Goal: Transaction & Acquisition: Book appointment/travel/reservation

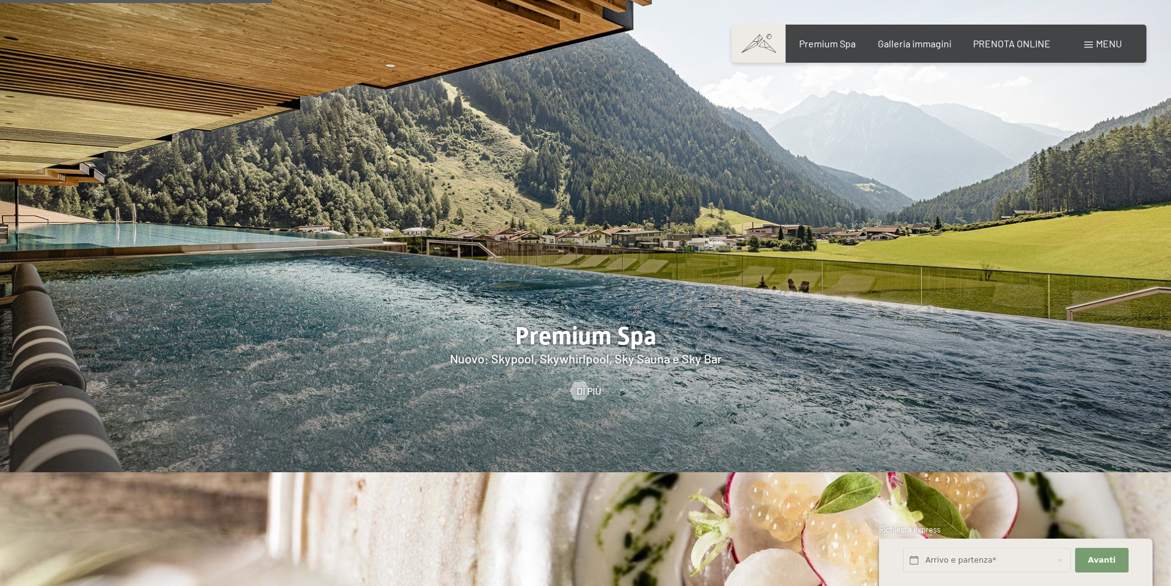
scroll to position [1782, 0]
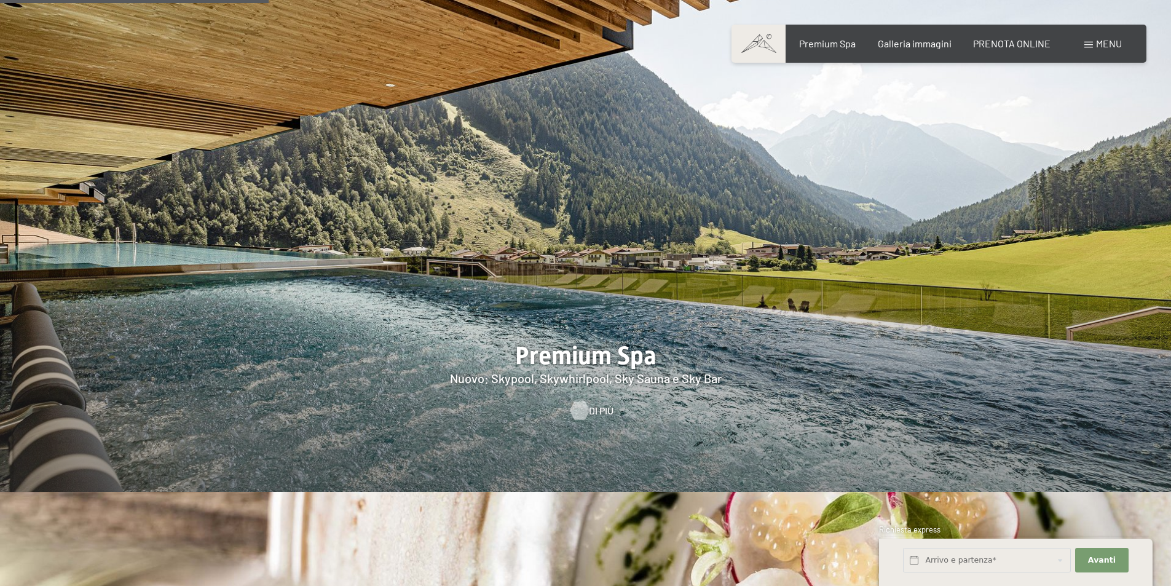
click at [579, 401] on div at bounding box center [579, 410] width 10 height 18
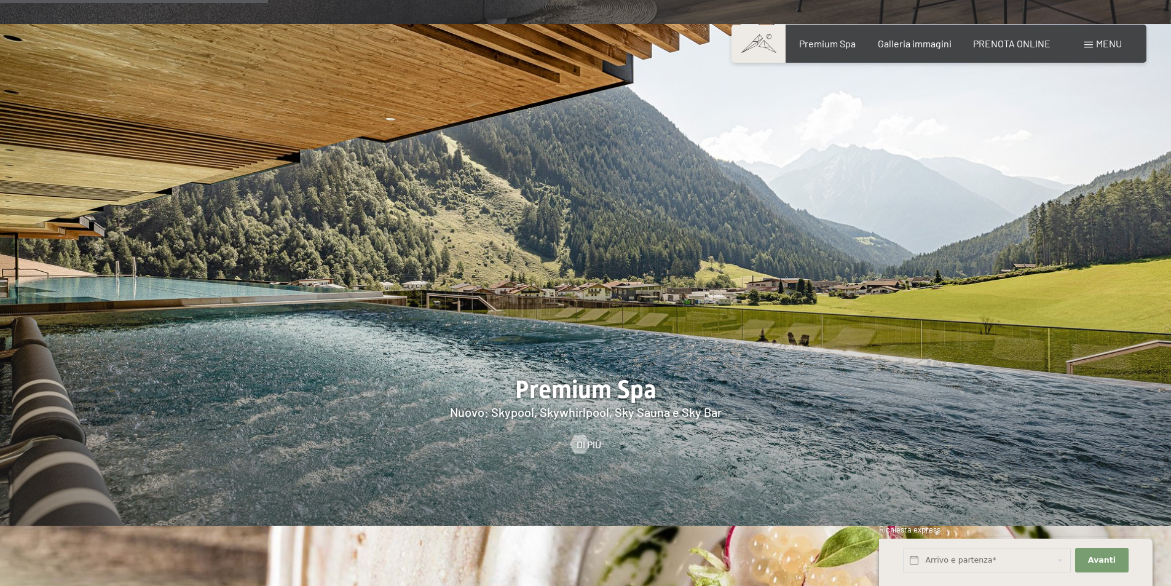
scroll to position [1778, 0]
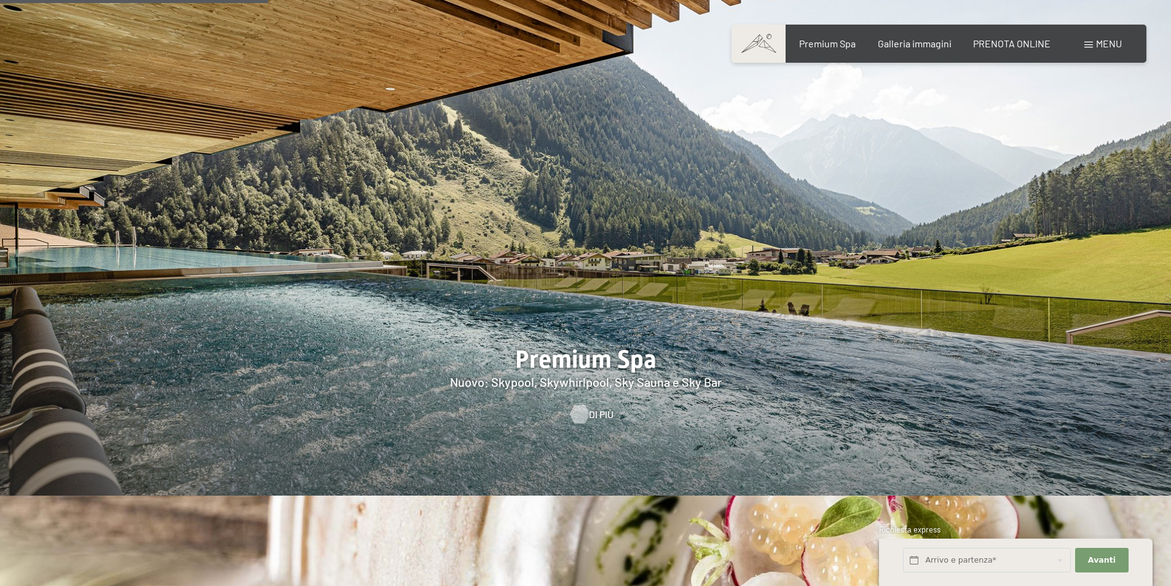
click at [578, 405] on div at bounding box center [579, 414] width 10 height 18
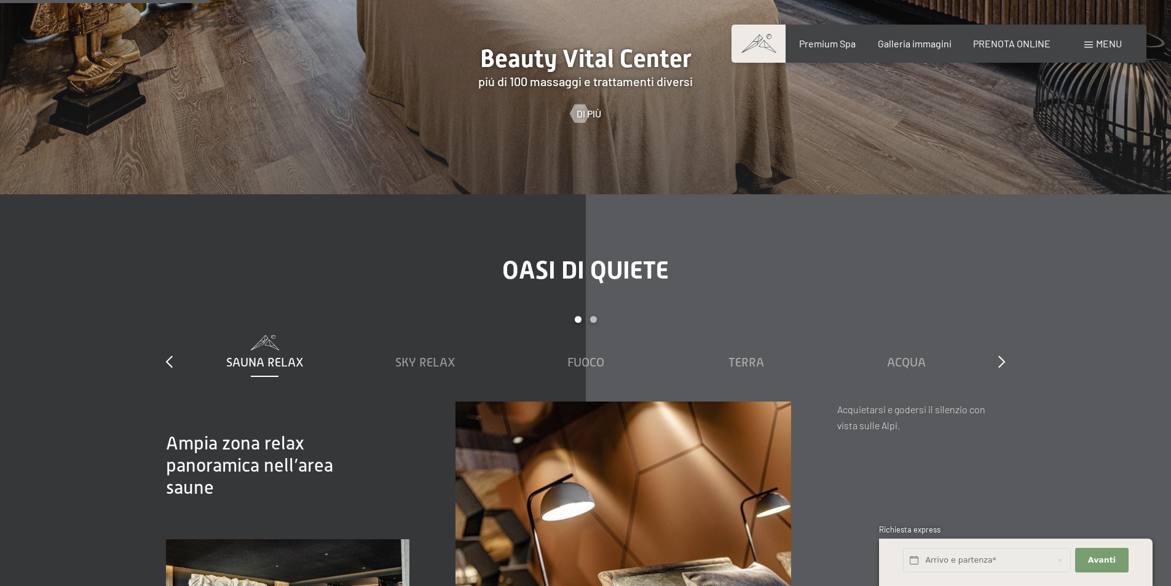
scroll to position [1905, 0]
click at [428, 355] on span "Sky Relax" at bounding box center [425, 362] width 60 height 14
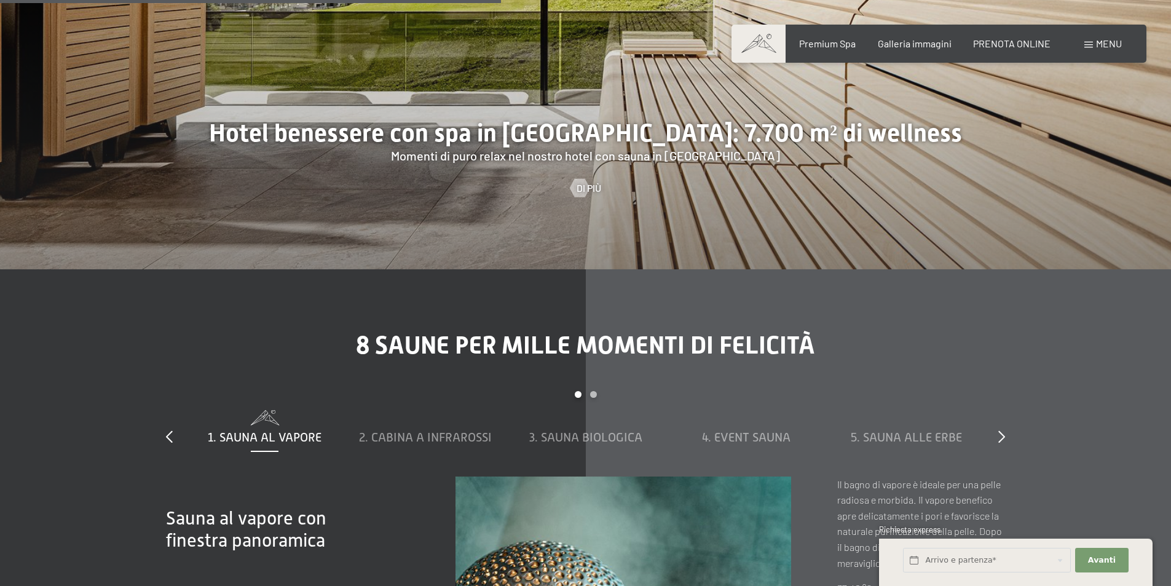
scroll to position [4302, 0]
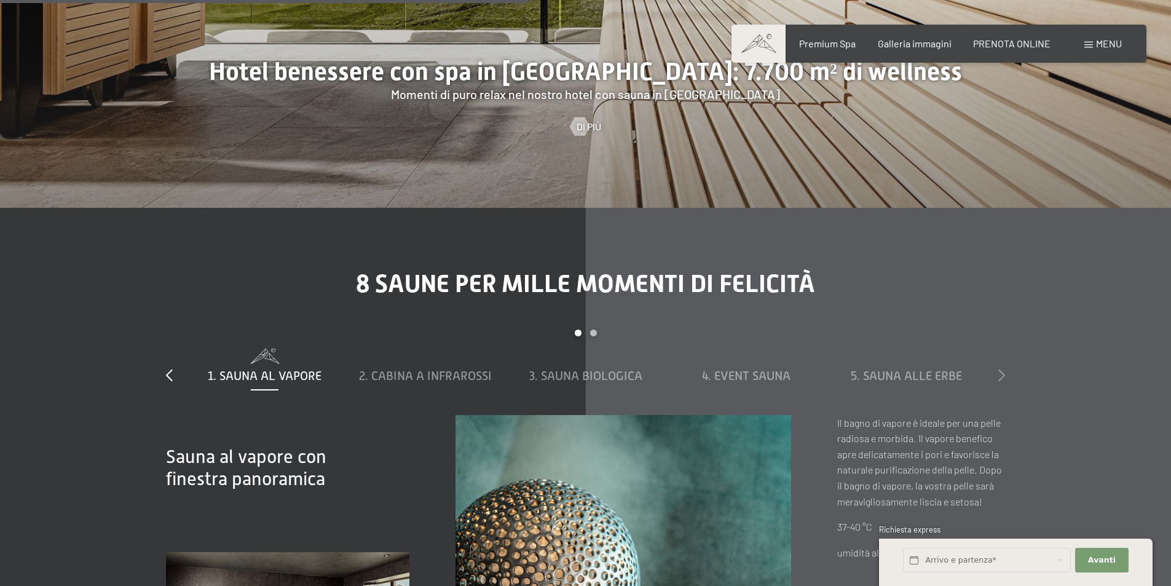
click at [1000, 369] on icon at bounding box center [1001, 375] width 7 height 12
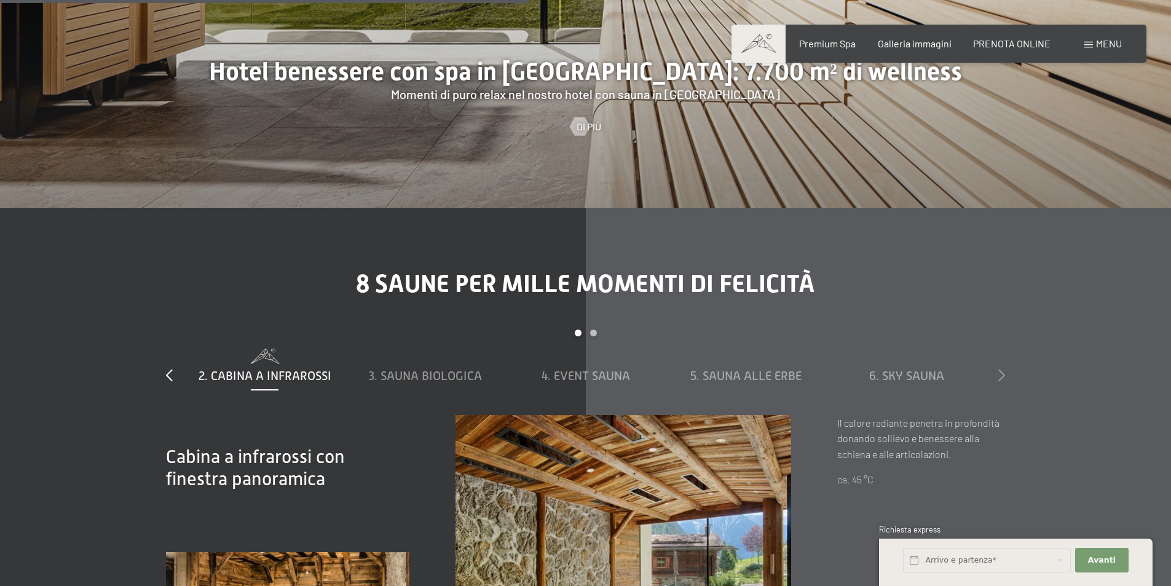
click at [1000, 369] on icon at bounding box center [1001, 375] width 7 height 12
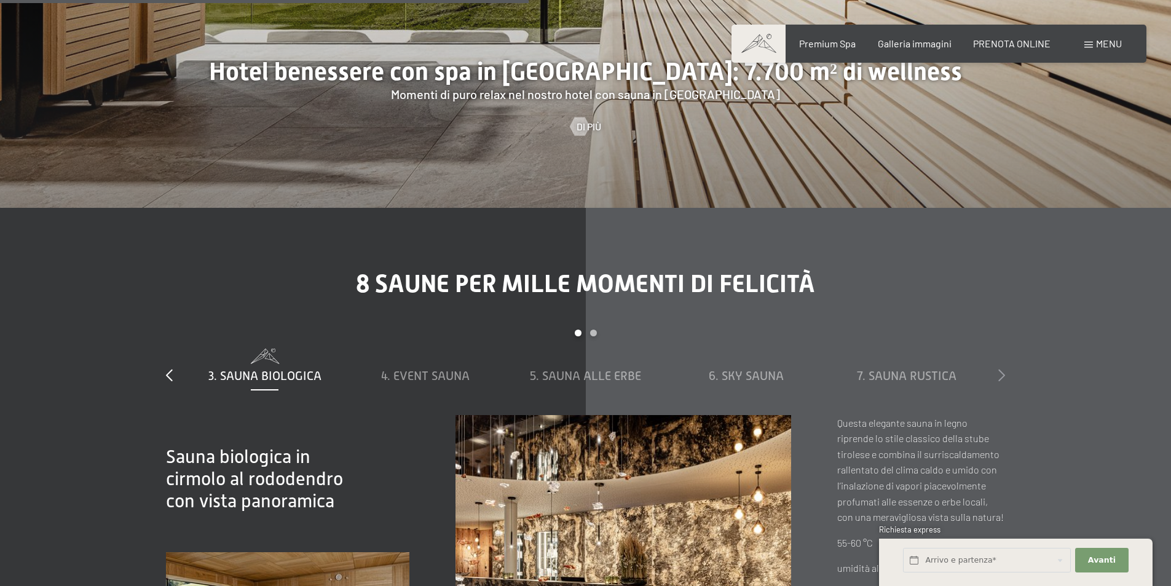
click at [1000, 369] on icon at bounding box center [1001, 375] width 7 height 12
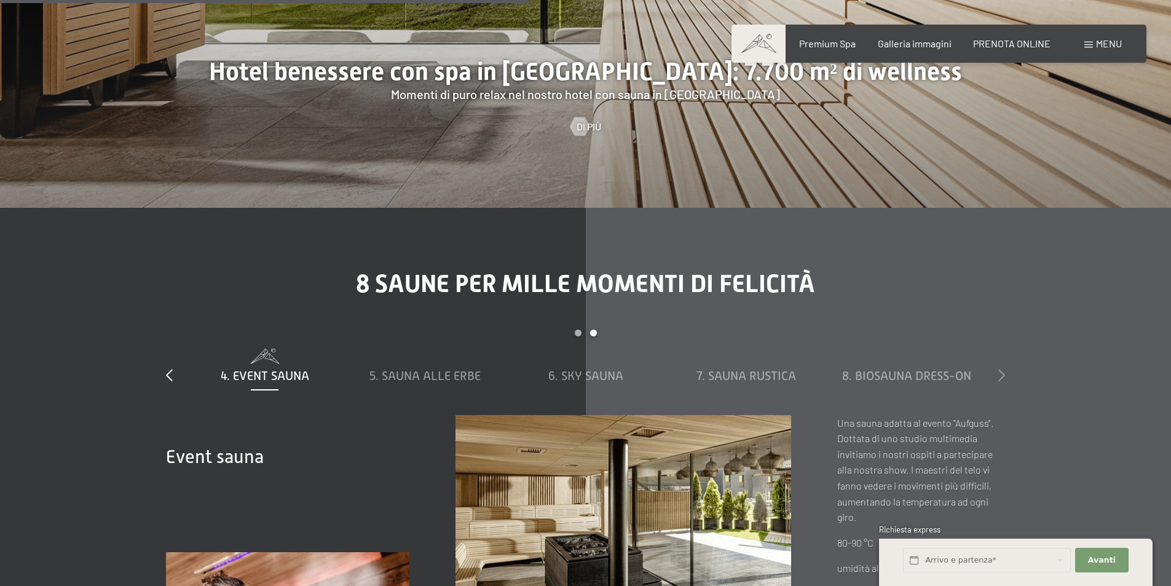
click at [1000, 369] on icon at bounding box center [1001, 375] width 7 height 12
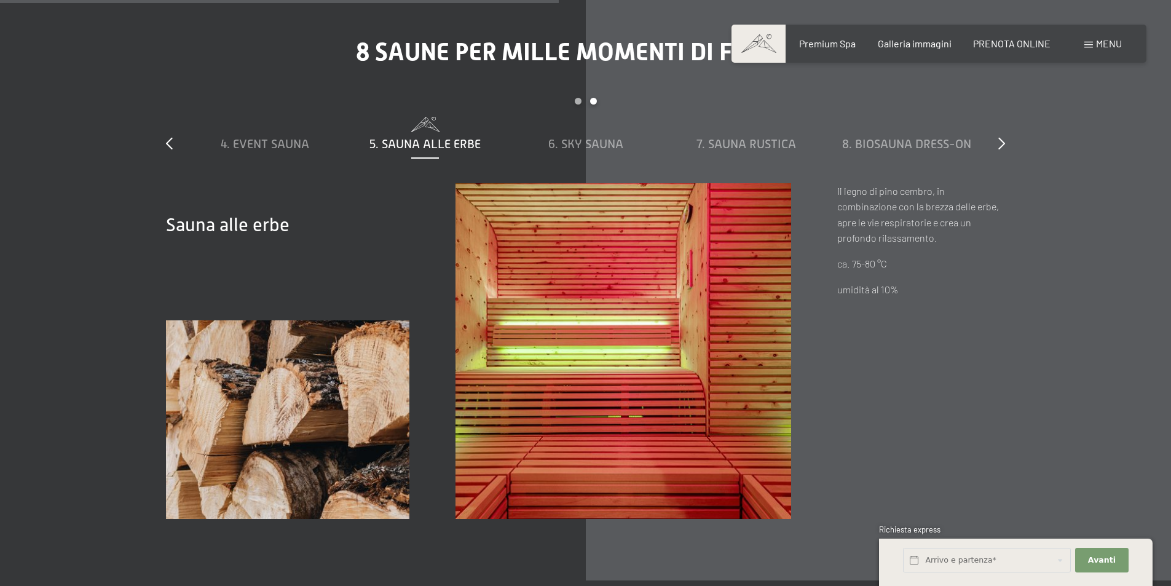
scroll to position [4547, 0]
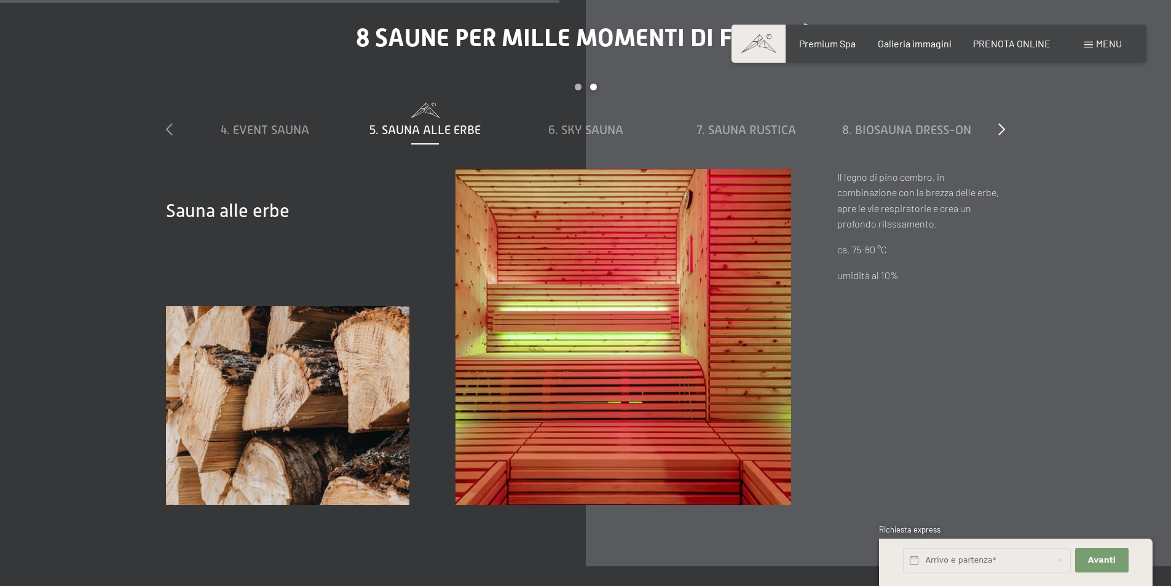
click at [168, 123] on icon at bounding box center [169, 129] width 7 height 12
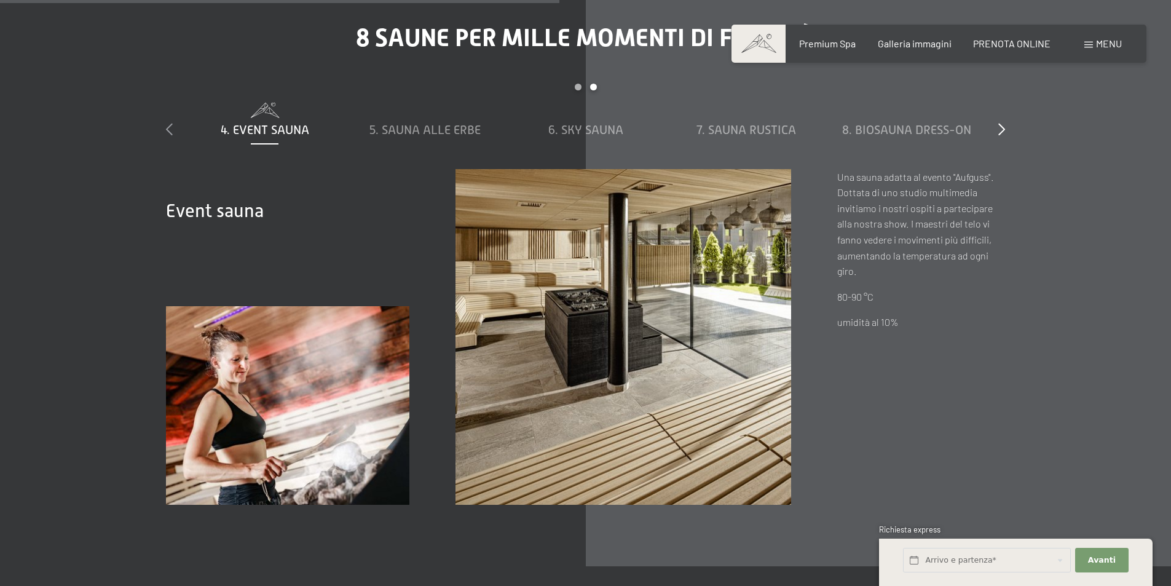
click at [168, 123] on icon at bounding box center [169, 129] width 7 height 12
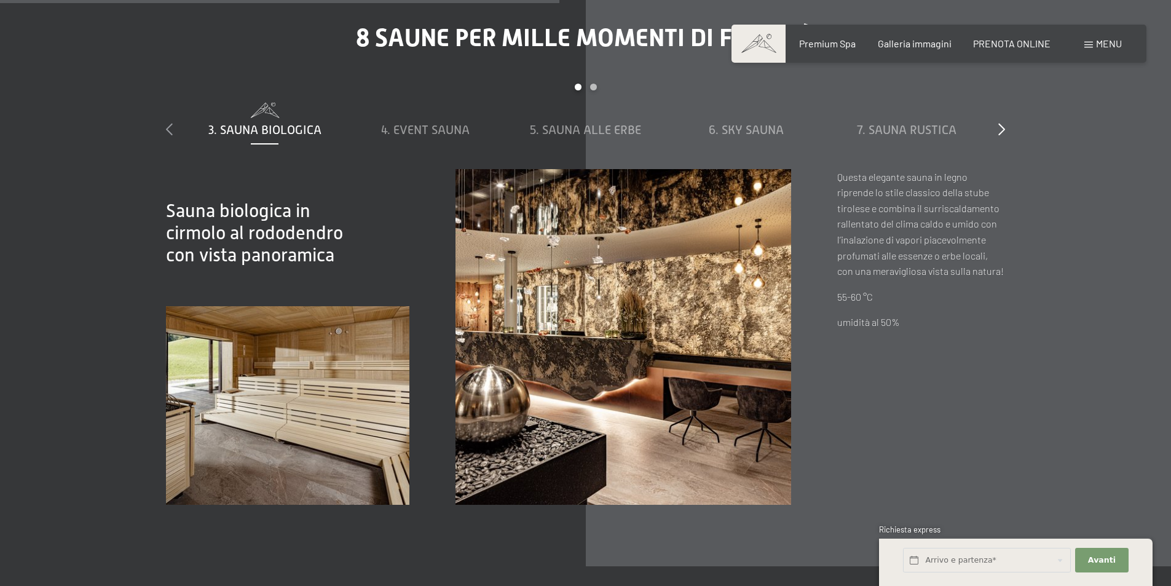
click at [168, 123] on icon at bounding box center [169, 129] width 7 height 12
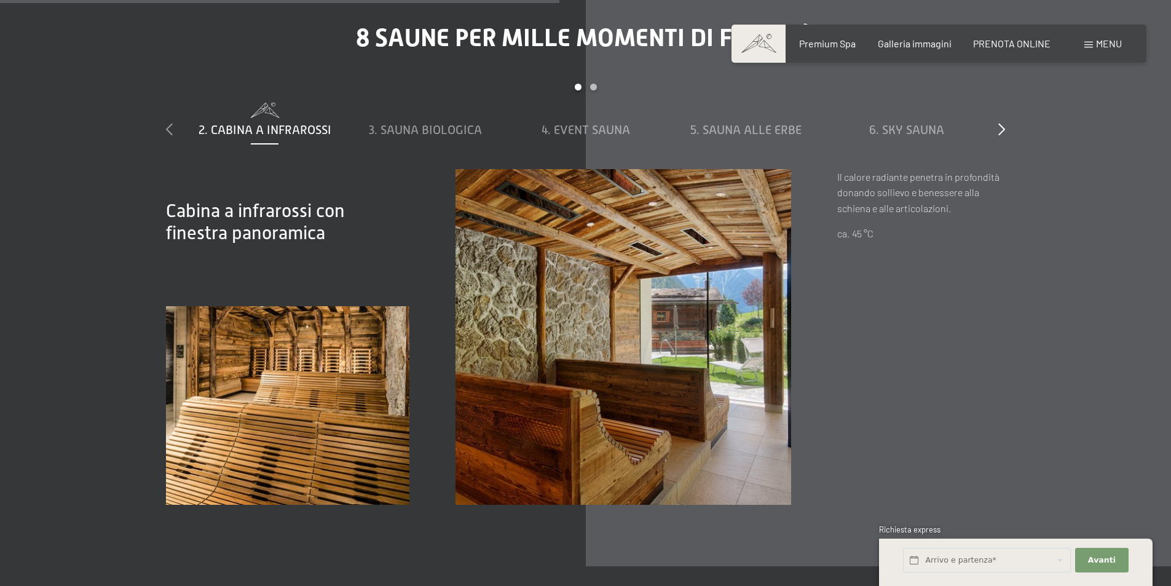
click at [168, 123] on icon at bounding box center [169, 129] width 7 height 12
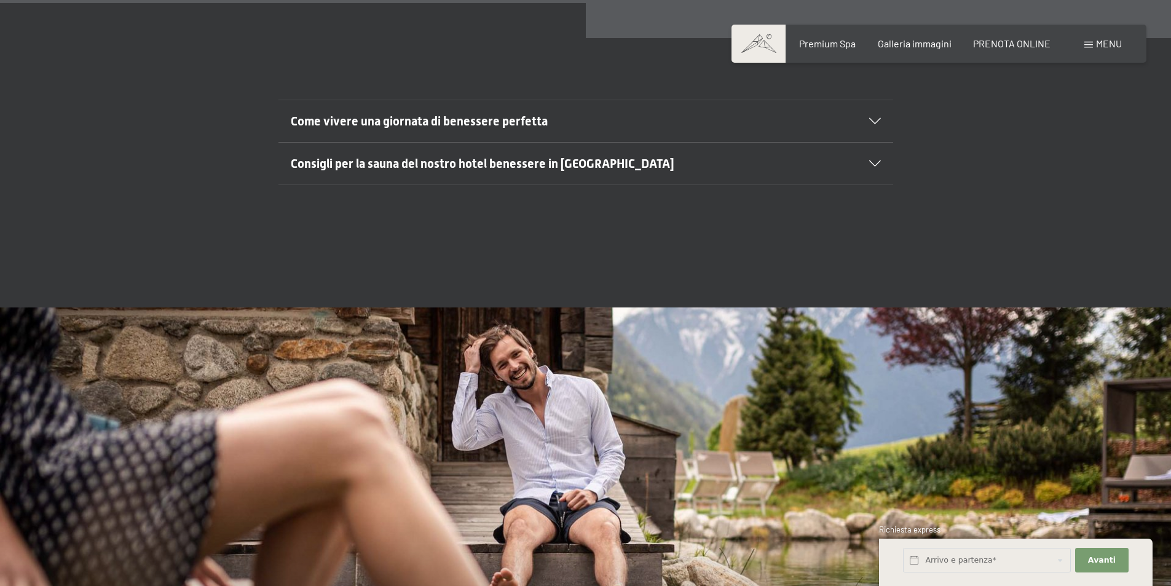
scroll to position [5101, 0]
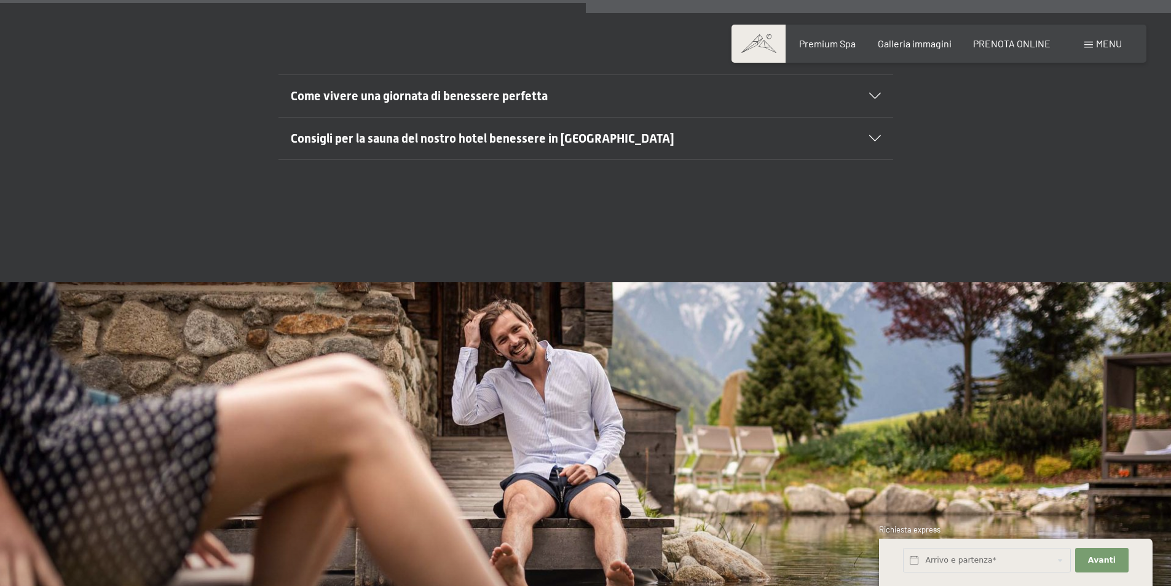
click at [444, 88] on span "Come vivere una giornata di benessere perfetta" at bounding box center [419, 95] width 257 height 15
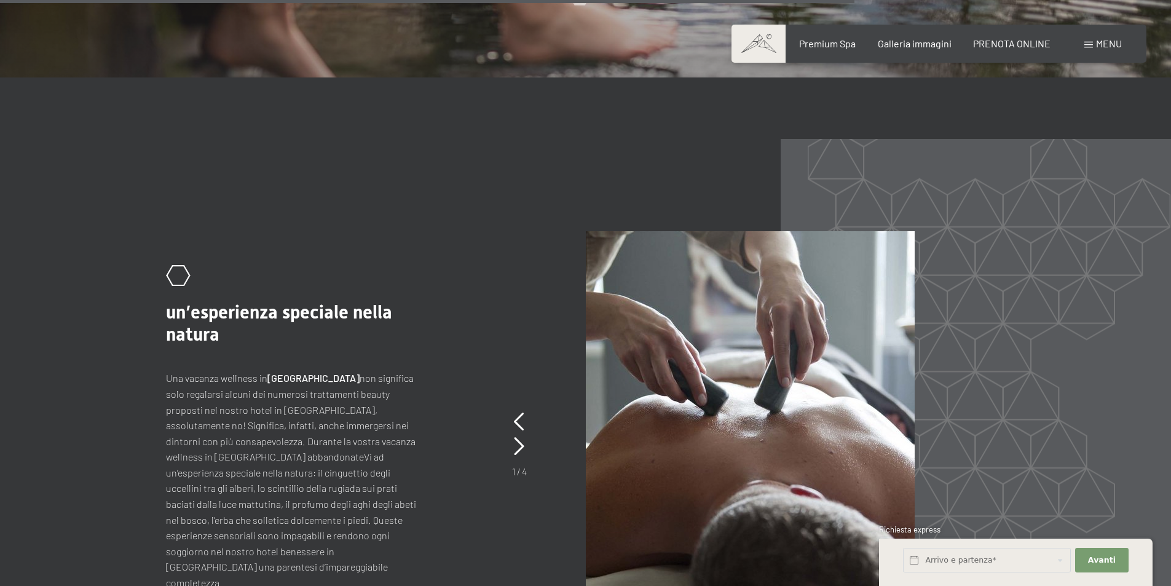
scroll to position [6391, 0]
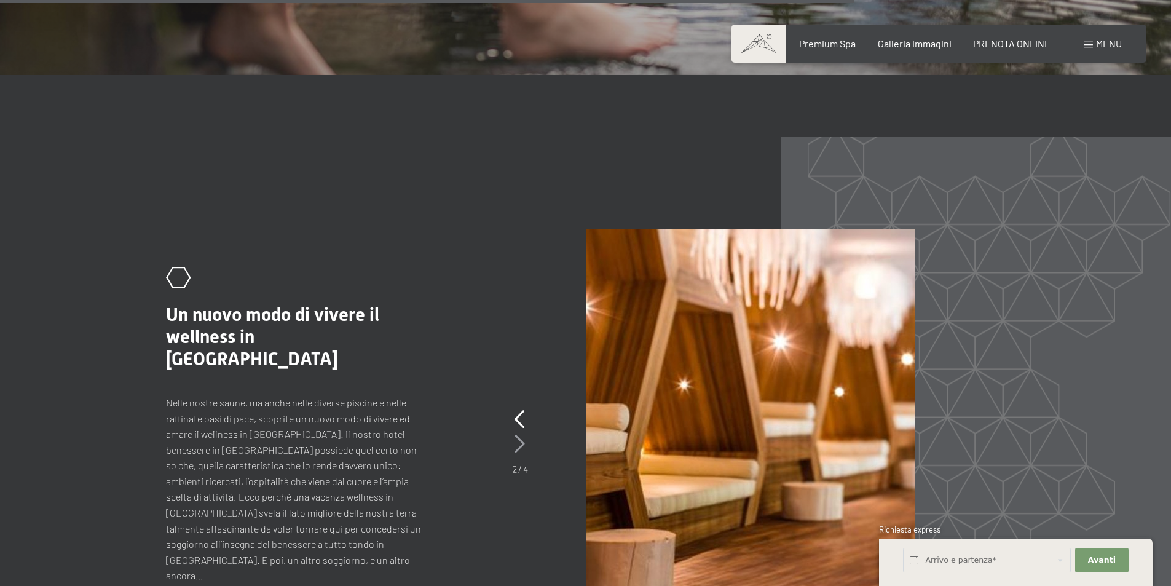
click at [522, 434] on icon at bounding box center [519, 443] width 10 height 18
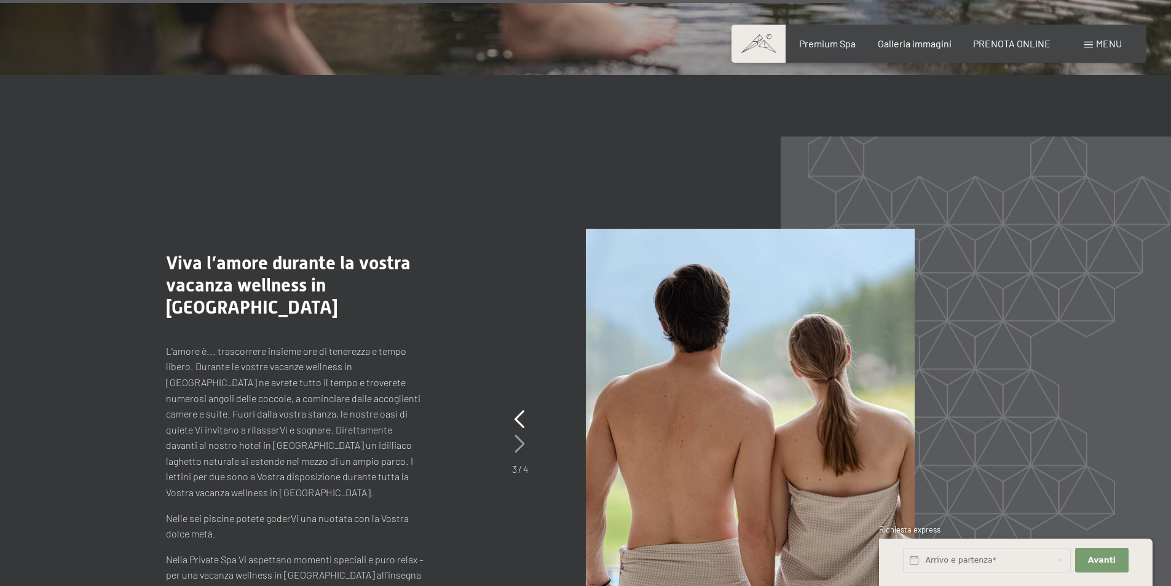
click at [522, 434] on icon at bounding box center [519, 443] width 10 height 18
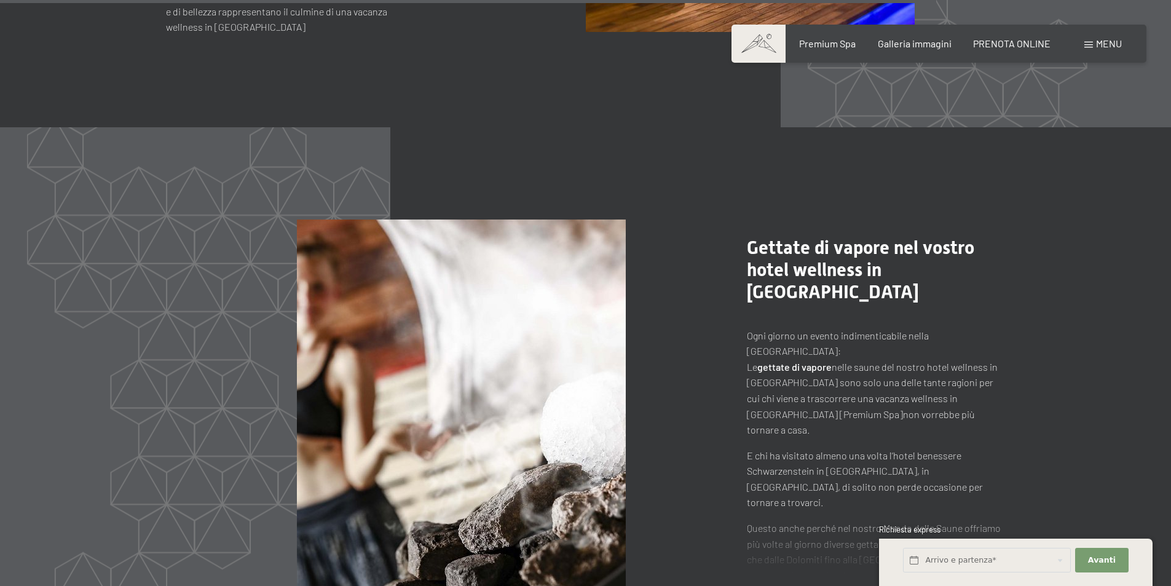
scroll to position [7006, 0]
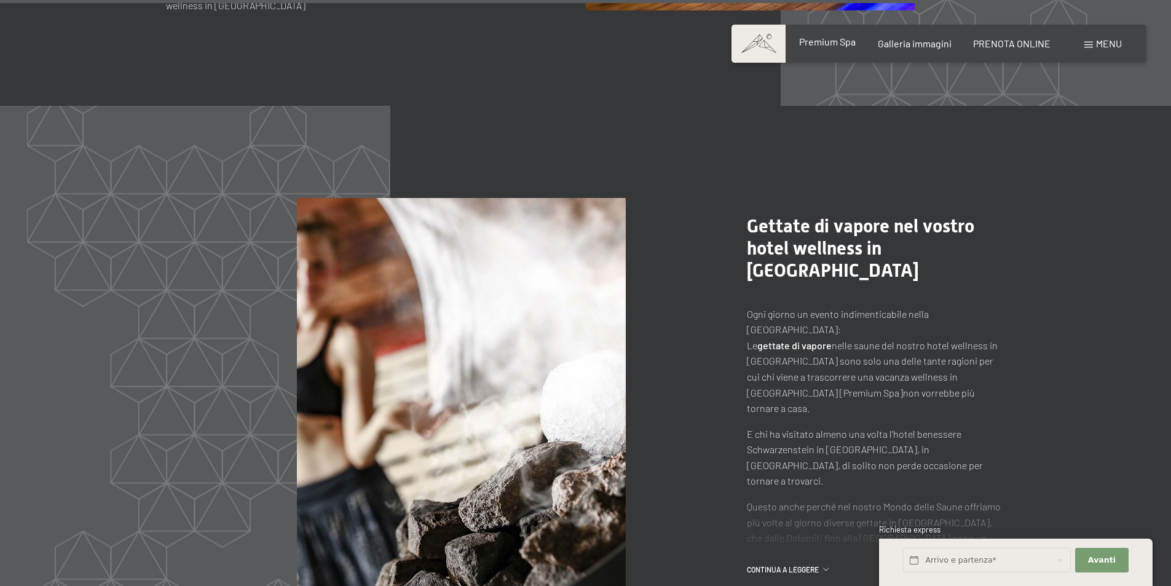
click at [829, 45] on span "Premium Spa" at bounding box center [827, 42] width 57 height 12
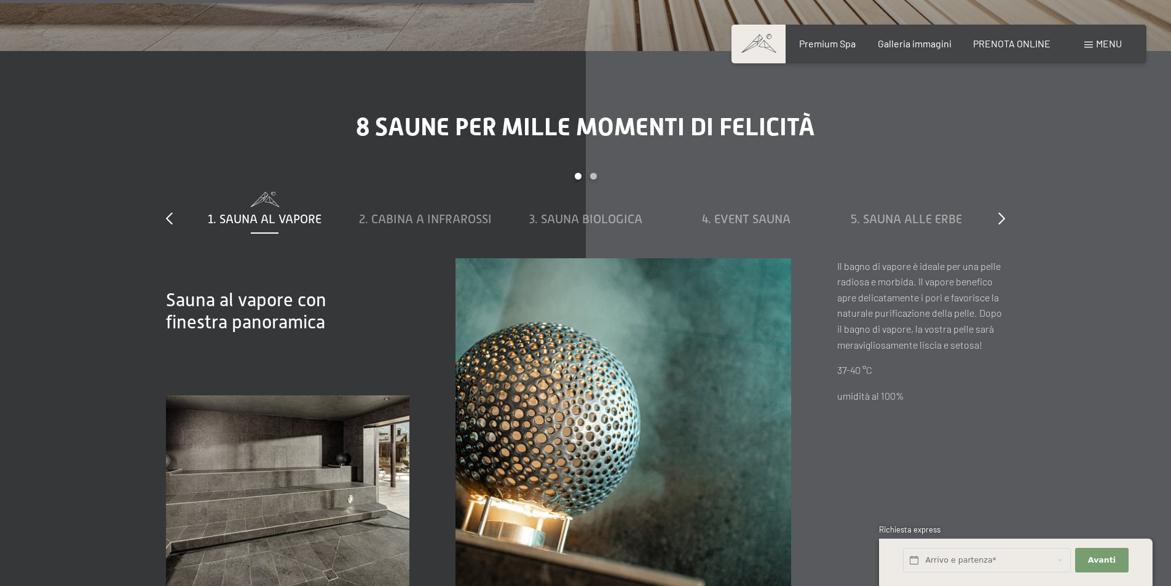
scroll to position [4547, 0]
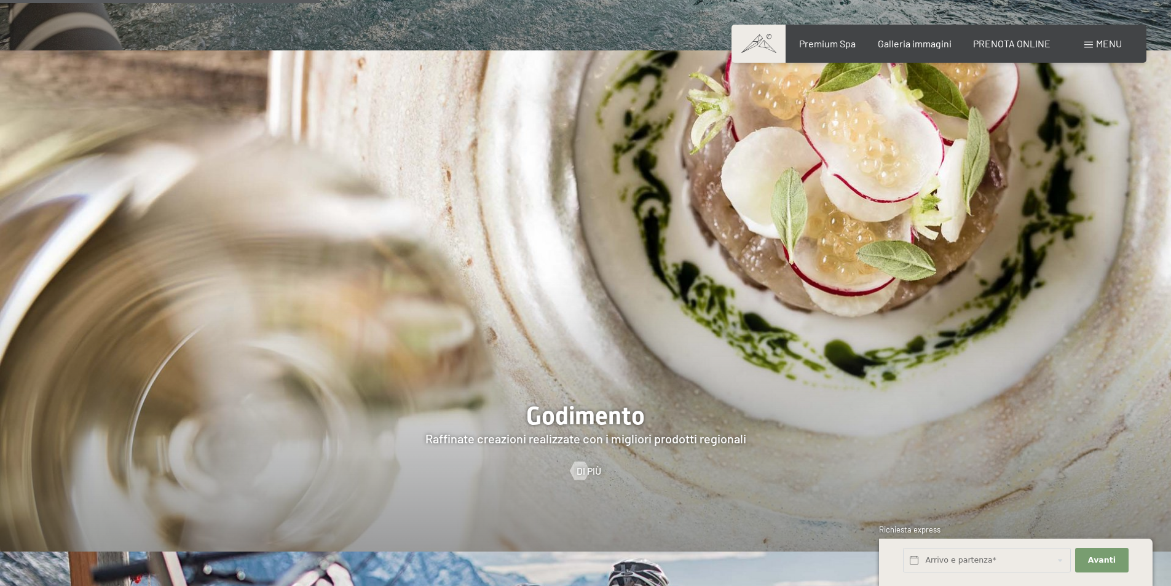
scroll to position [2274, 0]
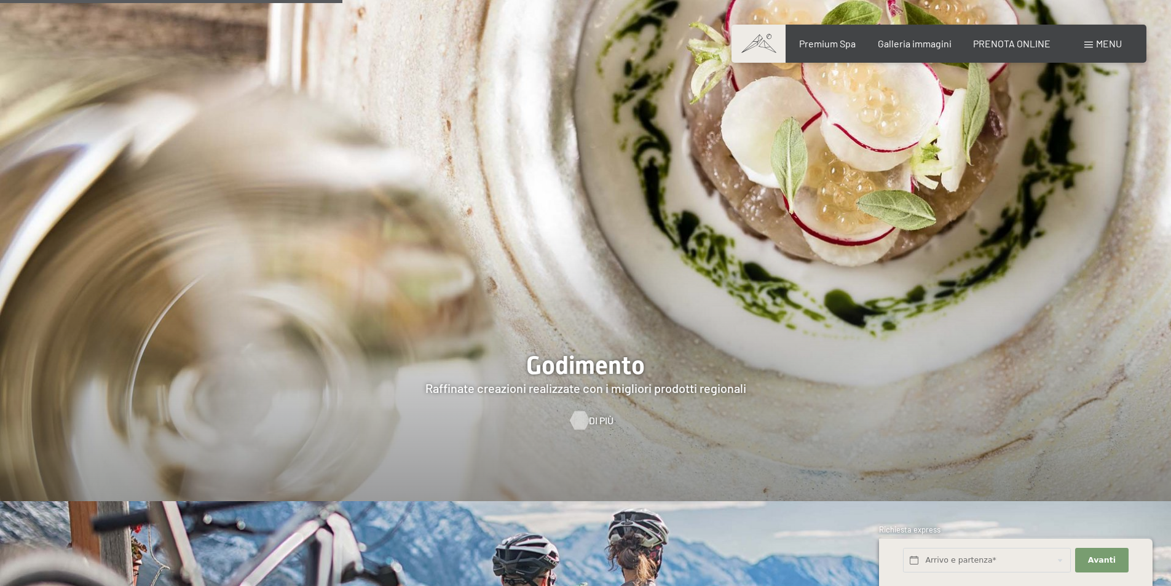
click at [576, 411] on div at bounding box center [579, 420] width 10 height 18
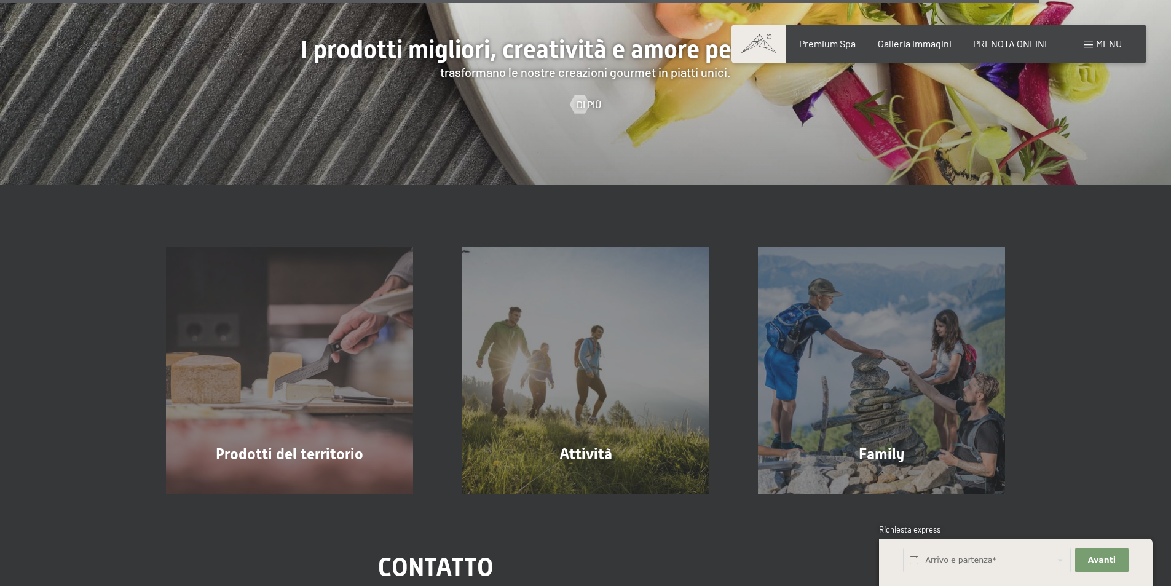
scroll to position [3503, 0]
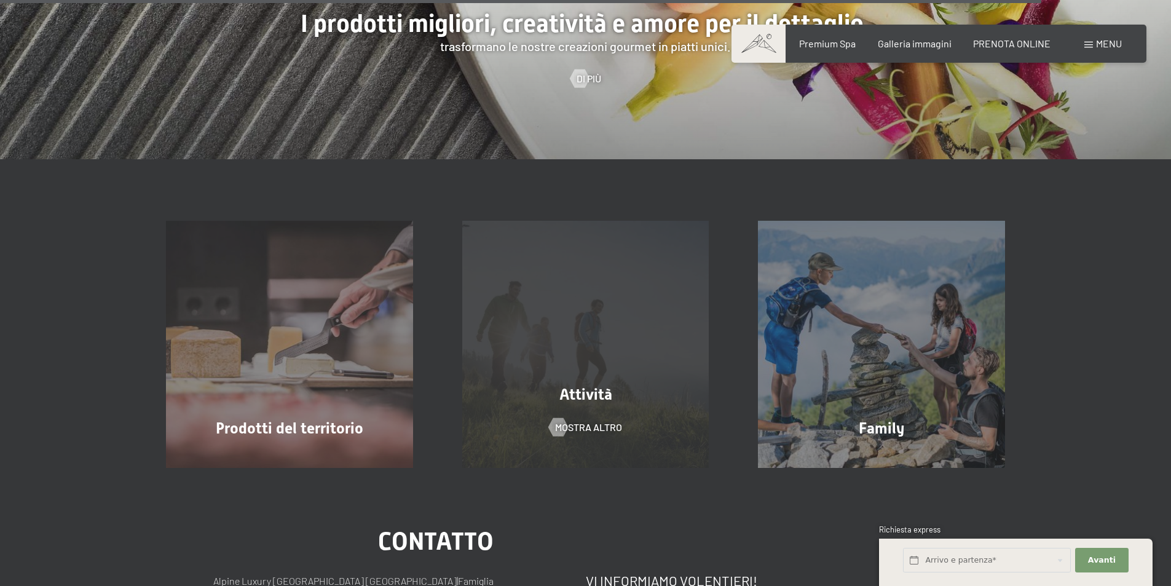
click at [553, 340] on div "Attività mostra altro" at bounding box center [586, 344] width 296 height 247
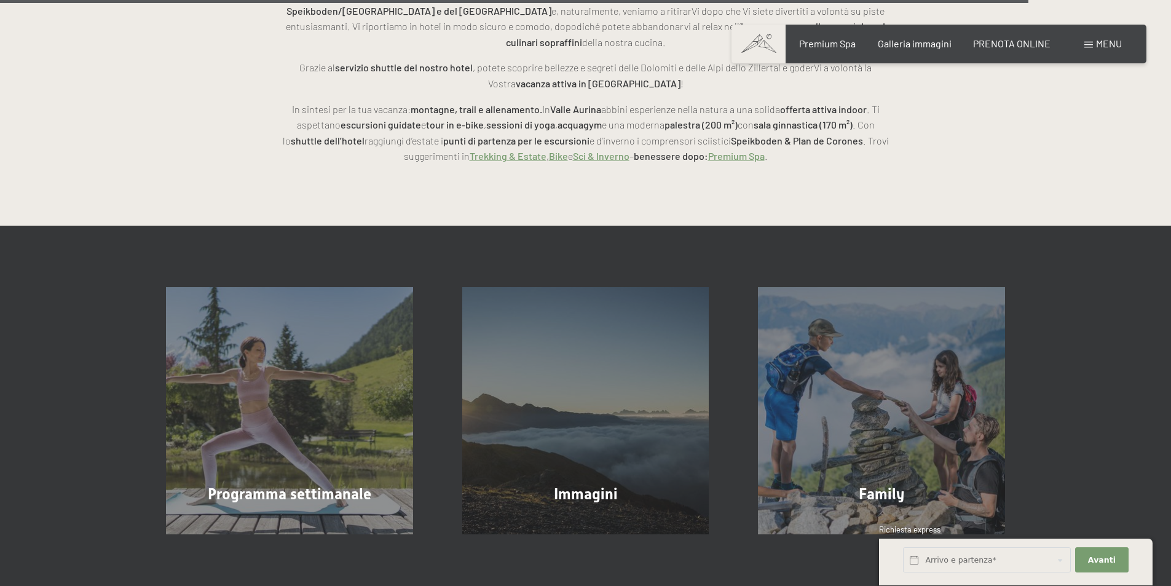
scroll to position [3540, 0]
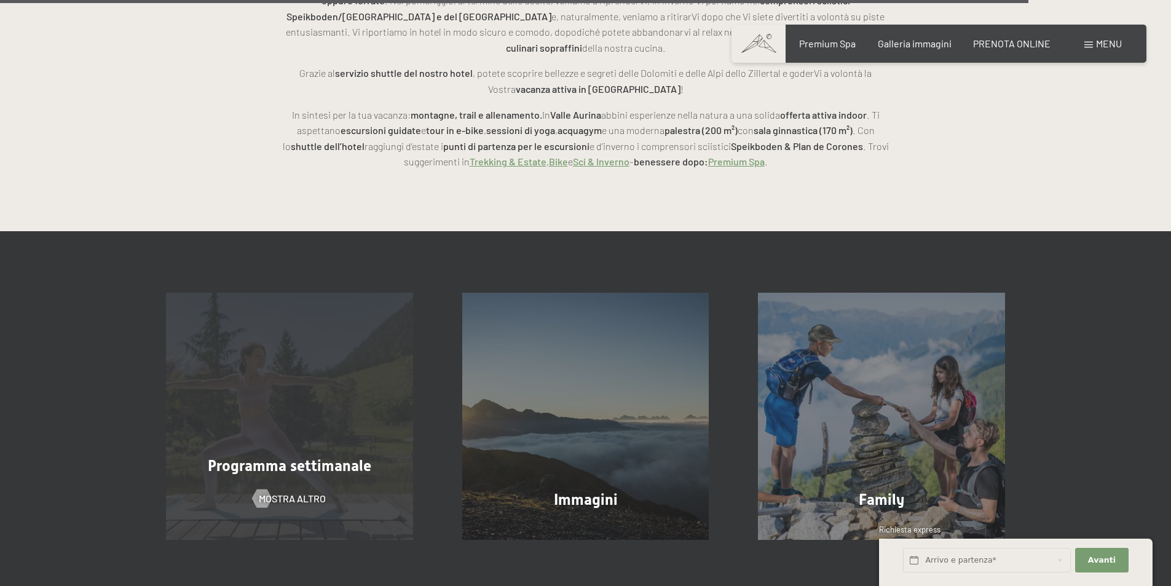
click at [286, 398] on div "Programma settimanale mostra altro" at bounding box center [289, 416] width 296 height 247
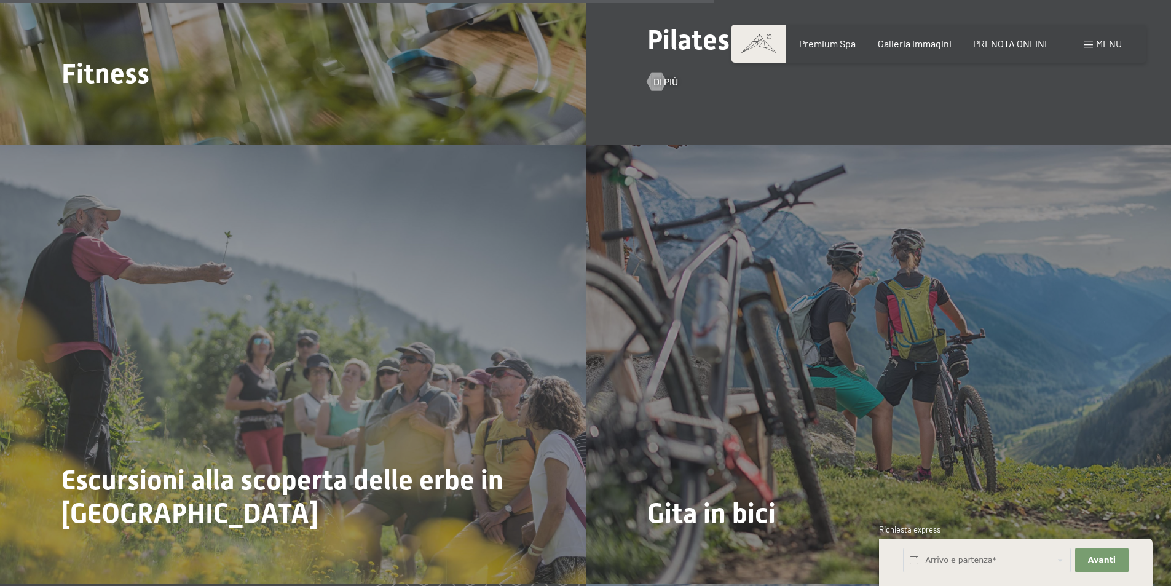
scroll to position [3441, 0]
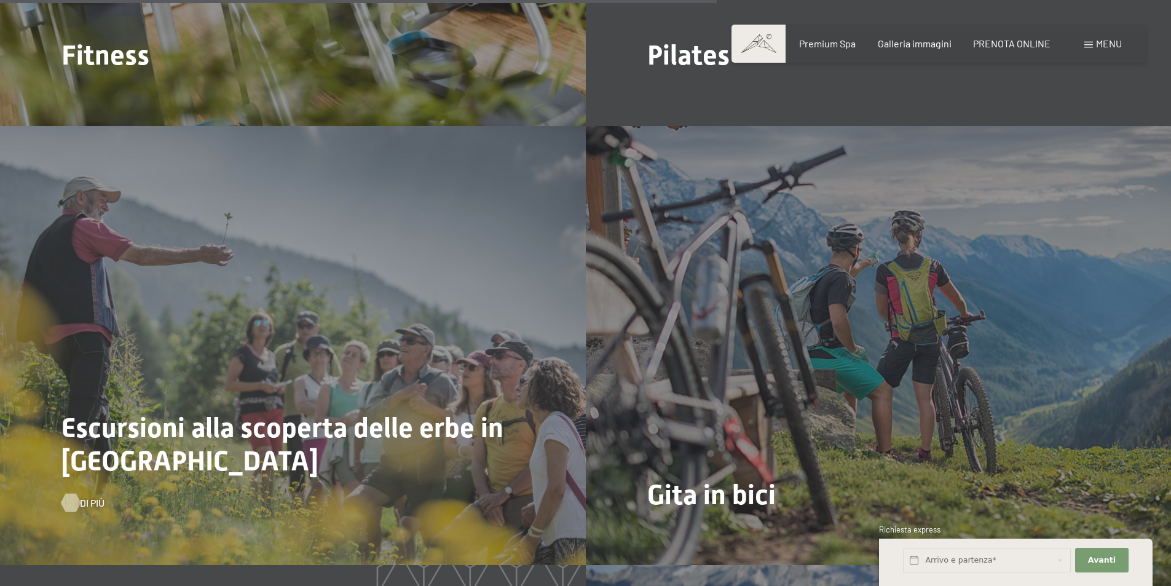
click at [73, 502] on div at bounding box center [70, 502] width 10 height 18
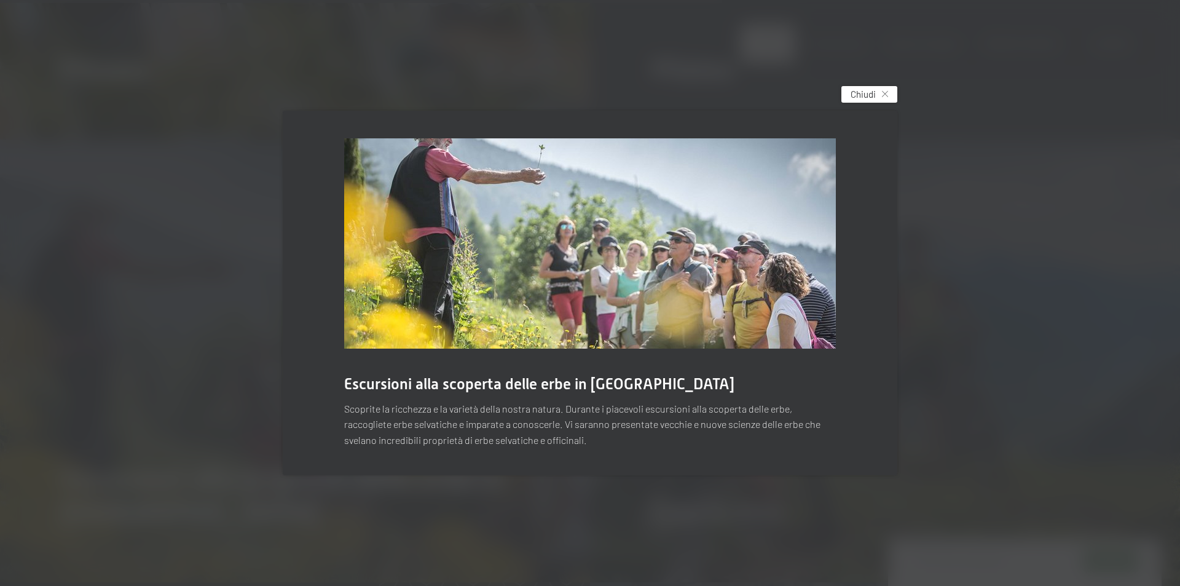
click at [880, 90] on div "Chiudi" at bounding box center [869, 94] width 56 height 17
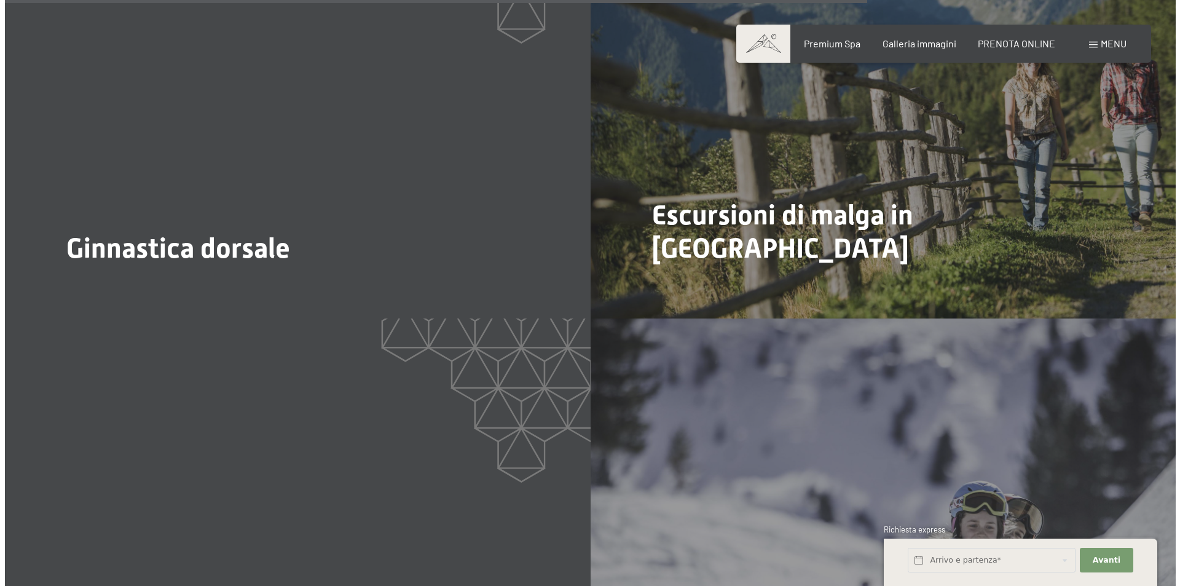
scroll to position [4117, 0]
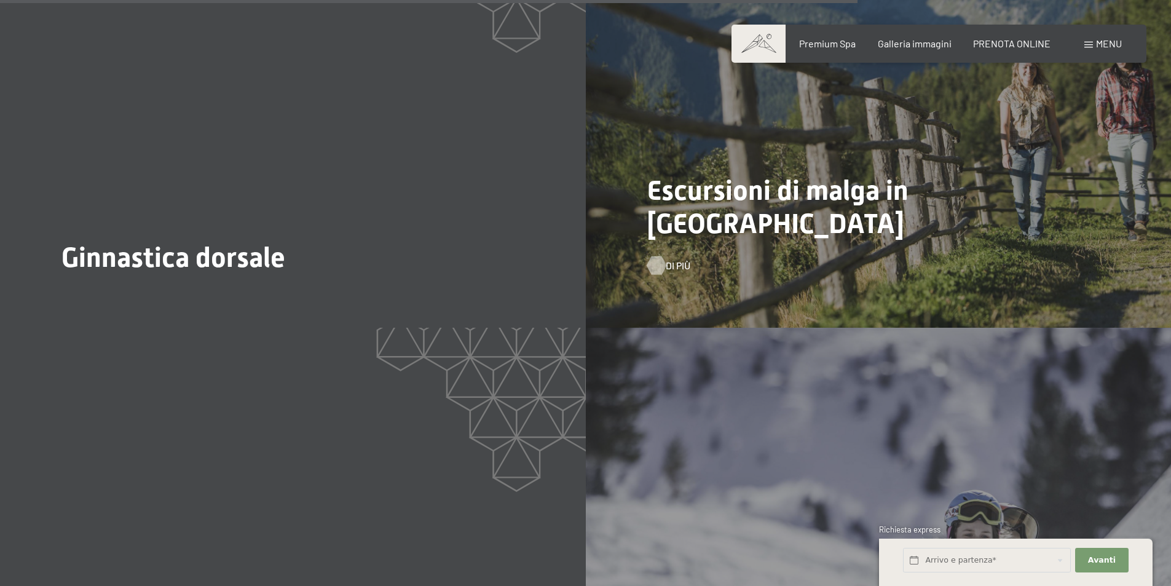
click at [654, 262] on div at bounding box center [656, 265] width 10 height 18
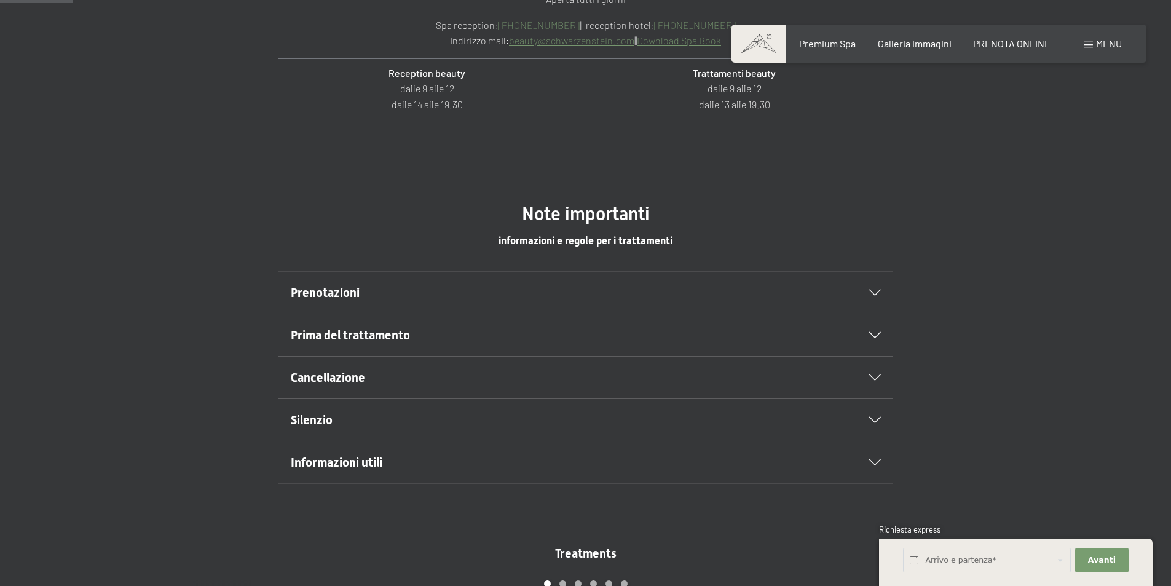
scroll to position [615, 0]
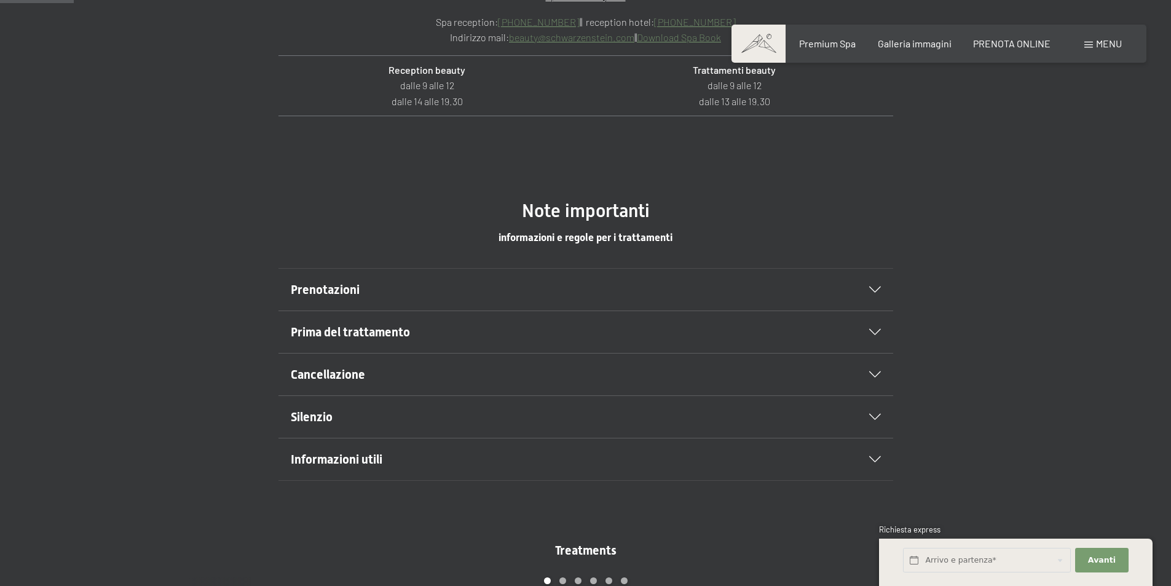
click at [348, 286] on span "Prenotazioni" at bounding box center [325, 289] width 69 height 15
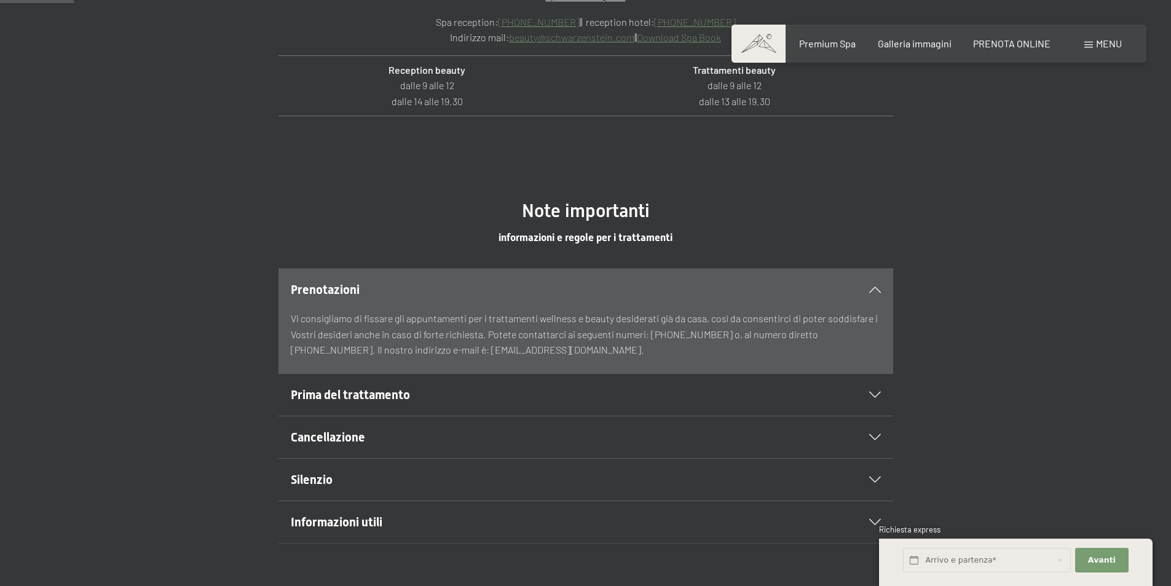
click at [367, 394] on span "Prima del trattamento" at bounding box center [350, 394] width 119 height 15
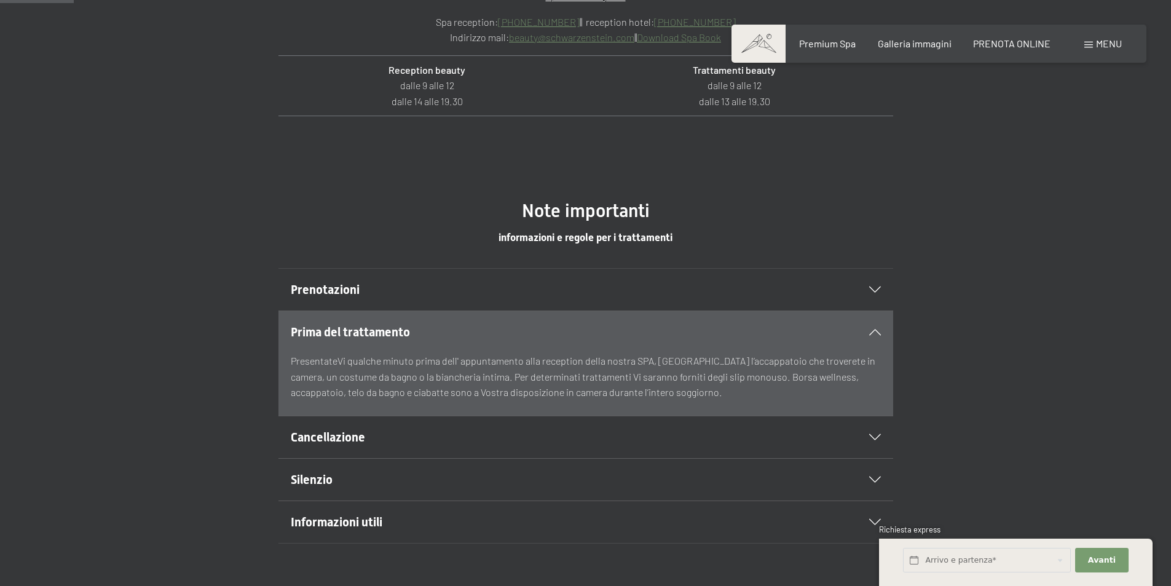
click at [364, 519] on span "Informazioni utili" at bounding box center [337, 521] width 92 height 15
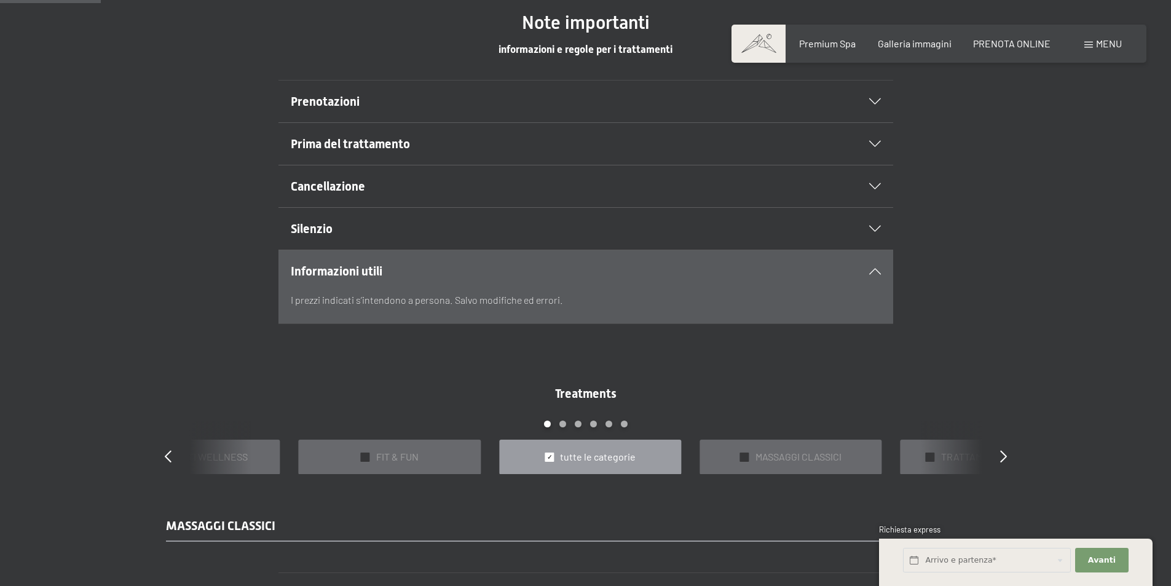
scroll to position [860, 0]
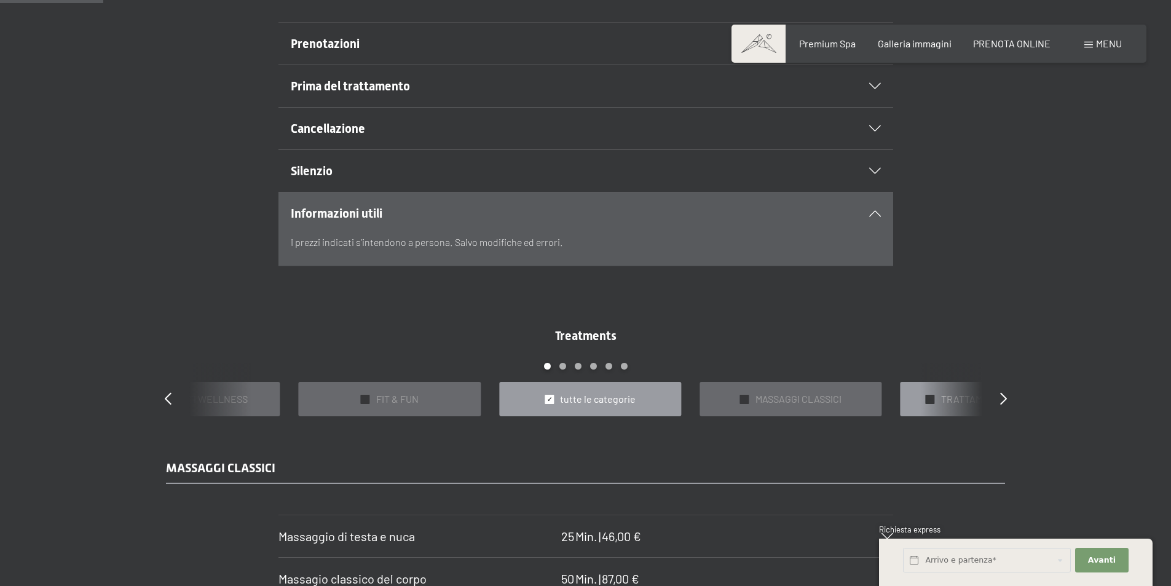
click at [956, 399] on span "TRATTAMENTI RILASSANTI" at bounding box center [999, 399] width 116 height 14
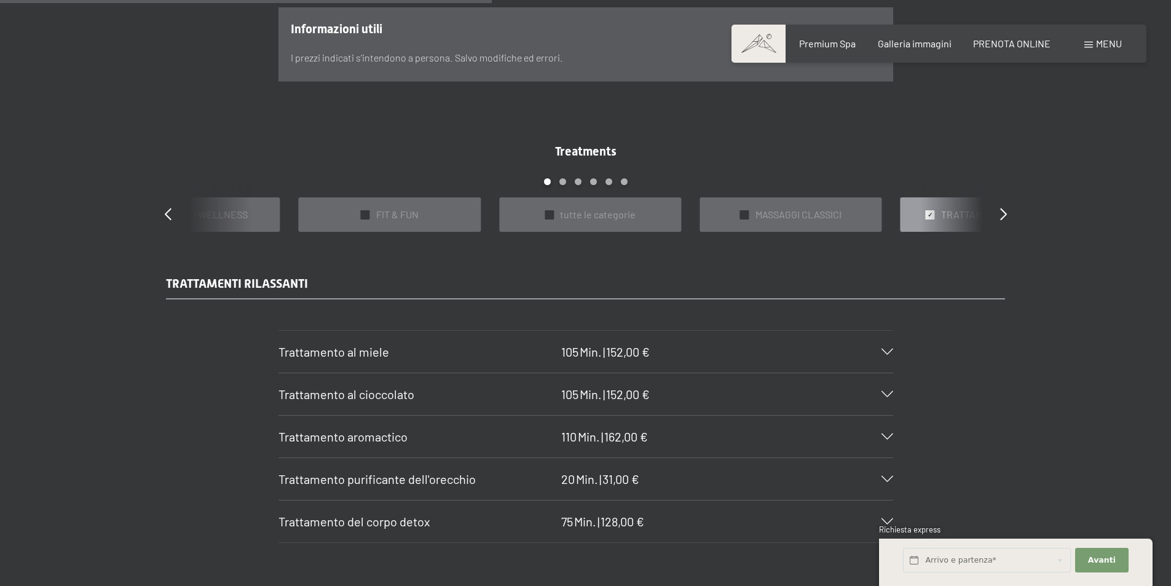
scroll to position [1106, 0]
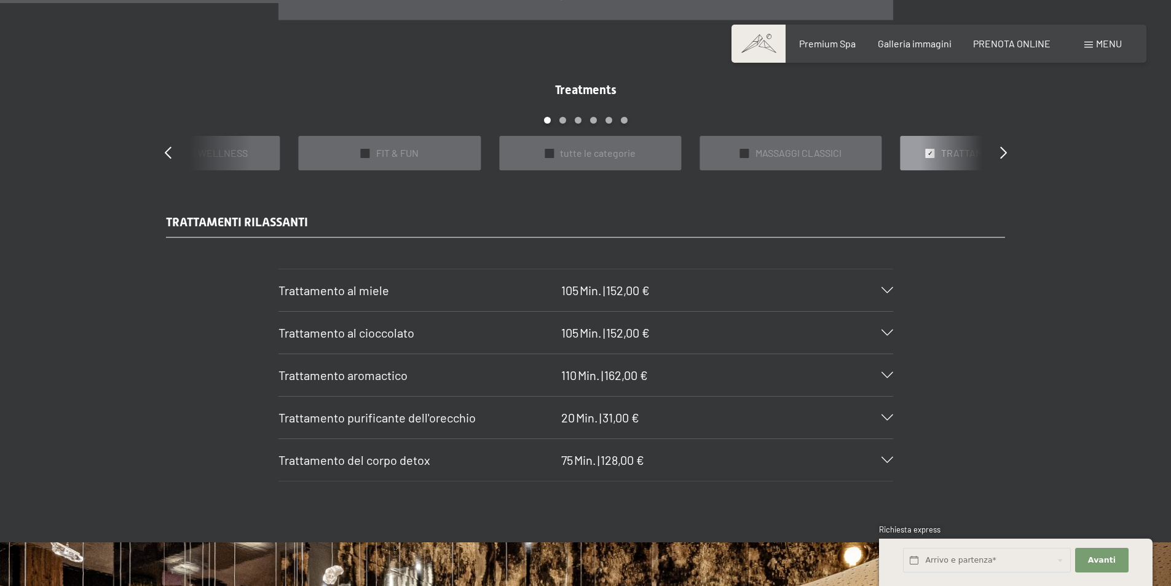
click at [381, 460] on span "Trattamento del corpo detox" at bounding box center [354, 459] width 152 height 15
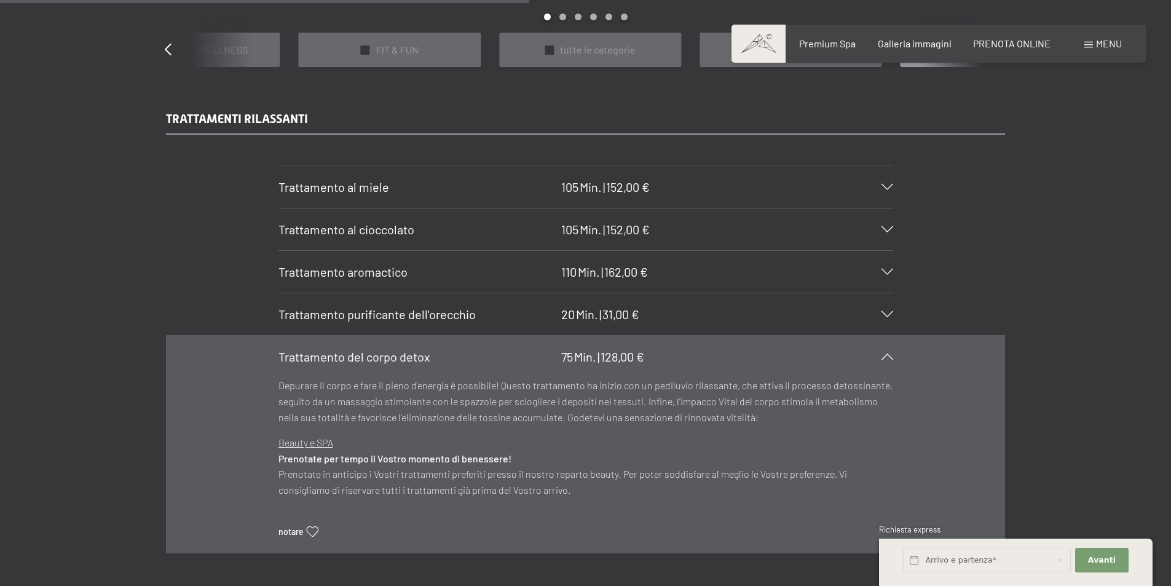
scroll to position [1229, 0]
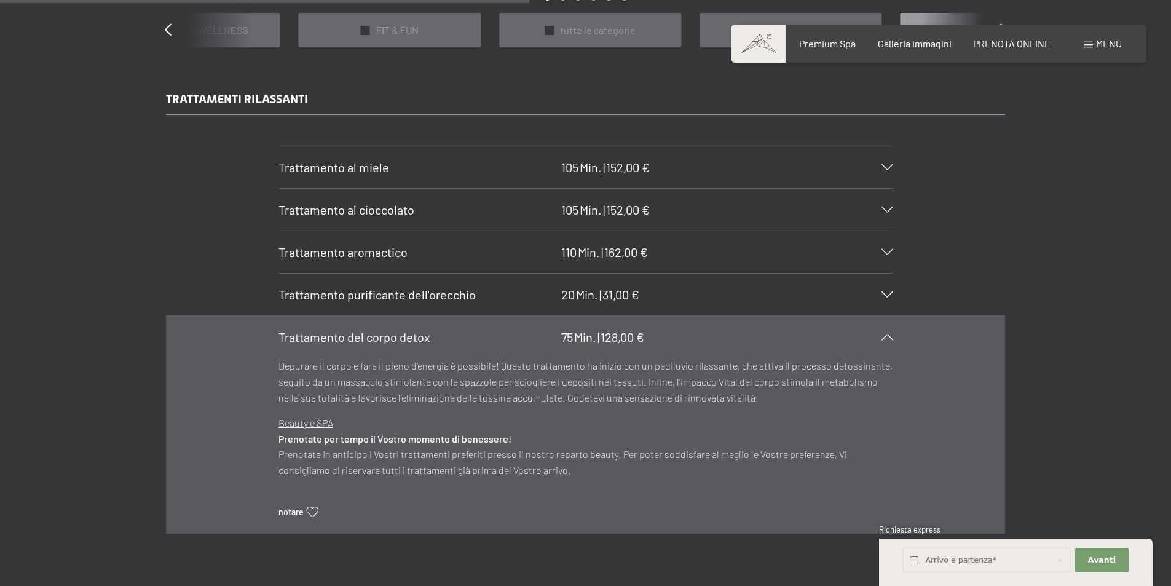
click at [1095, 322] on div "TRATTAMENTI RILASSANTI Trattamento al miele 105 Min. | 152,00 € Il miele è un d…" at bounding box center [585, 311] width 1171 height 443
click at [355, 166] on span "Trattamento al miele" at bounding box center [333, 167] width 111 height 15
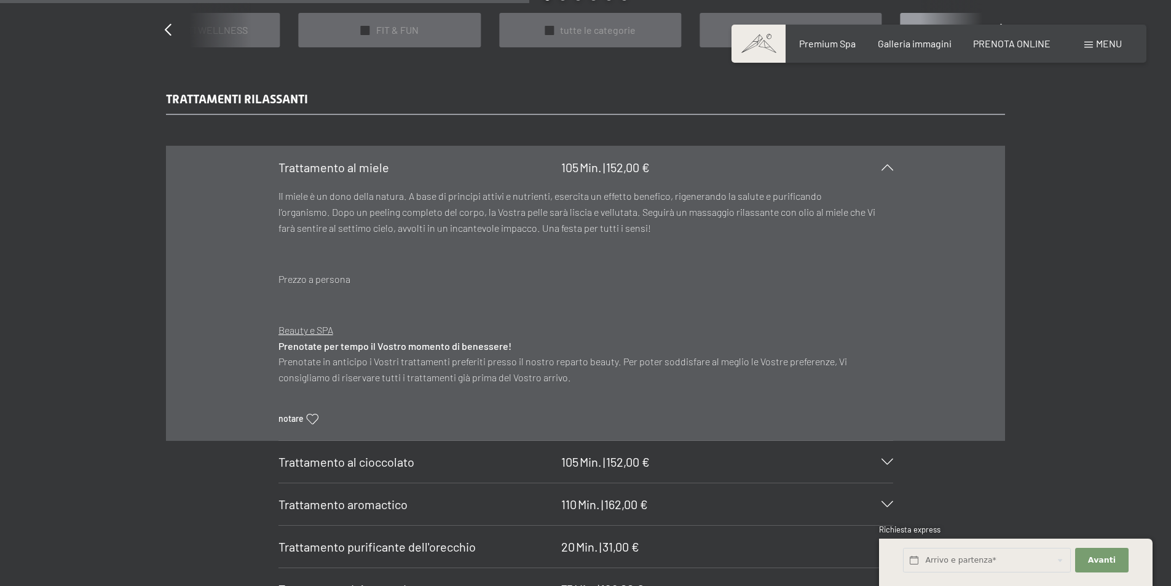
click at [384, 504] on span "Trattamento aromactico" at bounding box center [342, 504] width 129 height 15
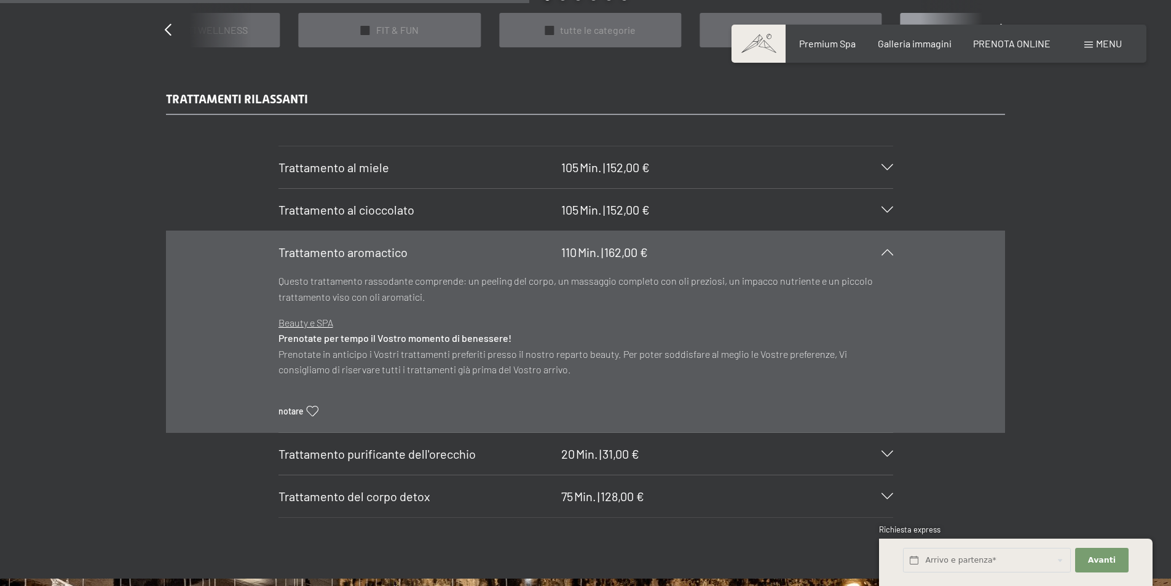
click at [1074, 298] on div "TRATTAMENTI RILASSANTI Trattamento al miele 105 Min. | 152,00 € Il miele è un d…" at bounding box center [585, 303] width 1171 height 427
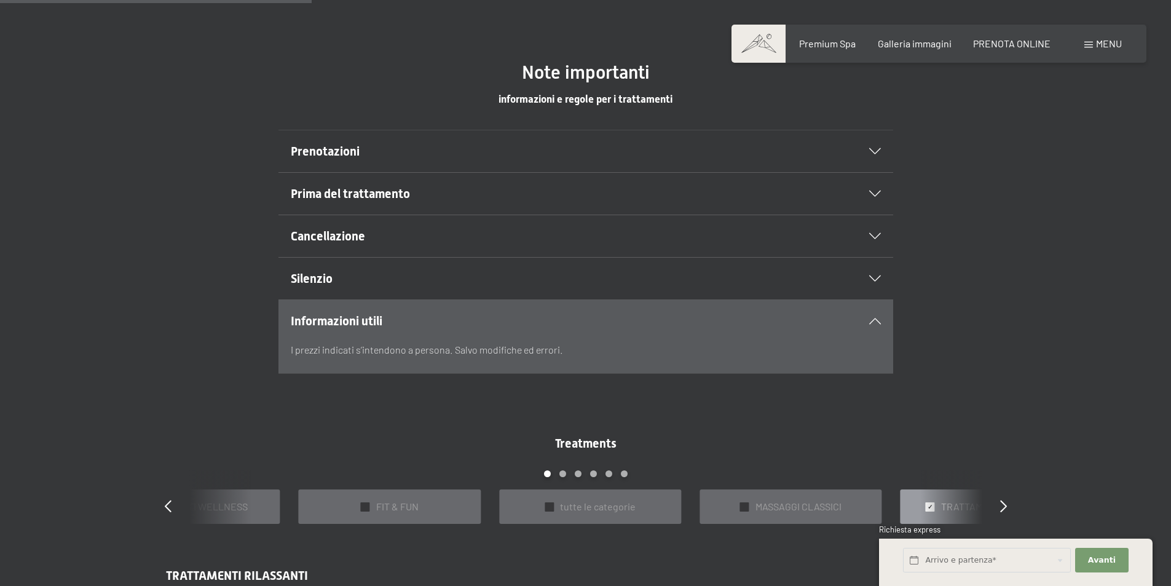
scroll to position [731, 0]
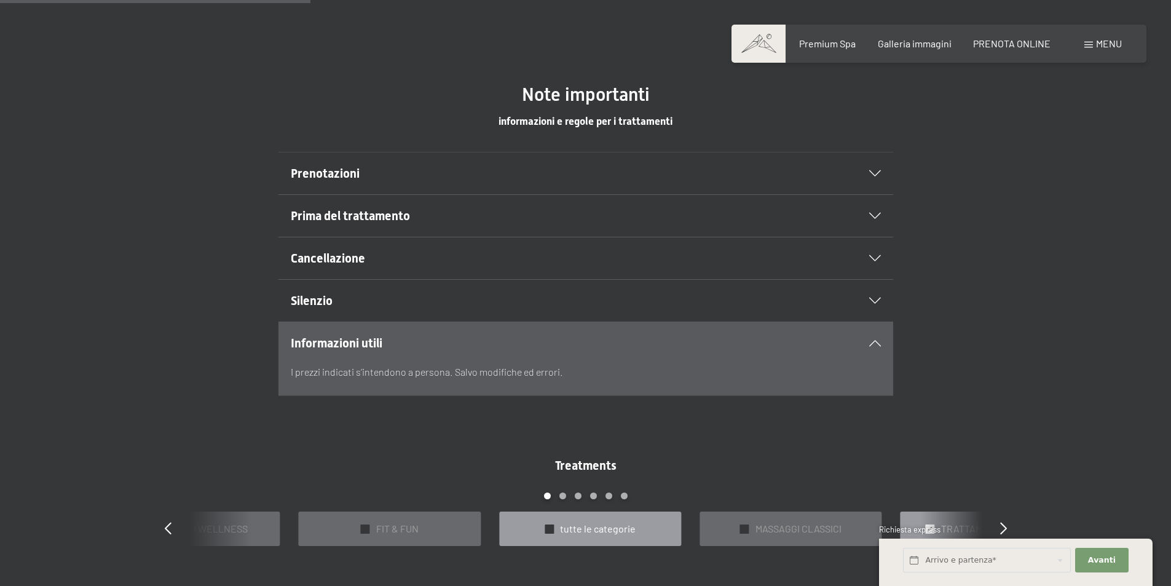
click at [559, 521] on div "✓ tutte le categorie" at bounding box center [590, 528] width 182 height 35
click at [644, 525] on div "✓ tutte le categorie" at bounding box center [590, 528] width 182 height 35
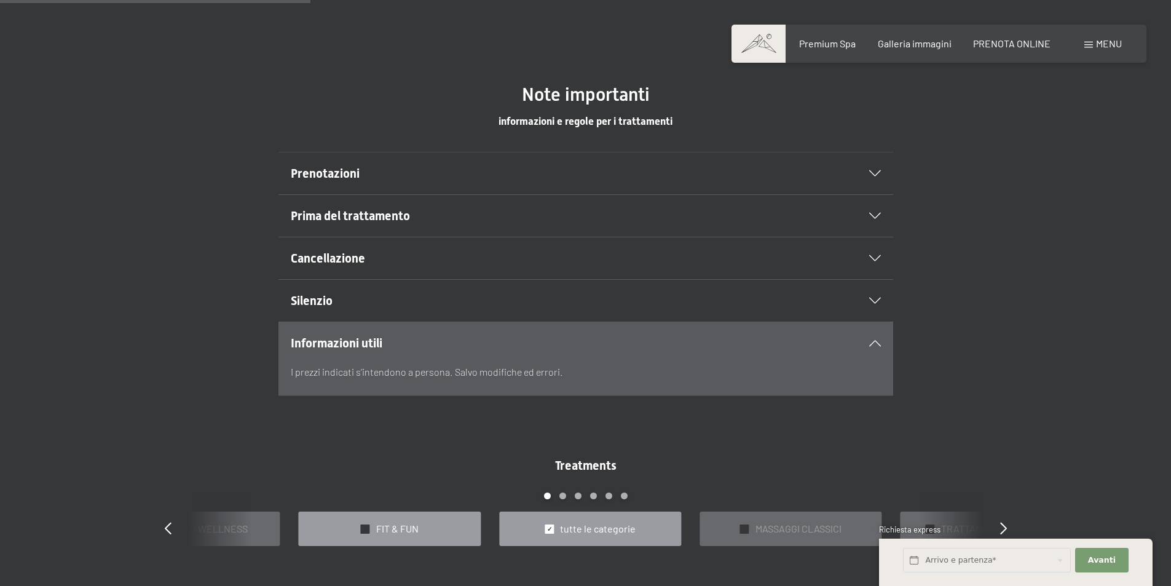
click at [418, 530] on span "FIT & FUN" at bounding box center [397, 529] width 42 height 14
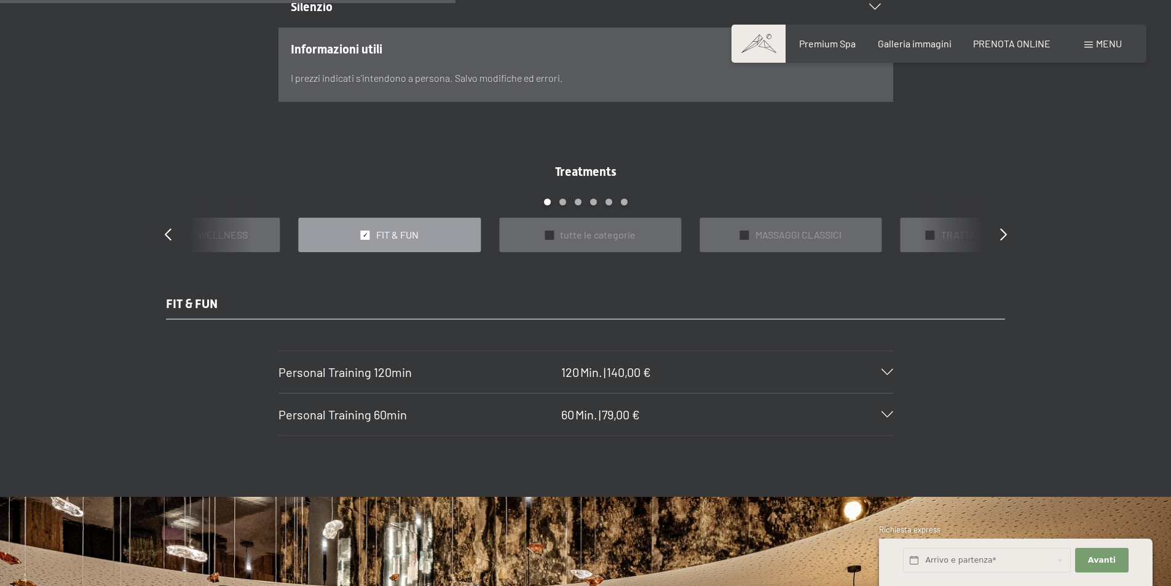
scroll to position [1038, 0]
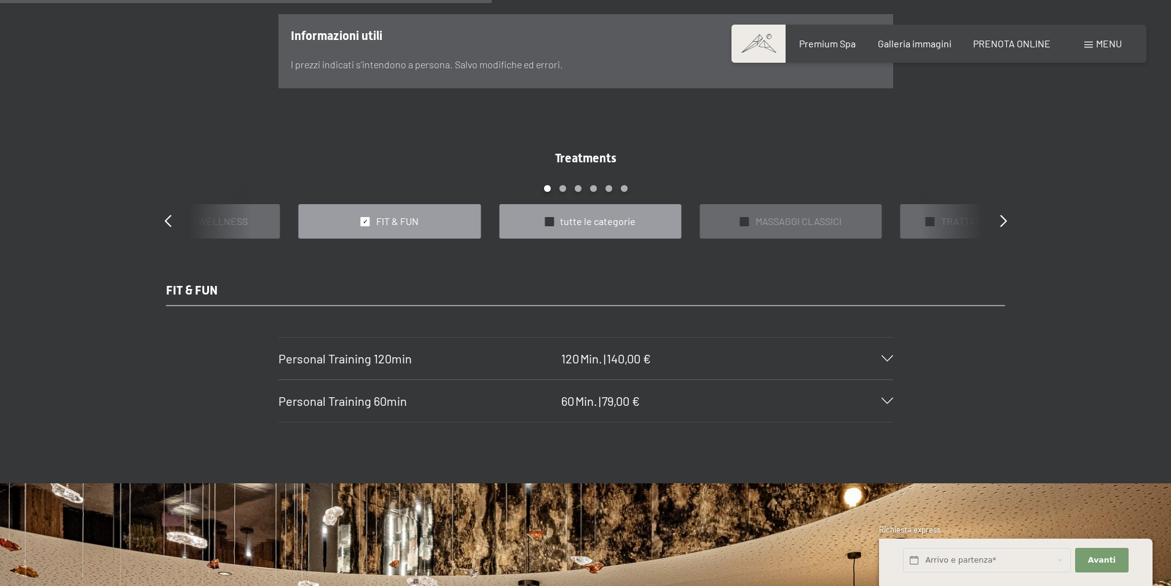
click at [608, 221] on span "tutte le categorie" at bounding box center [598, 221] width 76 height 14
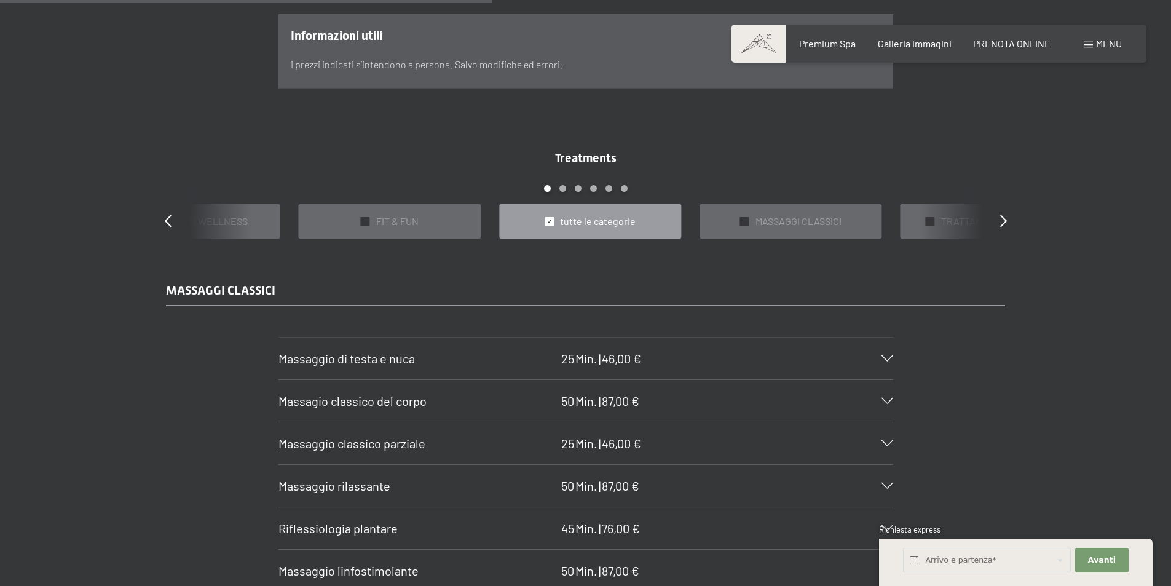
click at [409, 399] on span "Massagio classico del corpo" at bounding box center [352, 400] width 148 height 15
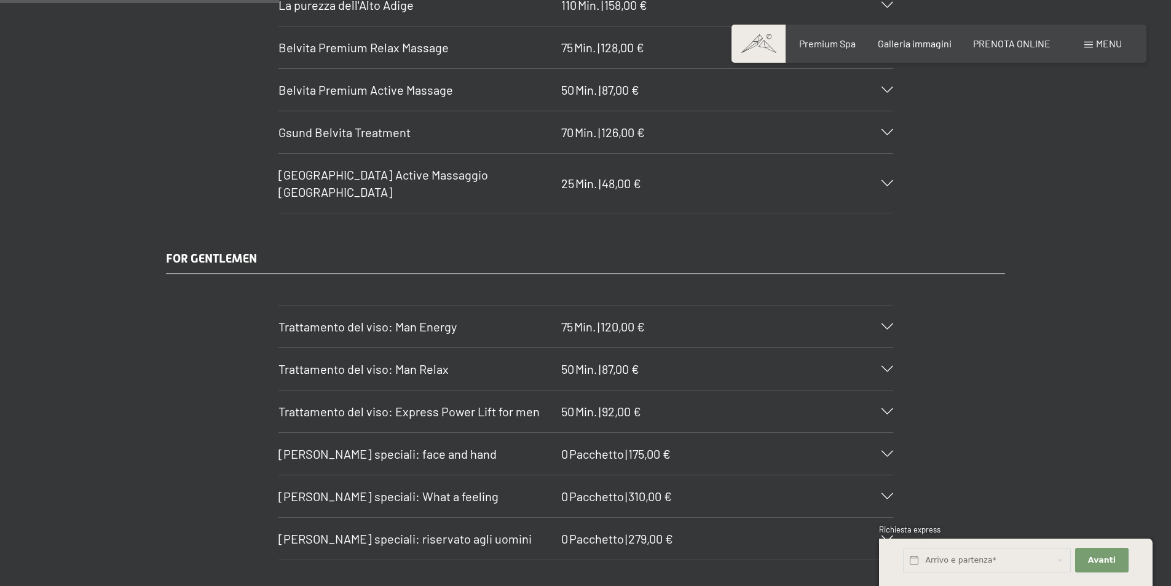
scroll to position [2390, 0]
click at [420, 318] on span "Trattamento del viso: Man Energy" at bounding box center [367, 325] width 178 height 15
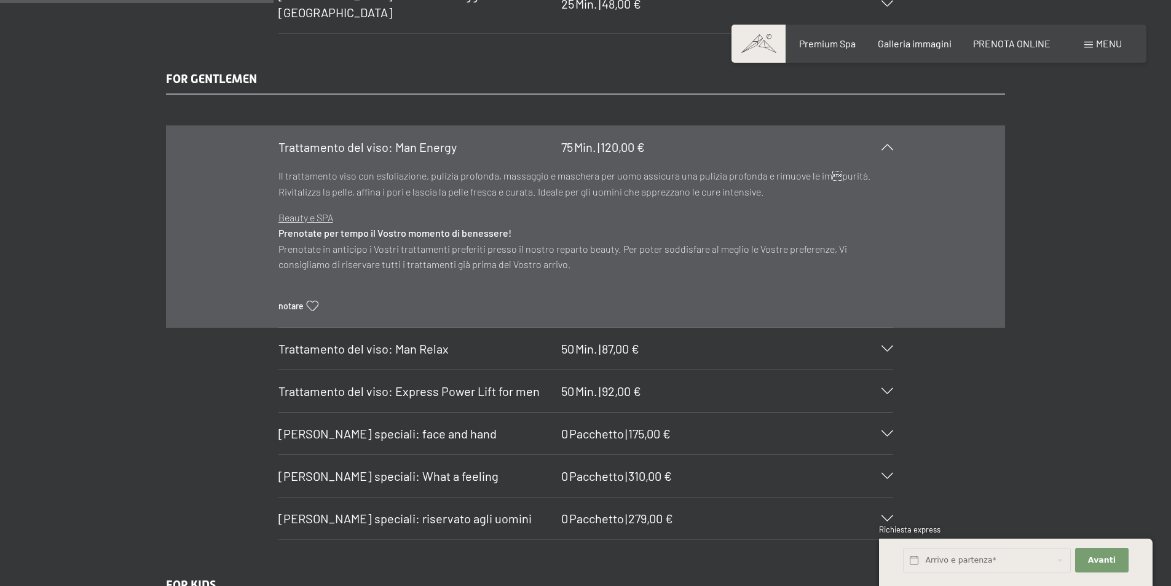
scroll to position [2354, 0]
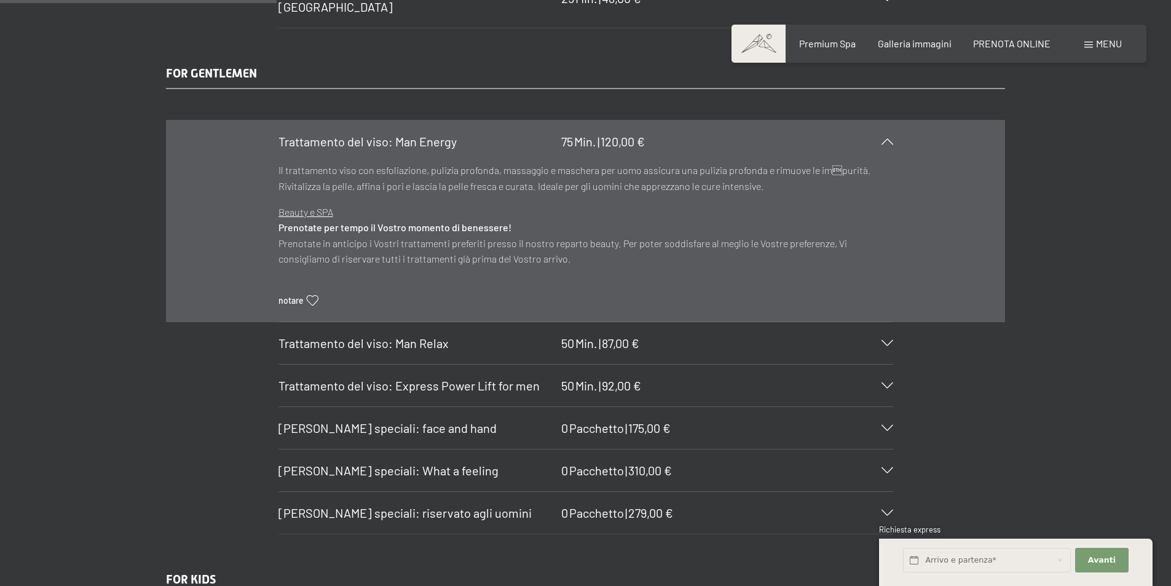
click at [1071, 376] on div "FOR GENTLEMEN Trattamento del viso: Man Energy 75 Min. | 120,00 € Il trattament…" at bounding box center [585, 299] width 1171 height 469
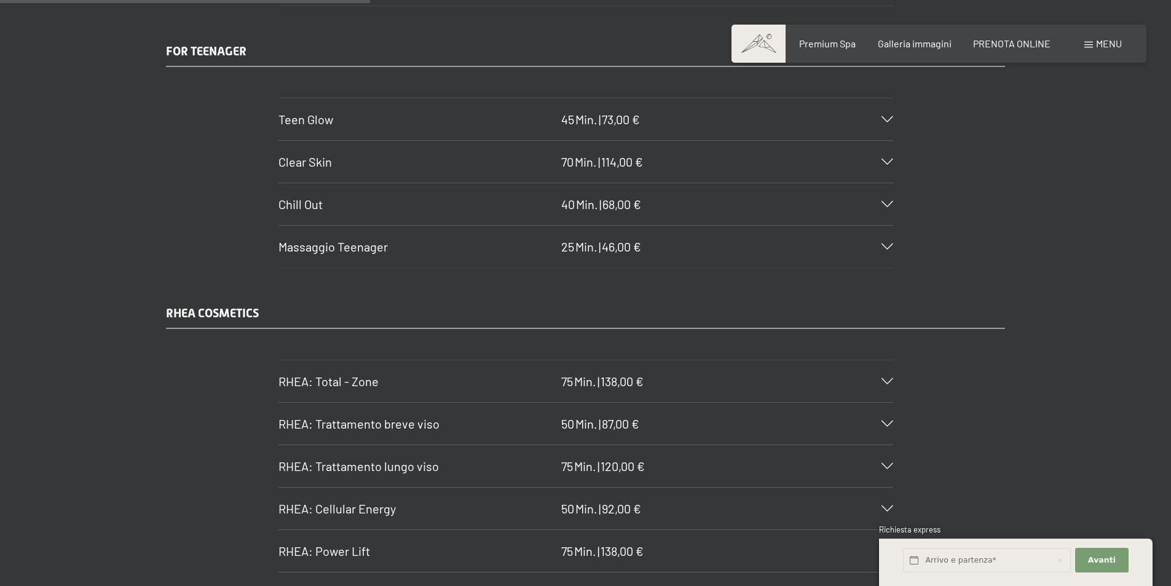
scroll to position [3153, 0]
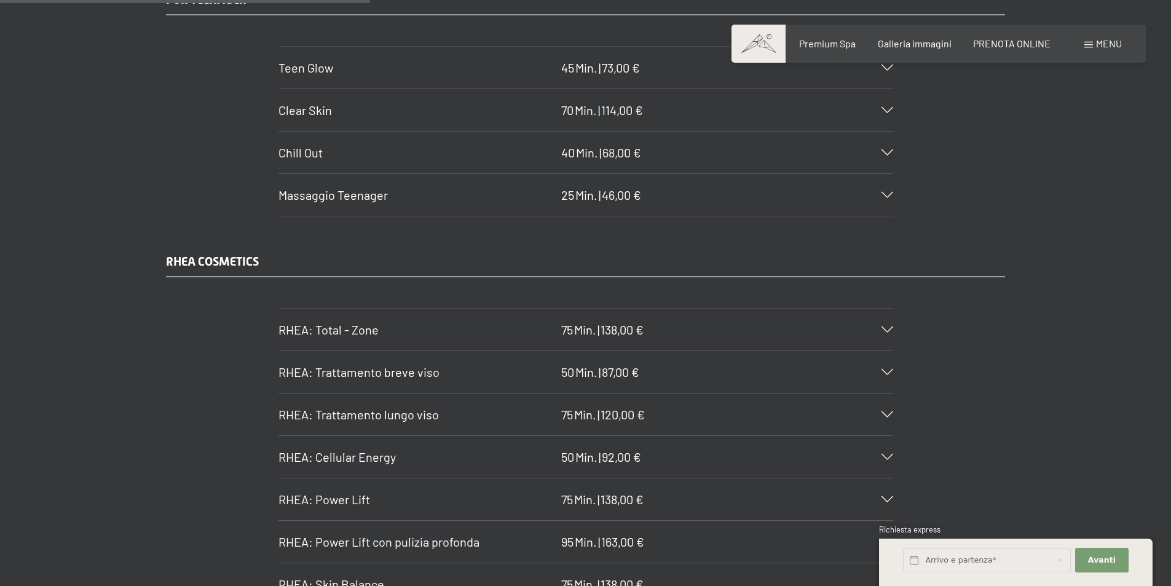
click at [412, 407] on span "RHEA: Trattamento lungo viso" at bounding box center [358, 414] width 160 height 15
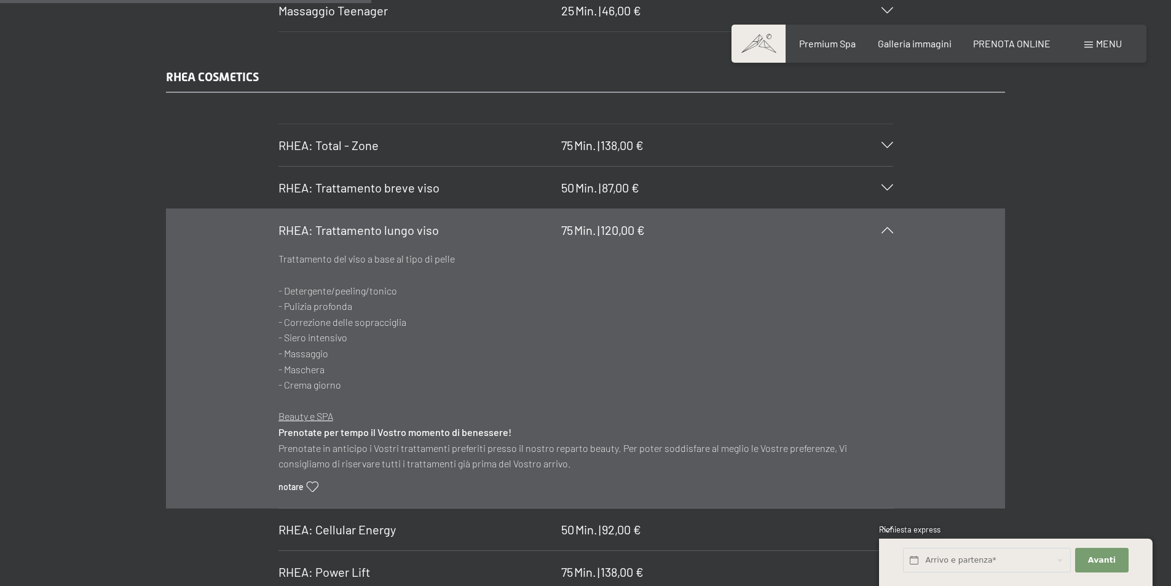
scroll to position [3240, 0]
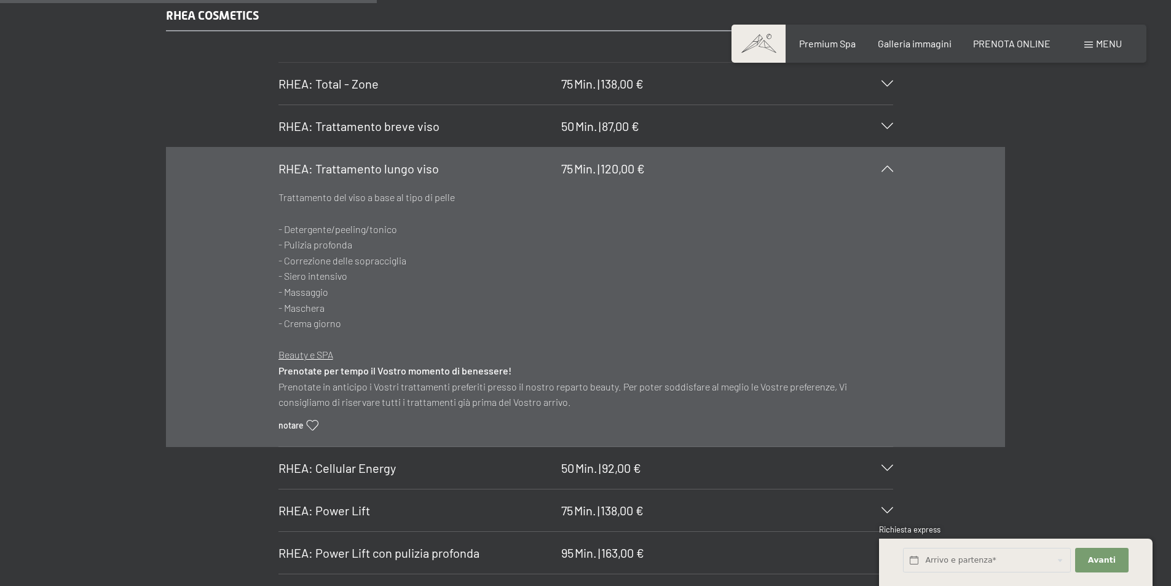
click at [380, 460] on span "RHEA: Cellular Energy" at bounding box center [336, 467] width 117 height 15
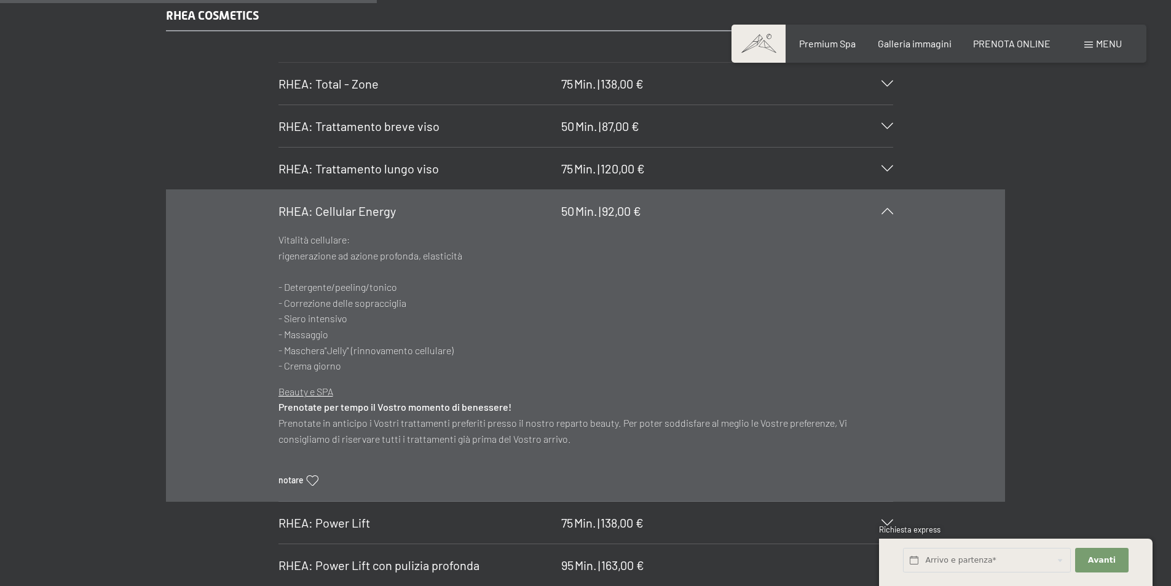
click at [365, 515] on span "RHEA: Power Lift" at bounding box center [324, 522] width 92 height 15
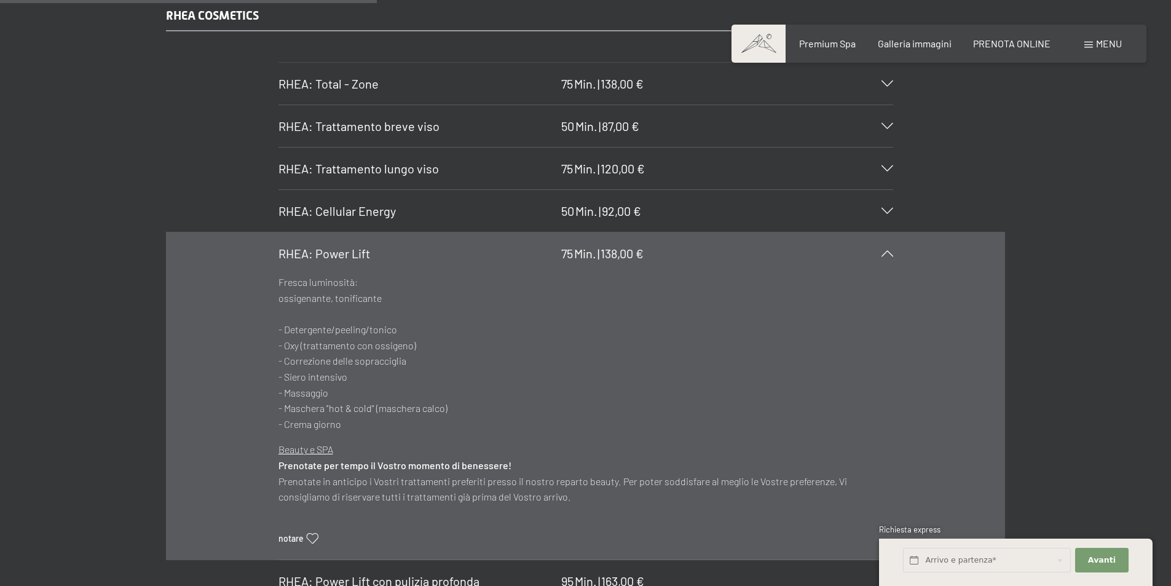
click at [357, 506] on div "Fresca luminosità: ossigenante, tonificante - Detergente/peeling/tonico - Oxy (…" at bounding box center [585, 416] width 615 height 285
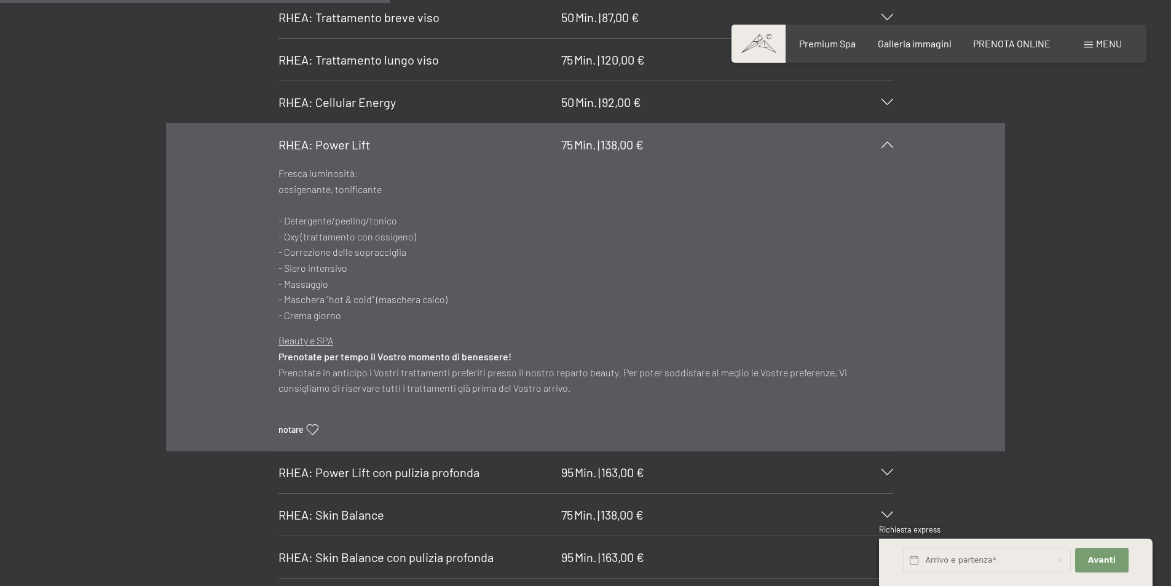
scroll to position [3363, 0]
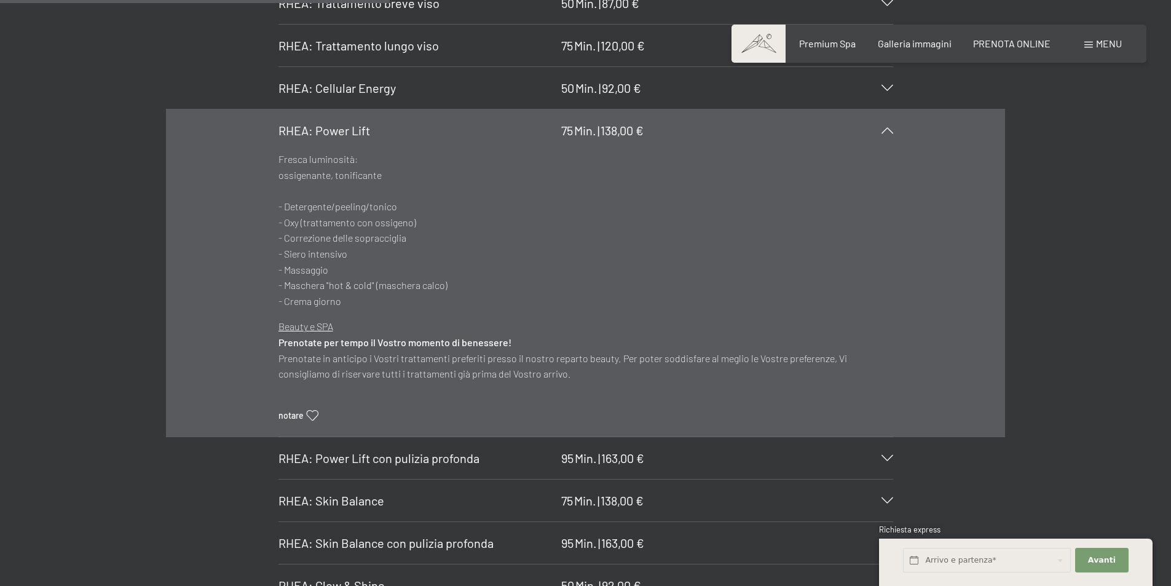
click at [373, 493] on span "RHEA: Skin Balance" at bounding box center [331, 500] width 106 height 15
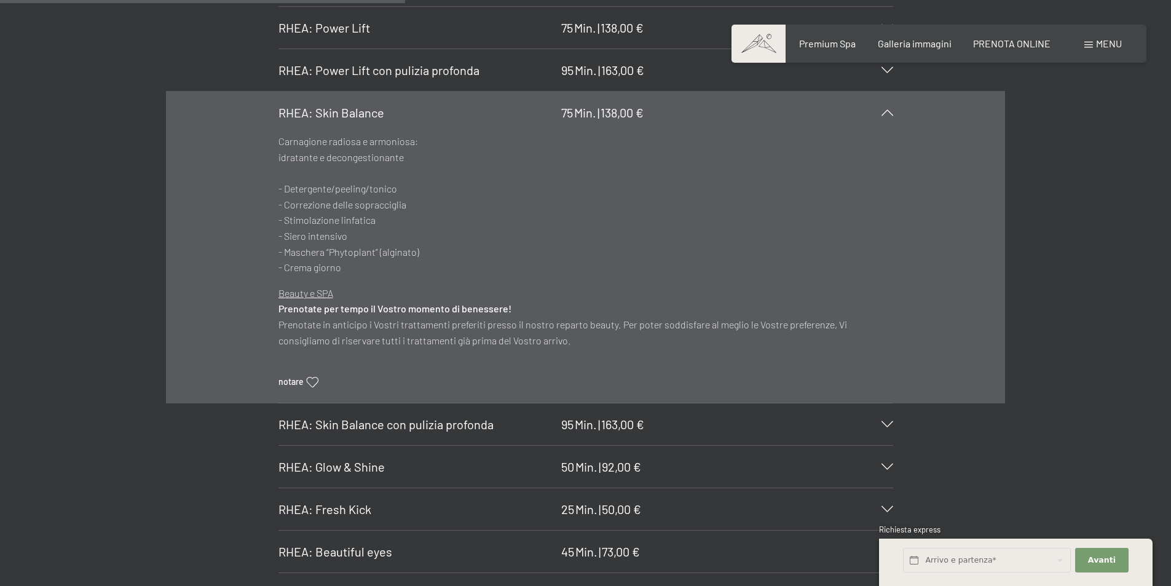
scroll to position [3486, 0]
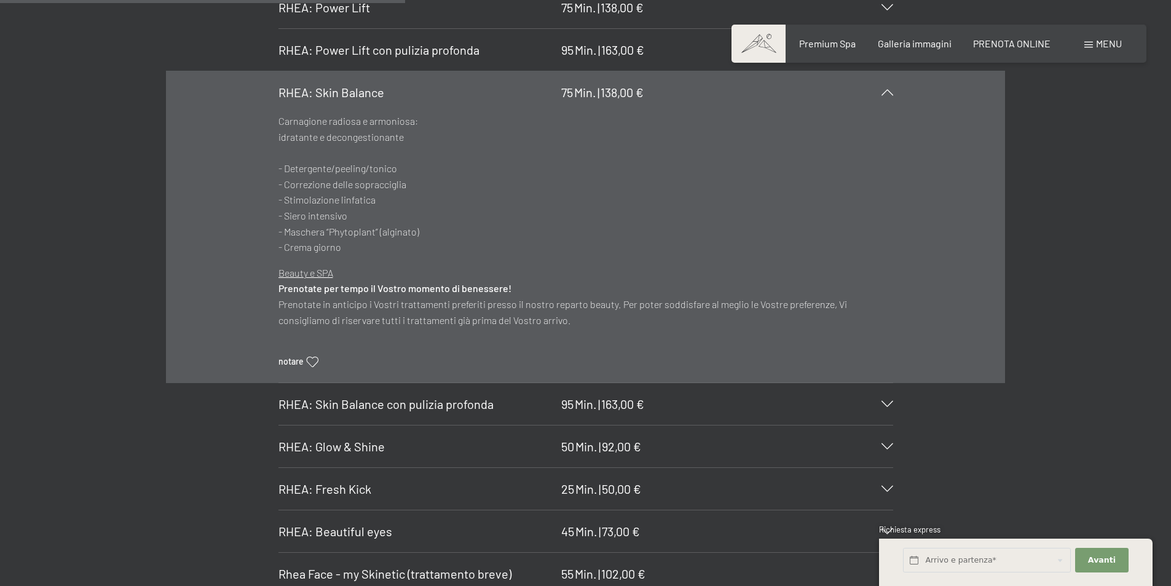
click at [371, 439] on span "RHEA: Glow & Shine" at bounding box center [331, 446] width 106 height 15
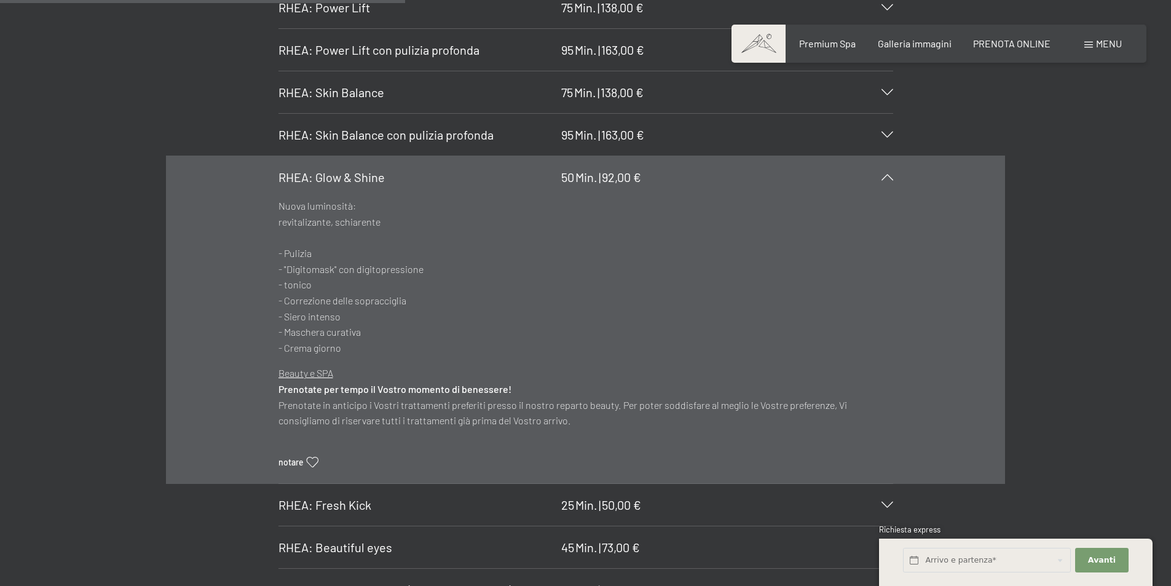
click at [369, 497] on span "RHEA: Fresh Kick" at bounding box center [324, 504] width 93 height 15
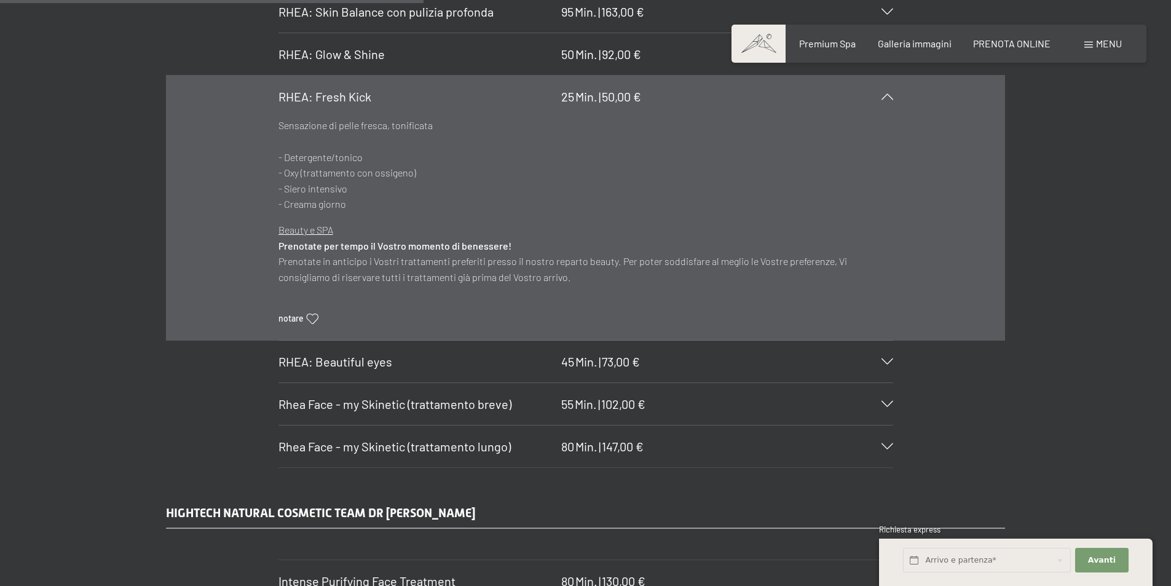
scroll to position [3670, 0]
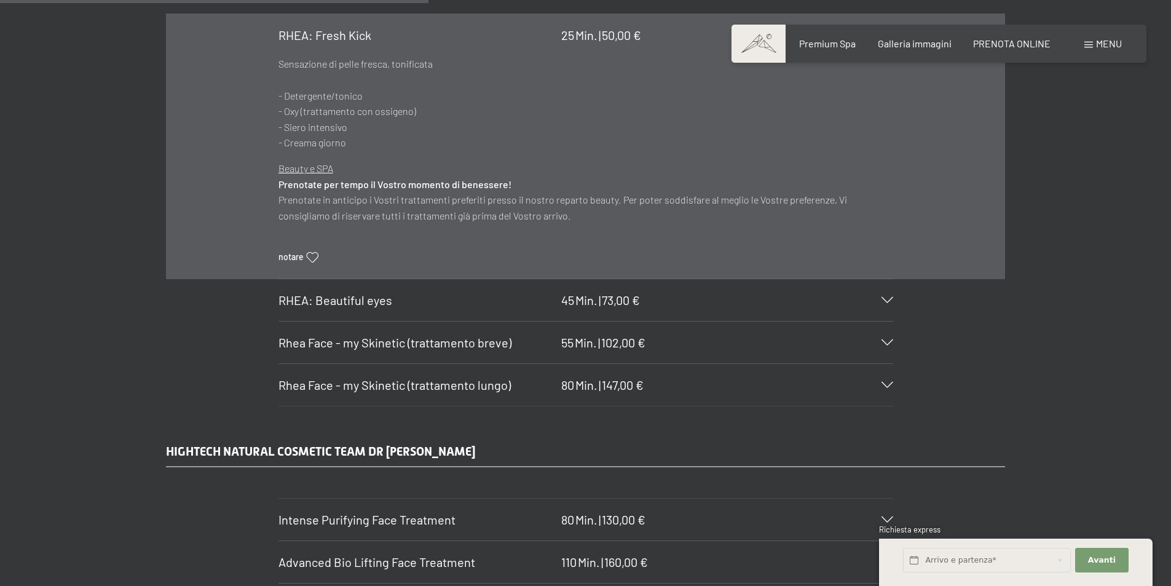
click at [387, 512] on span "Intense Purifying Face Treatment" at bounding box center [366, 519] width 177 height 15
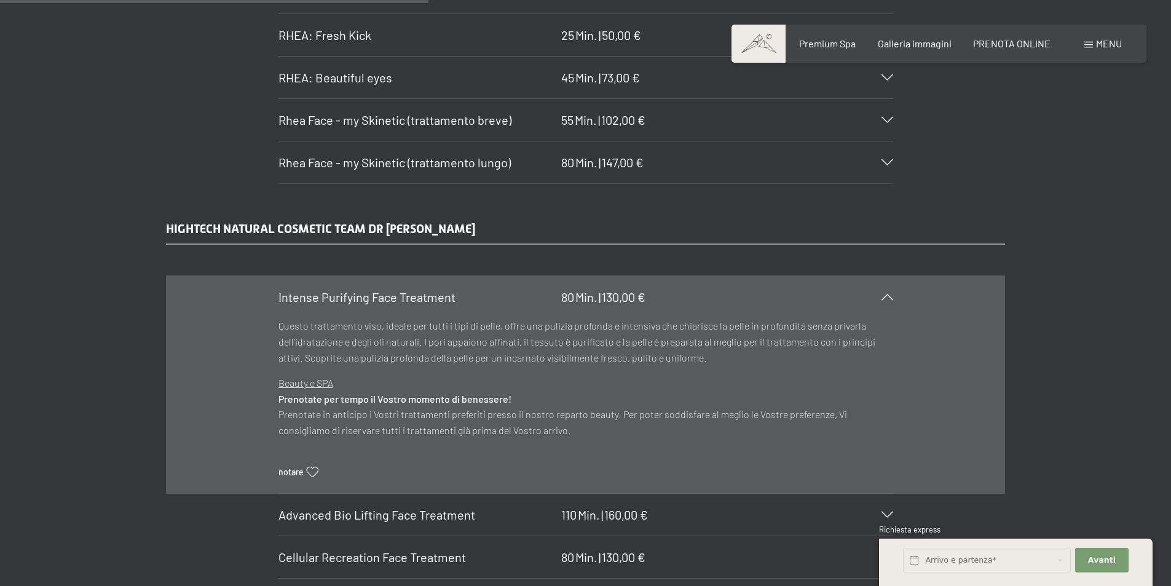
click at [457, 507] on span "Advanced Bio Lifting Face Treatment" at bounding box center [376, 514] width 197 height 15
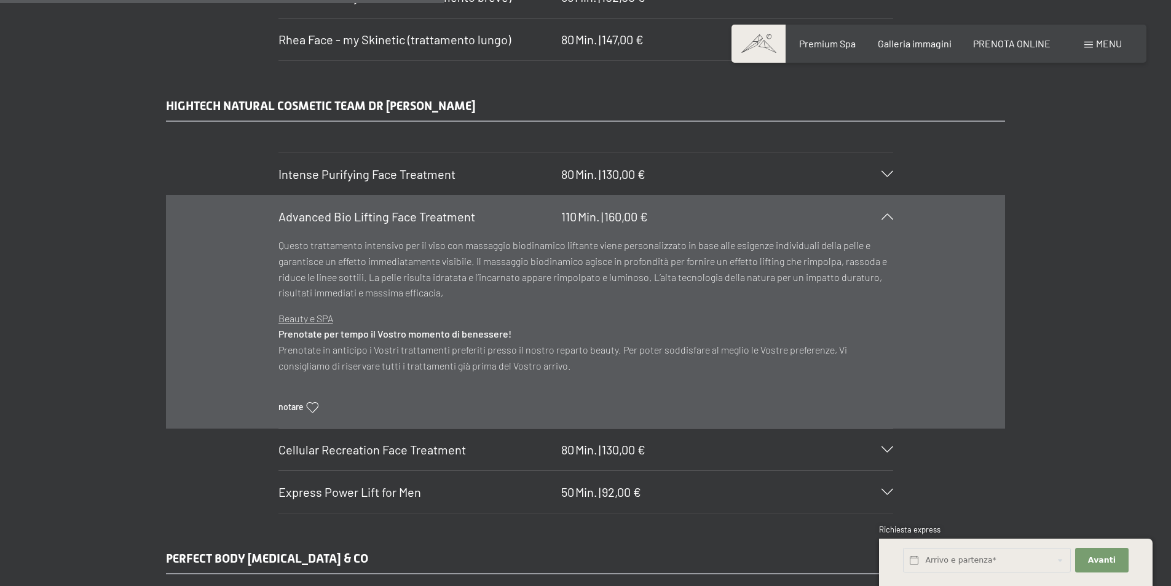
scroll to position [3731, 0]
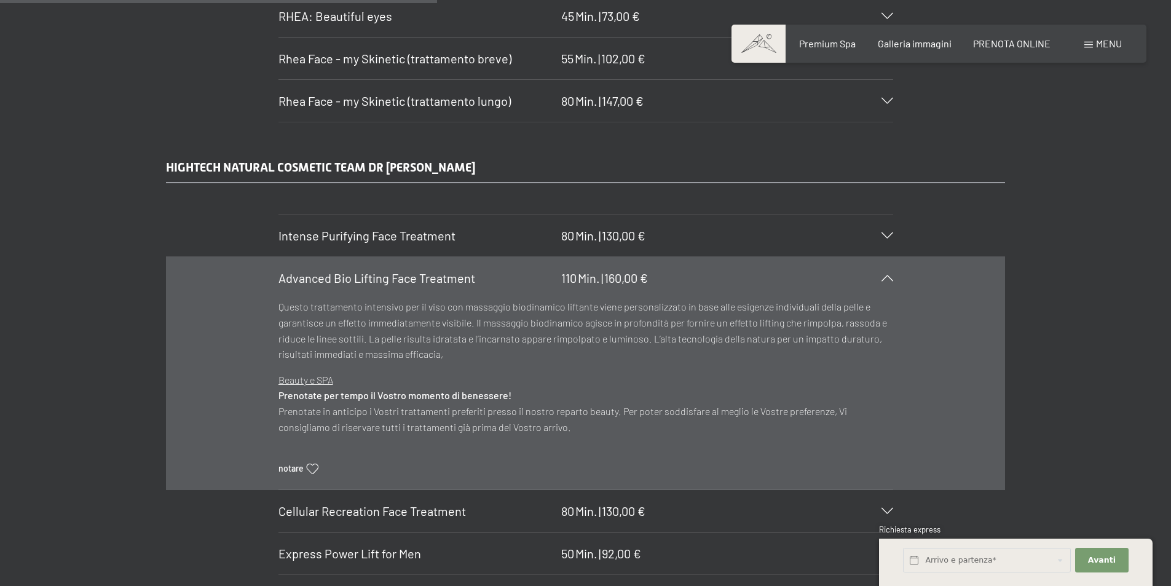
click at [439, 228] on span "Intense Purifying Face Treatment" at bounding box center [366, 235] width 177 height 15
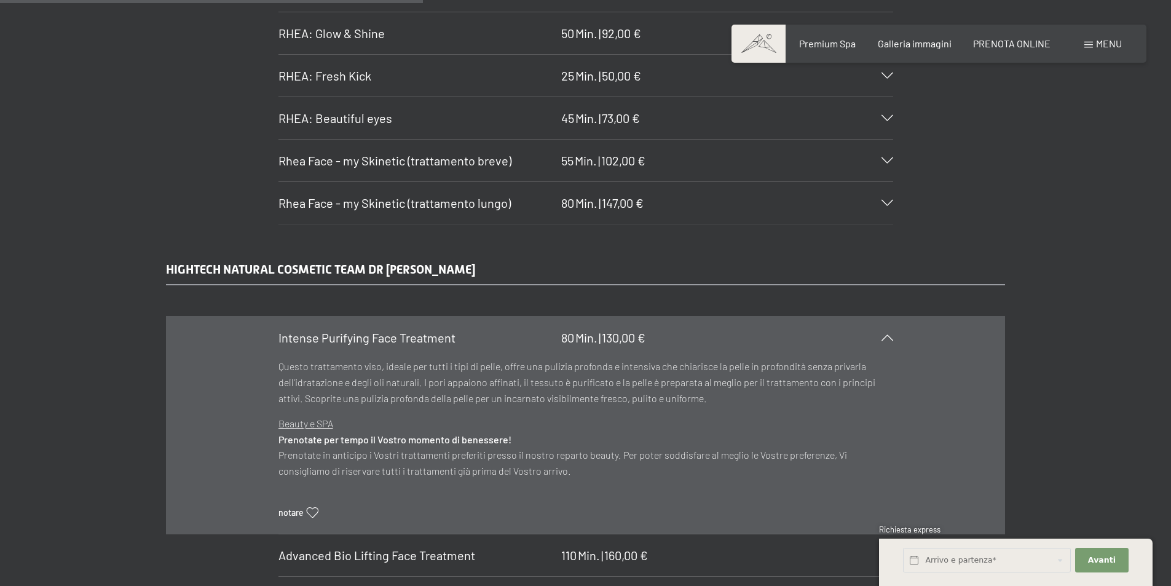
scroll to position [3609, 0]
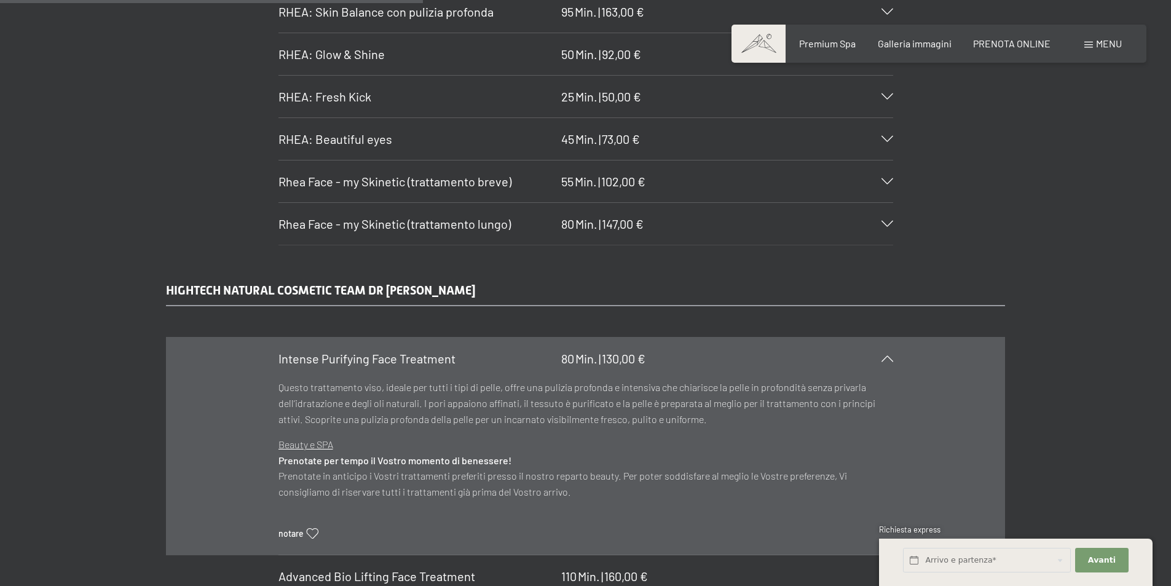
click at [423, 216] on span "Rhea Face - my Skinetic (trattamento lungo)" at bounding box center [394, 223] width 232 height 15
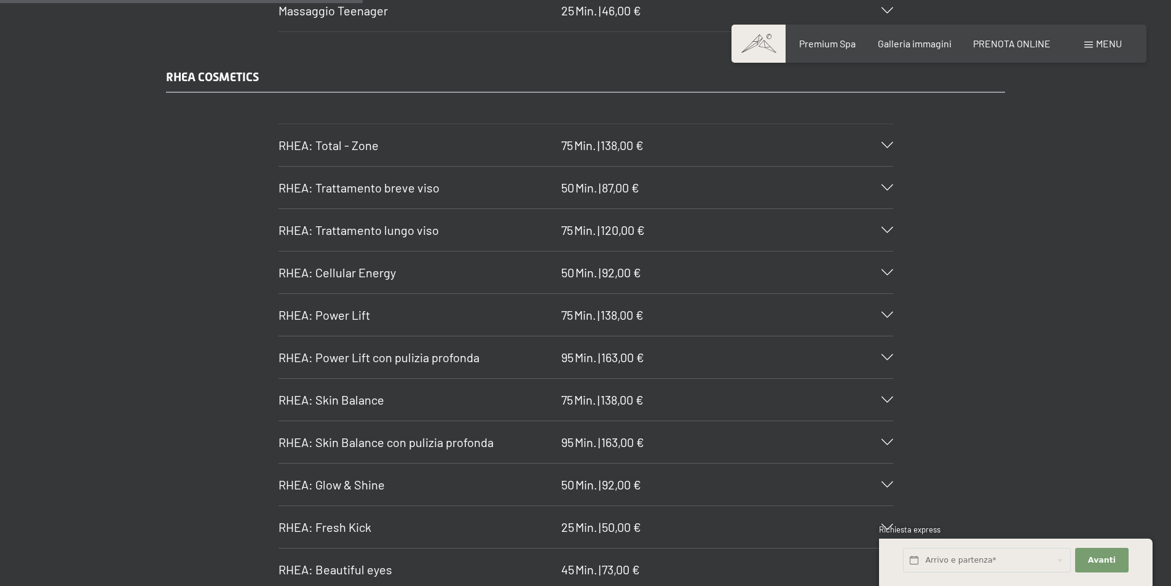
scroll to position [3117, 0]
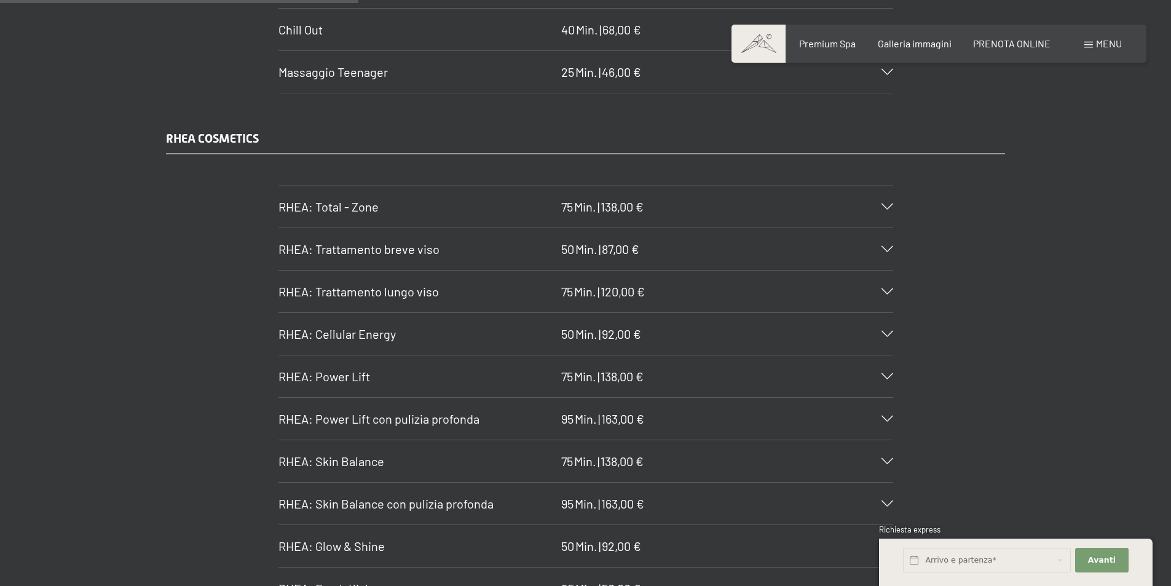
click at [426, 284] on span "RHEA: Trattamento lungo viso" at bounding box center [358, 291] width 160 height 15
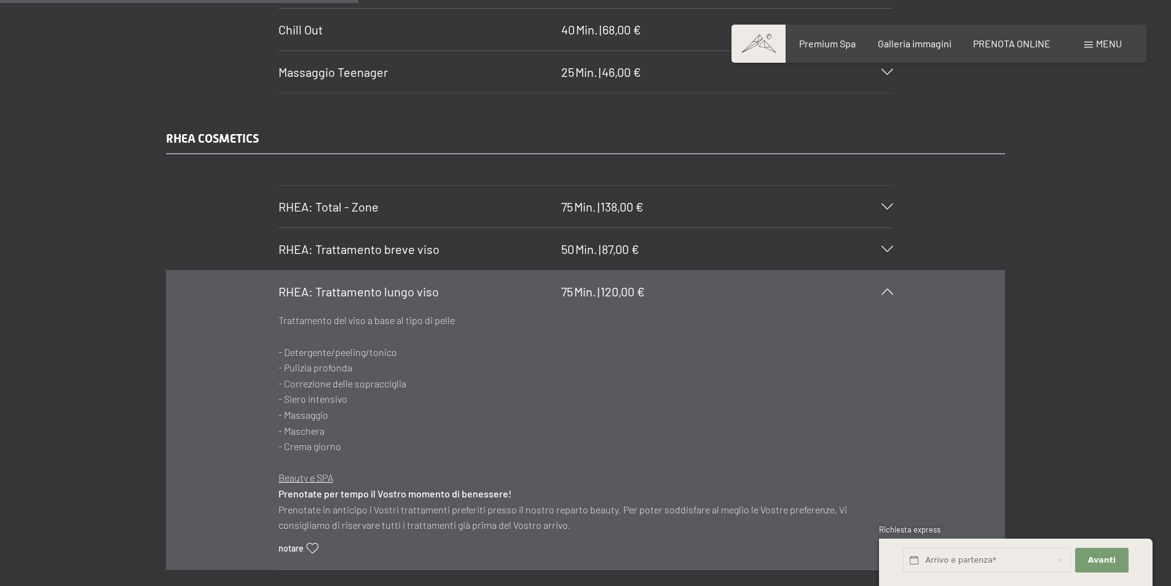
click at [332, 199] on span "RHEA: Total - Zone" at bounding box center [328, 206] width 100 height 15
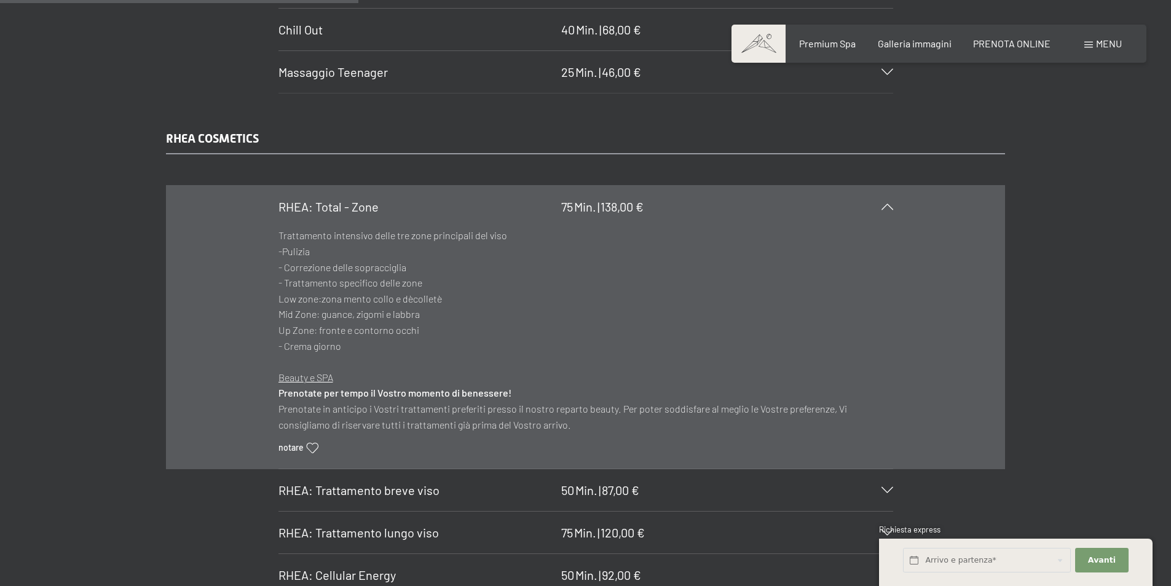
click at [335, 525] on span "RHEA: Trattamento lungo viso" at bounding box center [358, 532] width 160 height 15
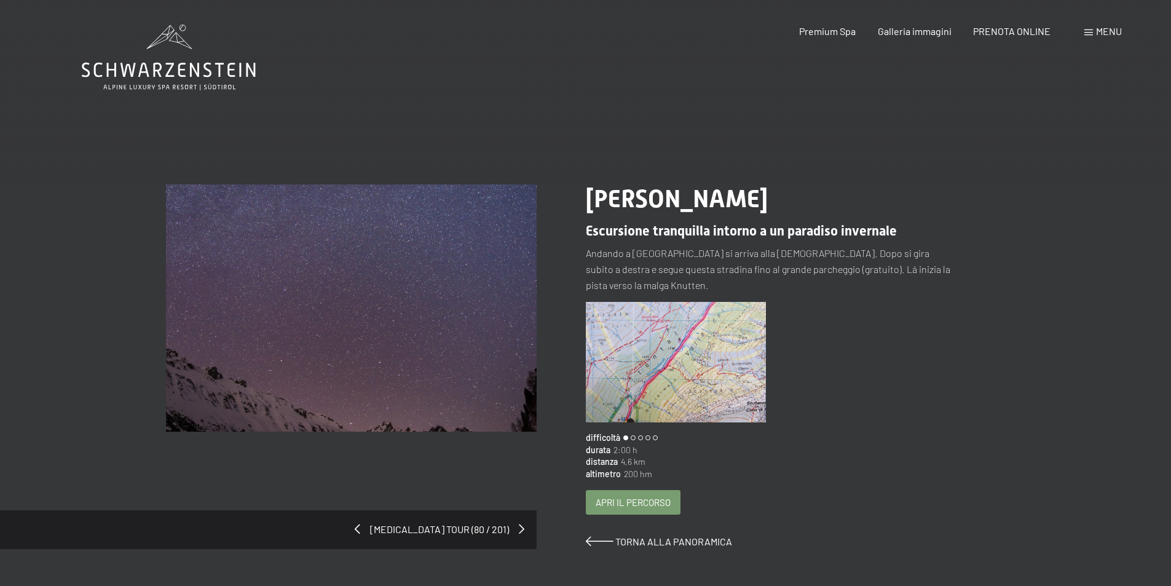
click at [648, 496] on span "Apri il percorso" at bounding box center [632, 502] width 75 height 13
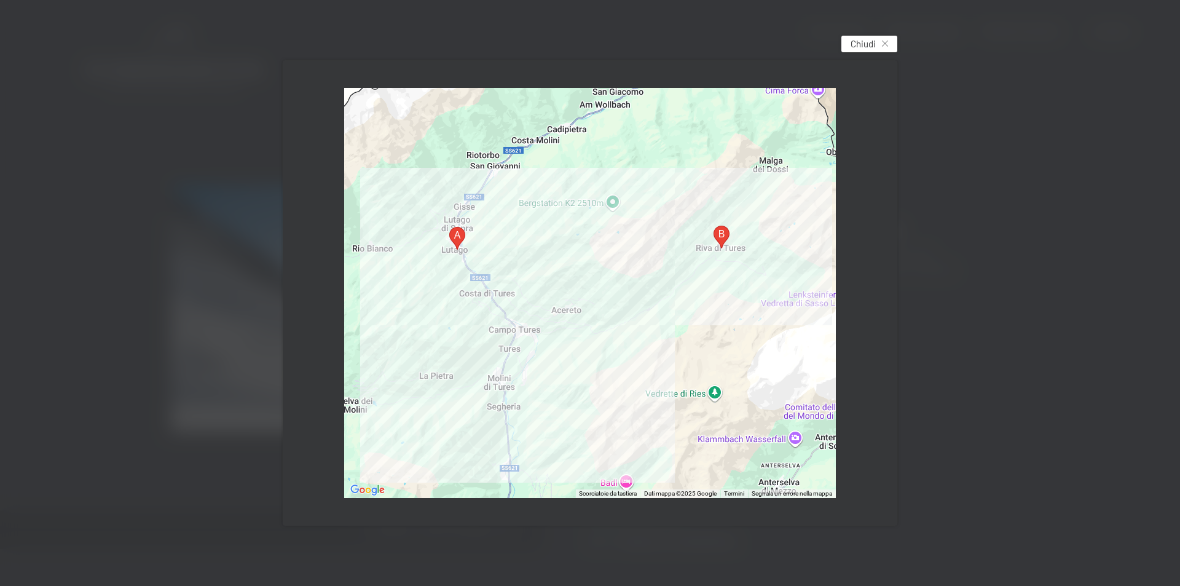
click at [881, 41] on div "Chiudi" at bounding box center [869, 44] width 56 height 17
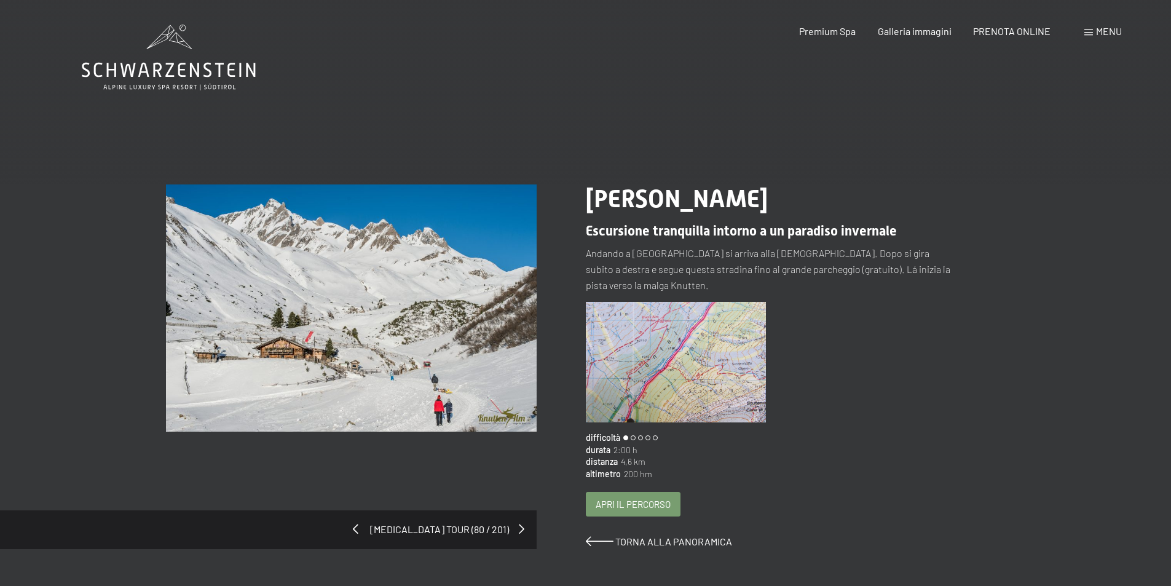
click at [358, 524] on span at bounding box center [356, 529] width 6 height 10
drag, startPoint x: 0, startPoint y: 0, endPoint x: 395, endPoint y: 514, distance: 647.8
click at [358, 524] on span at bounding box center [356, 529] width 6 height 10
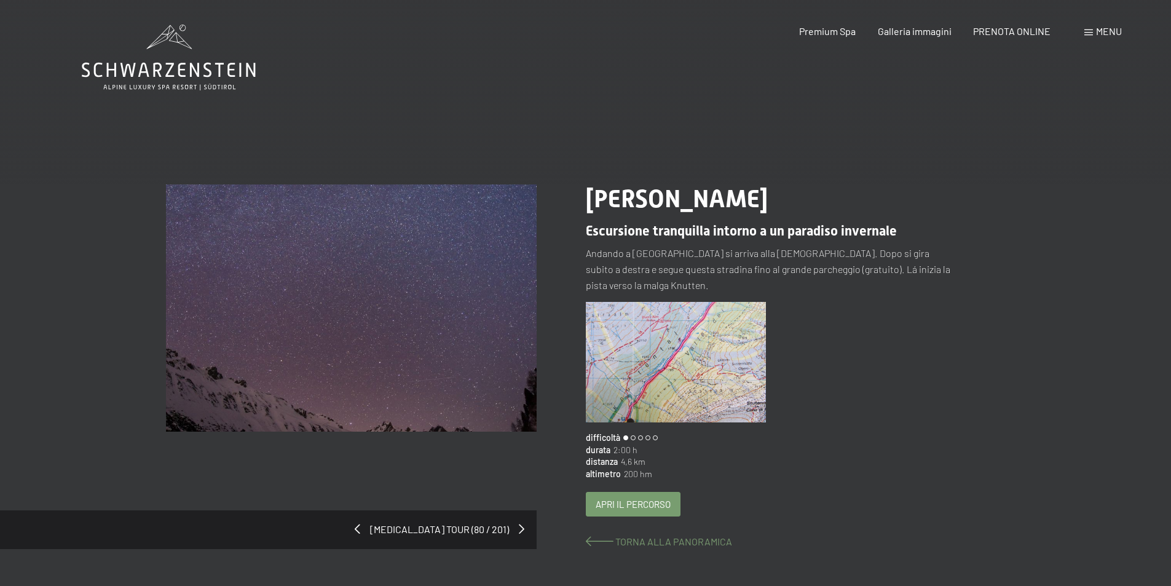
click at [586, 536] on span at bounding box center [600, 541] width 28 height 10
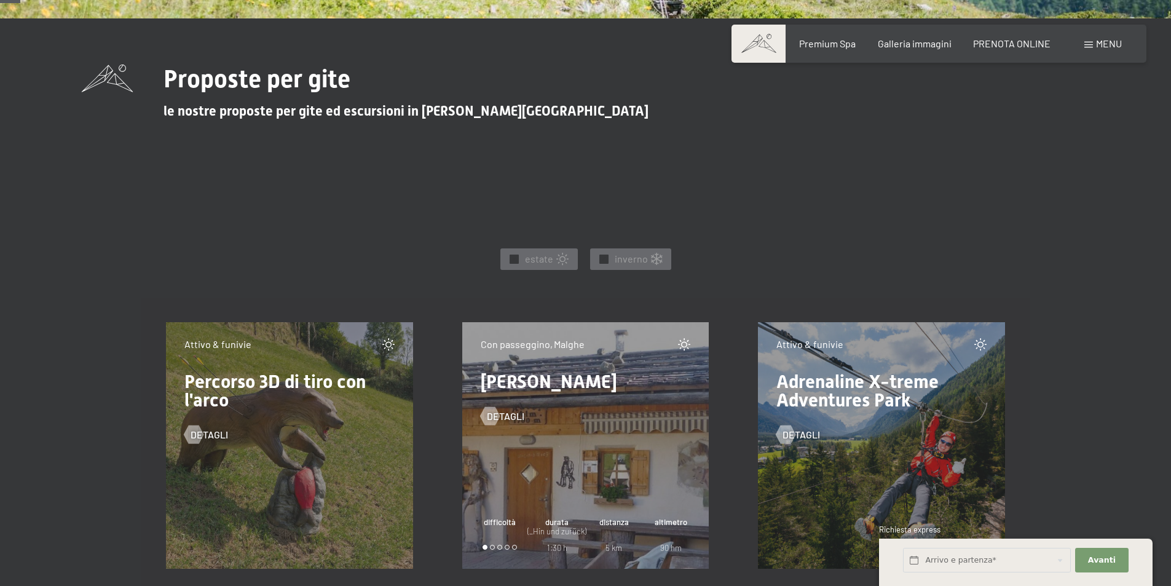
scroll to position [430, 0]
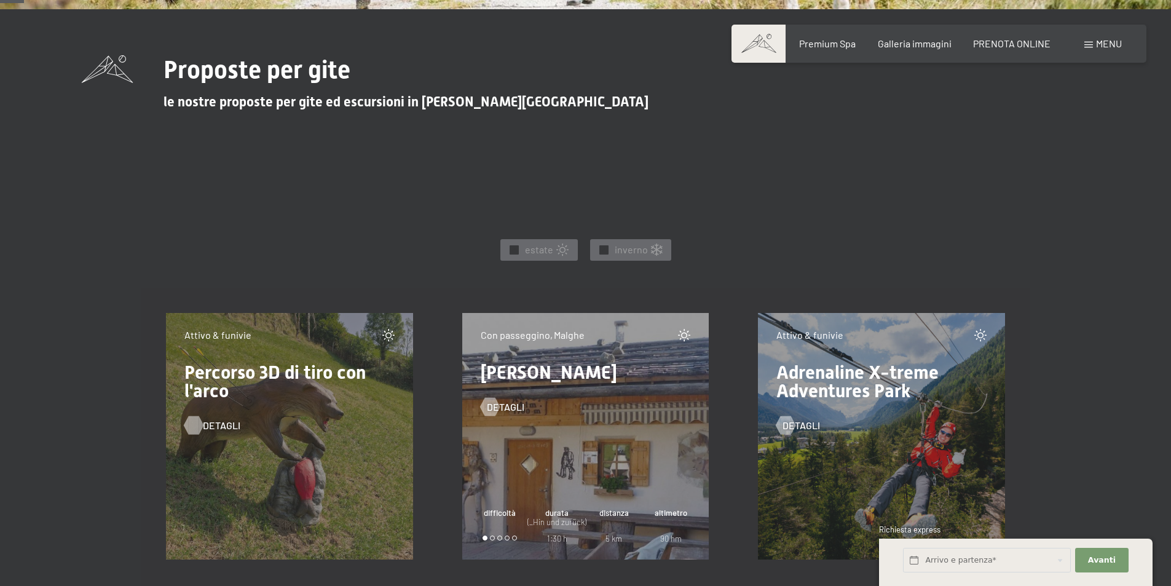
click at [211, 422] on span "detagli" at bounding box center [221, 425] width 37 height 14
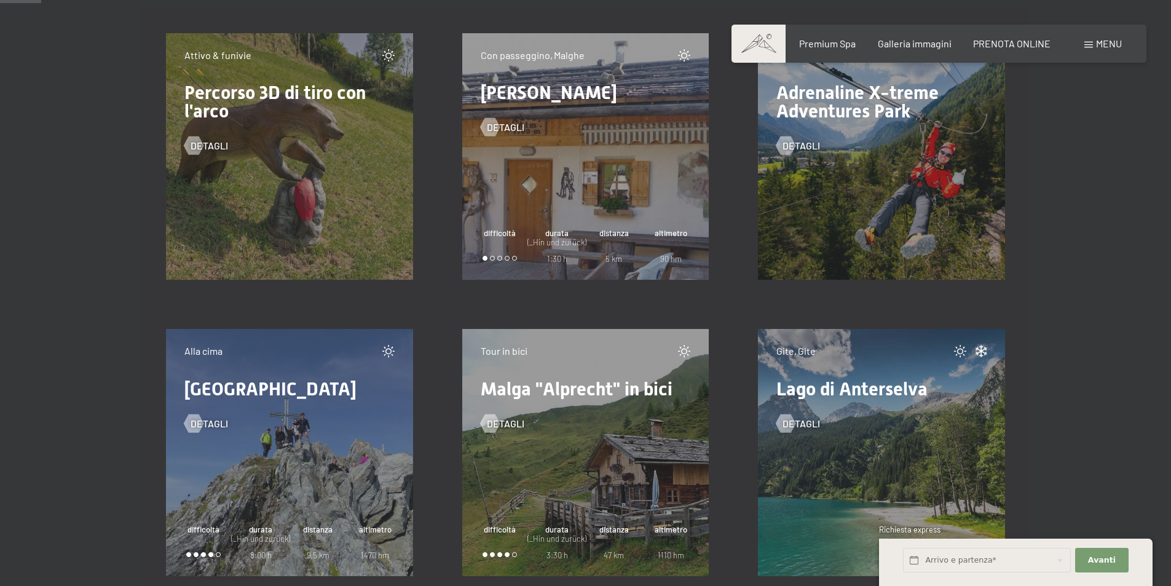
scroll to position [737, 0]
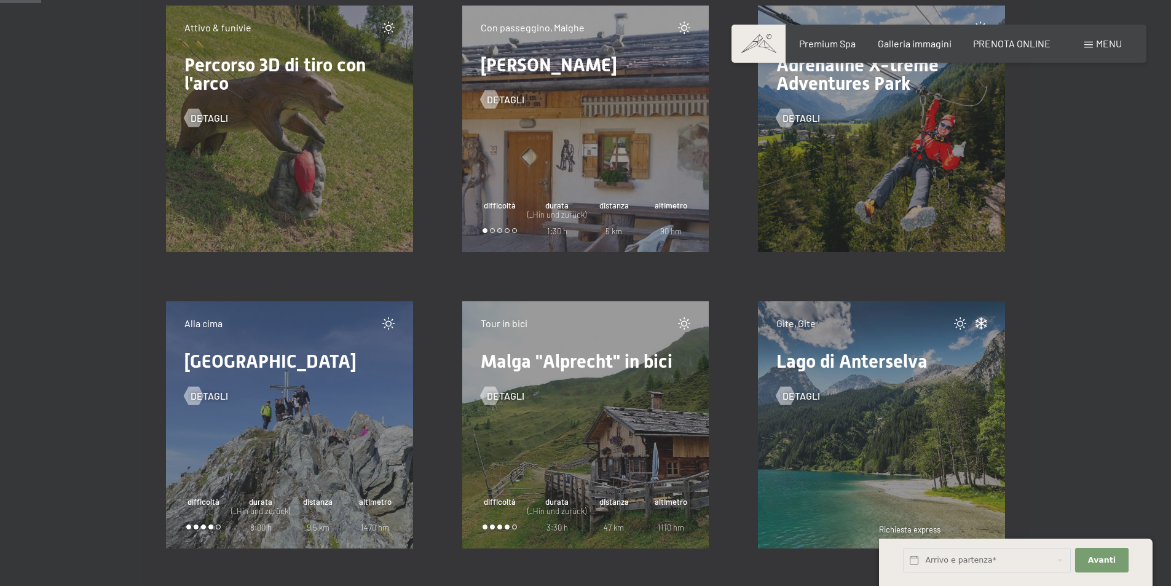
click at [573, 163] on div "Con passeggino, Malghe Malga Adler detagli difficoltà durata (_Hin und zurück) …" at bounding box center [585, 129] width 247 height 247
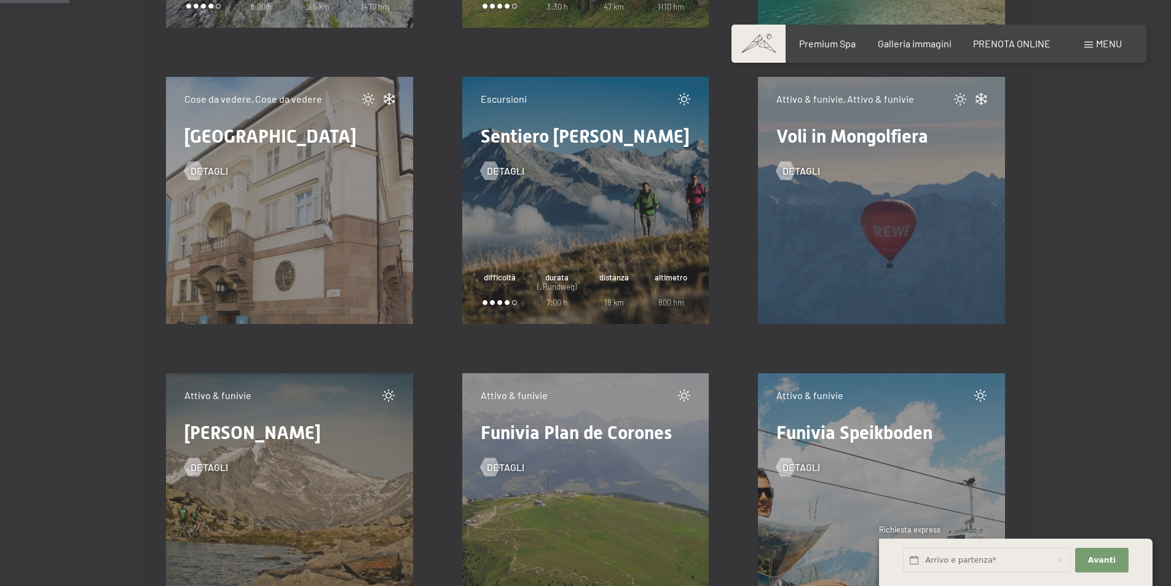
scroll to position [1291, 0]
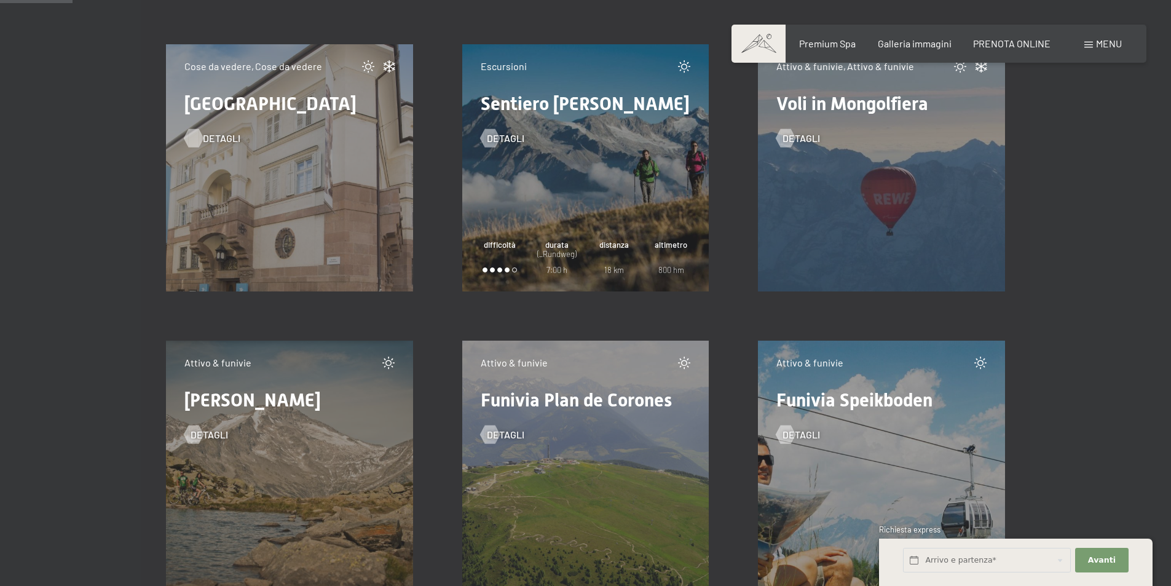
click at [208, 145] on span "detagli" at bounding box center [221, 139] width 37 height 14
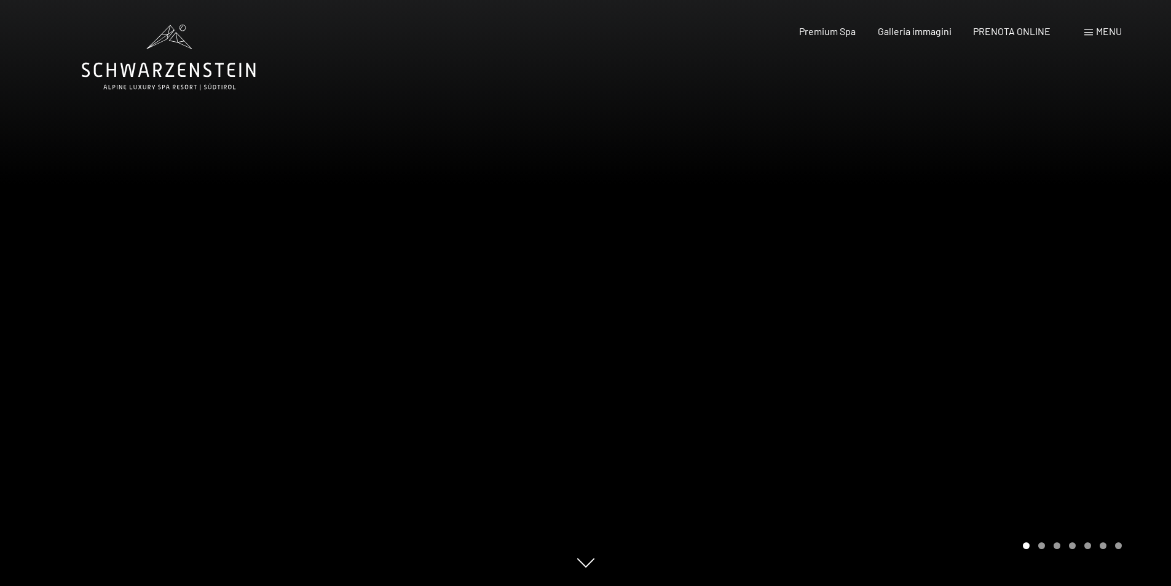
click at [186, 81] on icon at bounding box center [169, 58] width 174 height 66
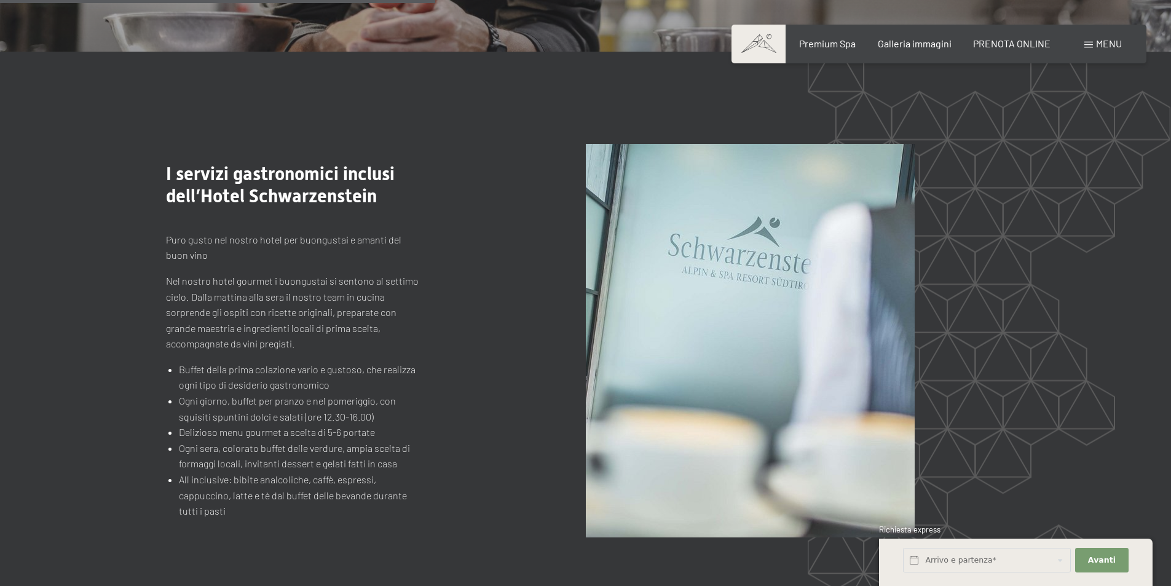
scroll to position [1475, 0]
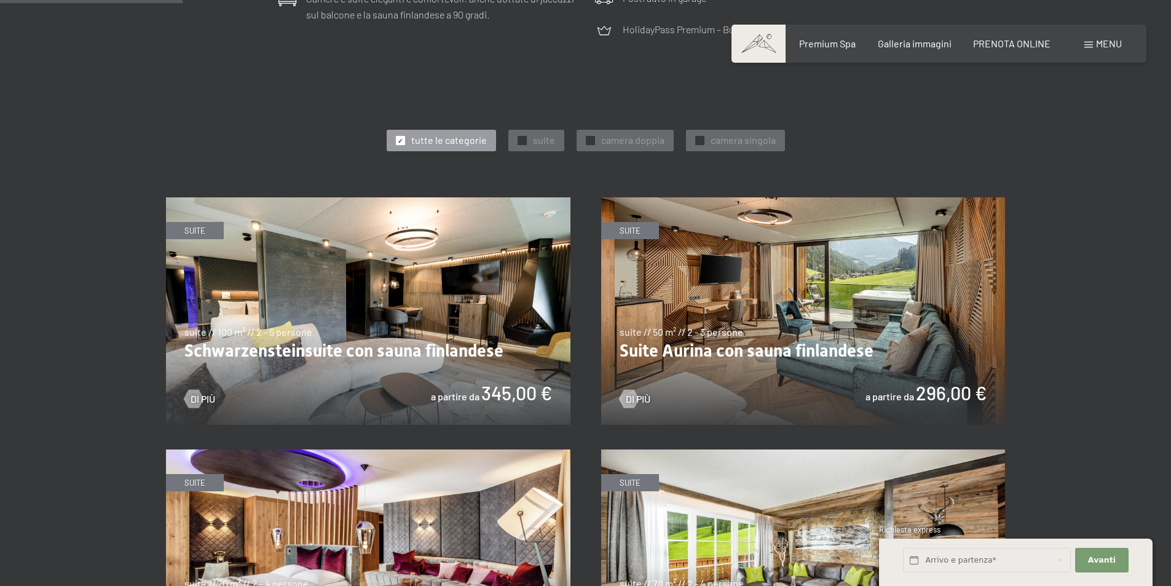
scroll to position [615, 0]
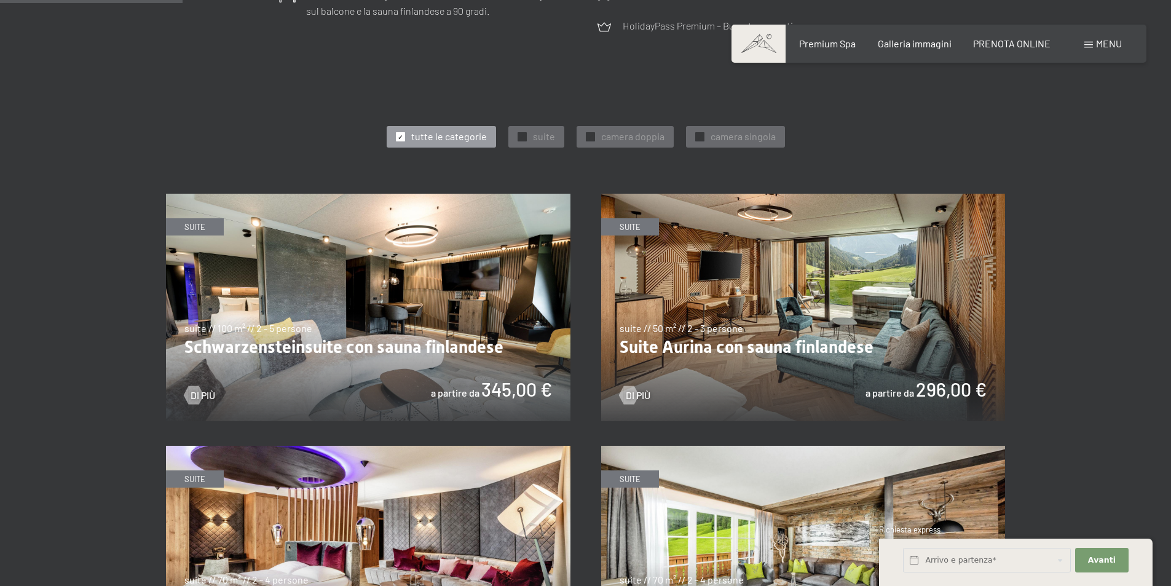
click at [787, 308] on img at bounding box center [803, 307] width 404 height 227
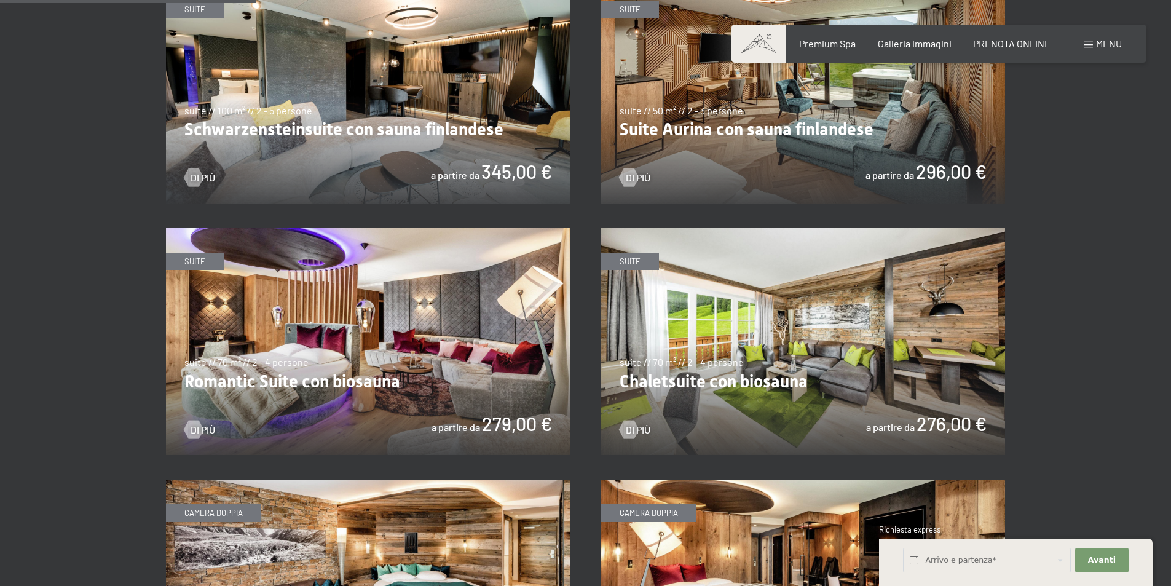
scroll to position [860, 0]
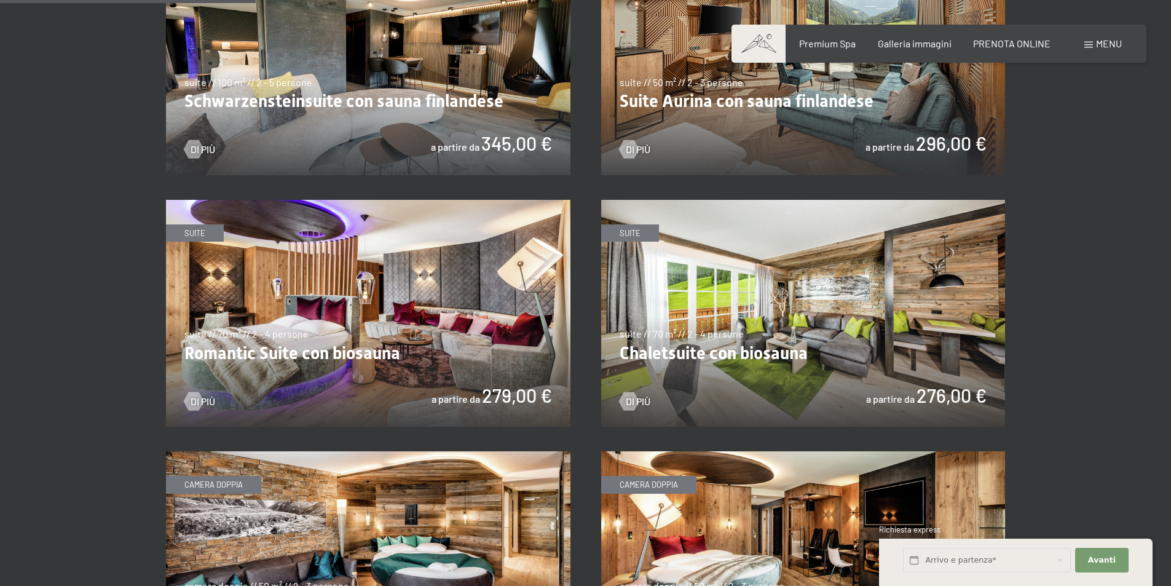
click at [323, 309] on img at bounding box center [368, 313] width 404 height 227
click at [782, 310] on img at bounding box center [803, 313] width 404 height 227
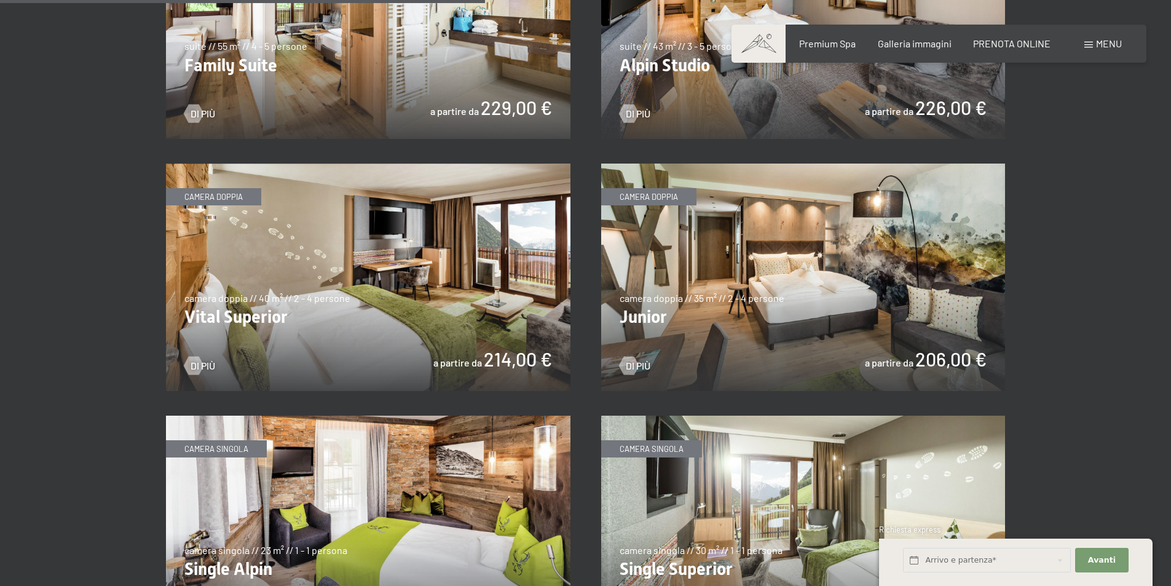
scroll to position [1659, 0]
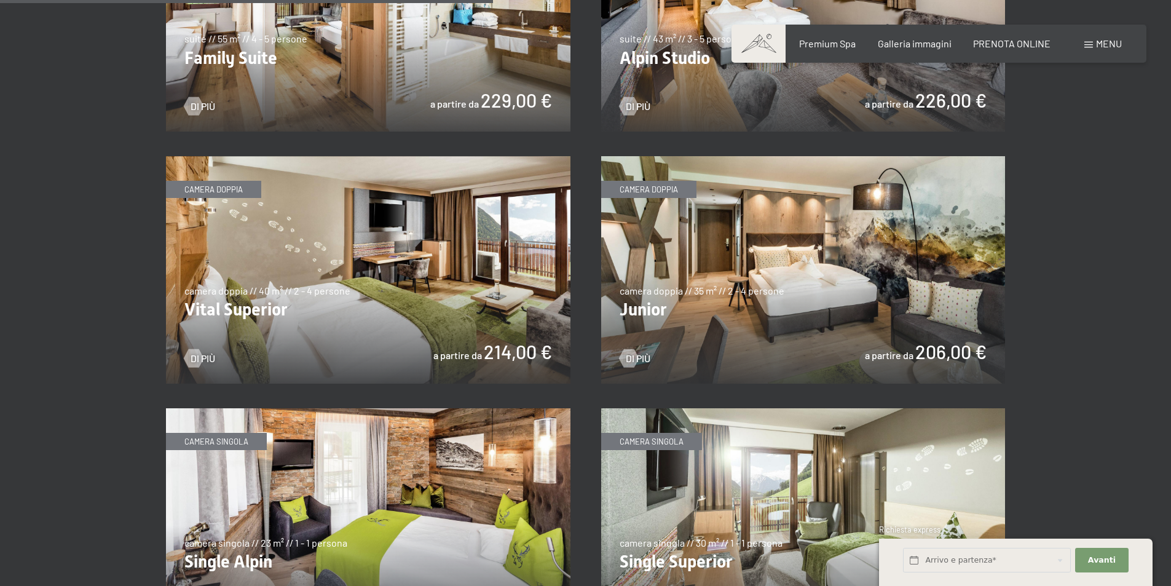
click at [388, 261] on img at bounding box center [368, 269] width 404 height 227
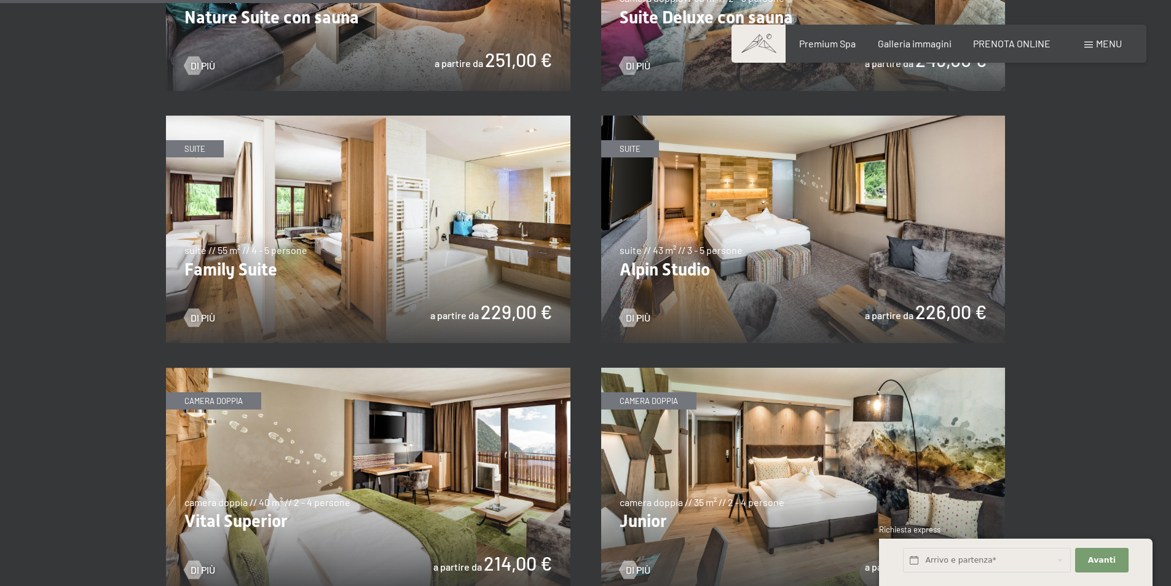
scroll to position [1413, 0]
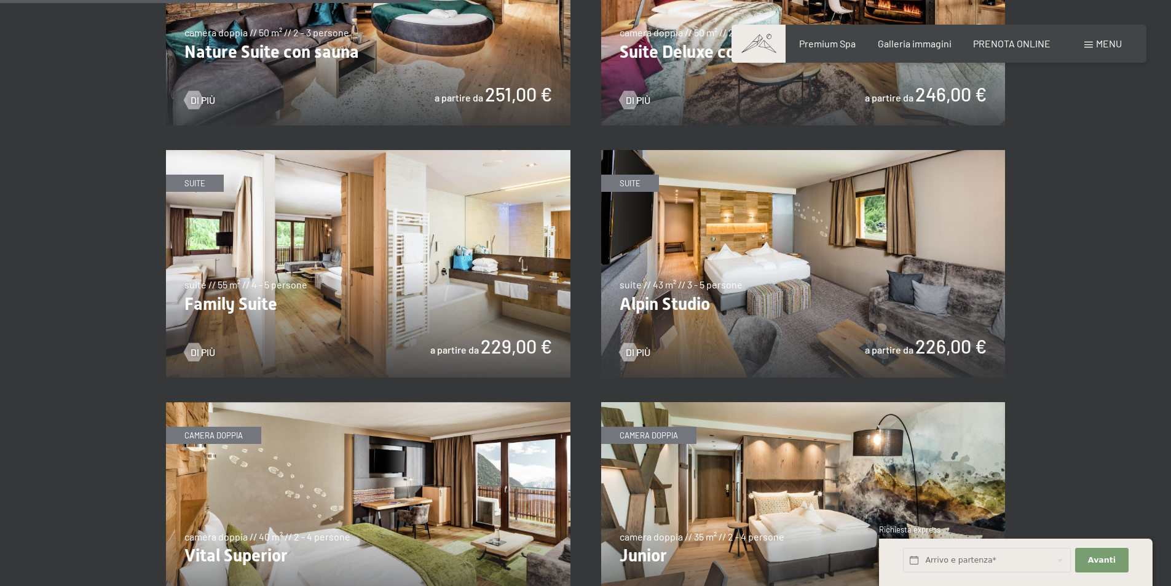
click at [366, 297] on img at bounding box center [368, 263] width 404 height 227
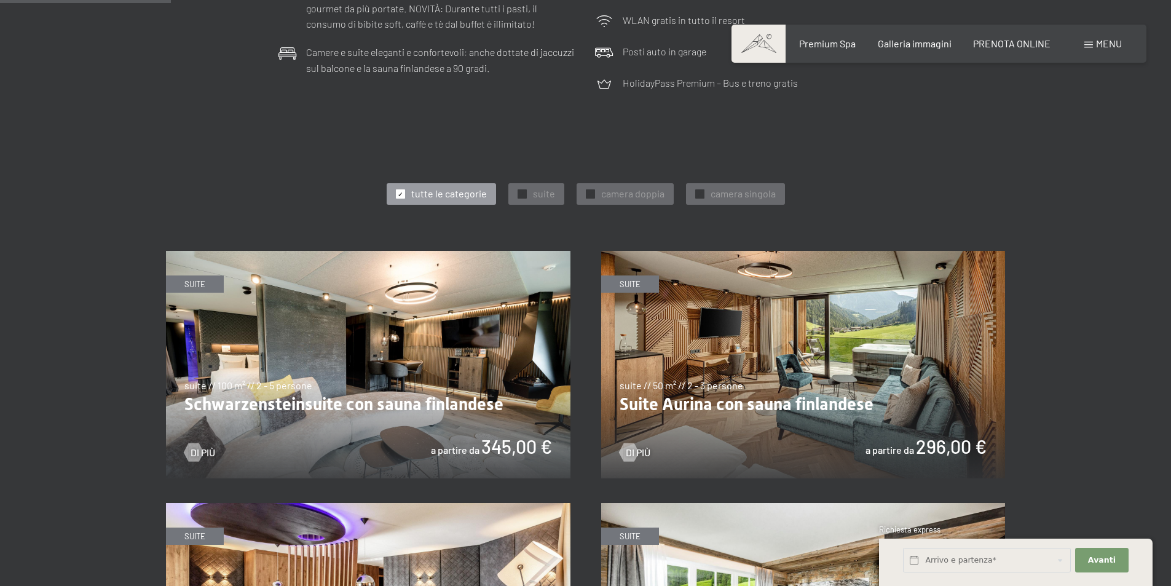
scroll to position [553, 0]
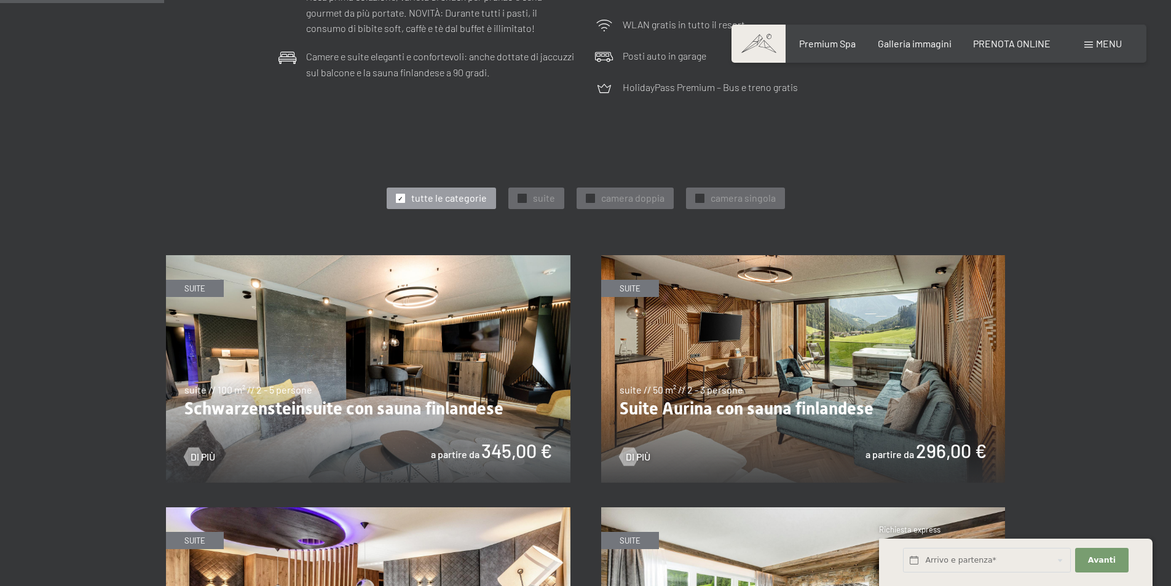
click at [308, 412] on img at bounding box center [368, 368] width 404 height 227
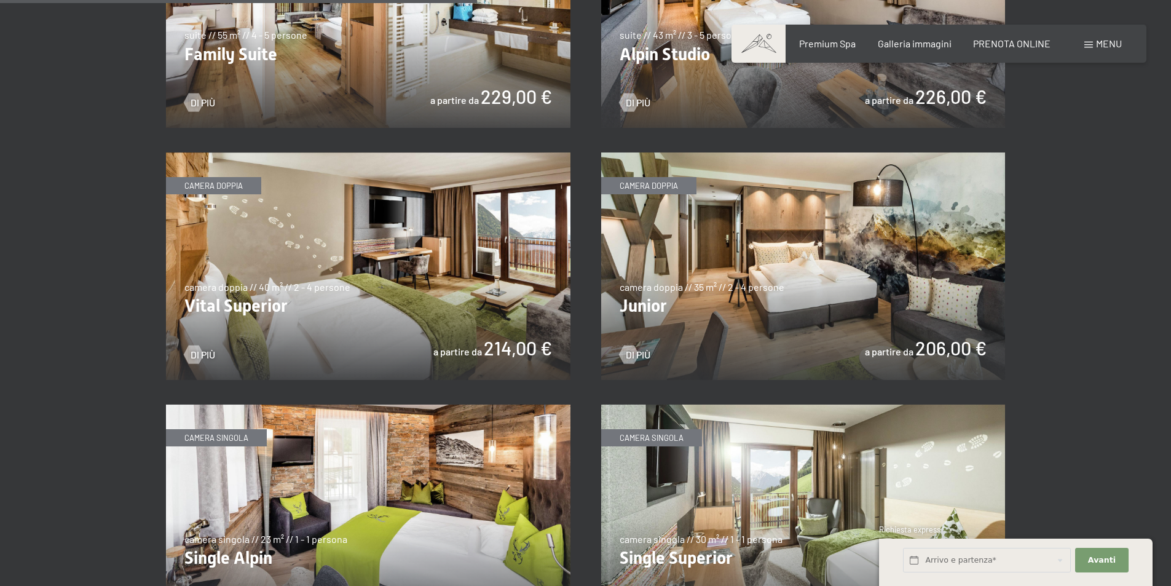
scroll to position [1536, 0]
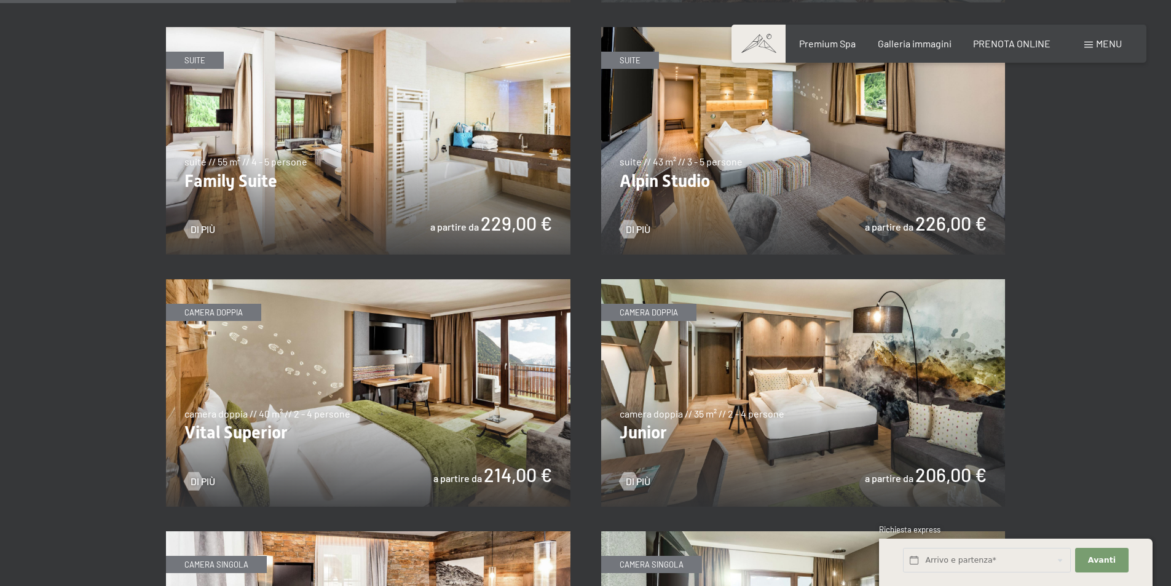
click at [388, 388] on img at bounding box center [368, 392] width 404 height 227
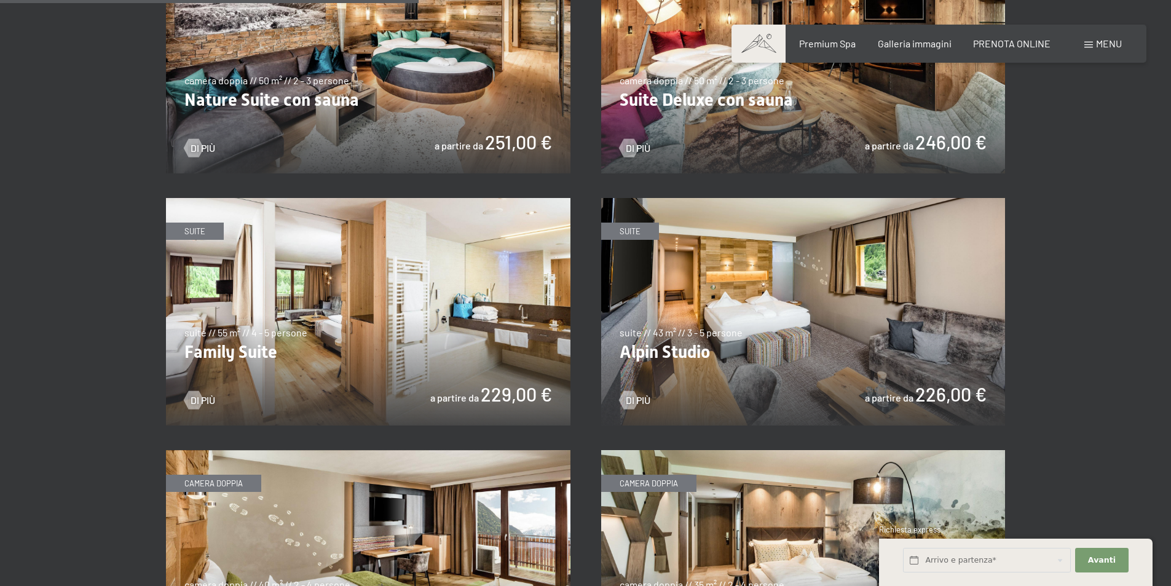
scroll to position [1475, 0]
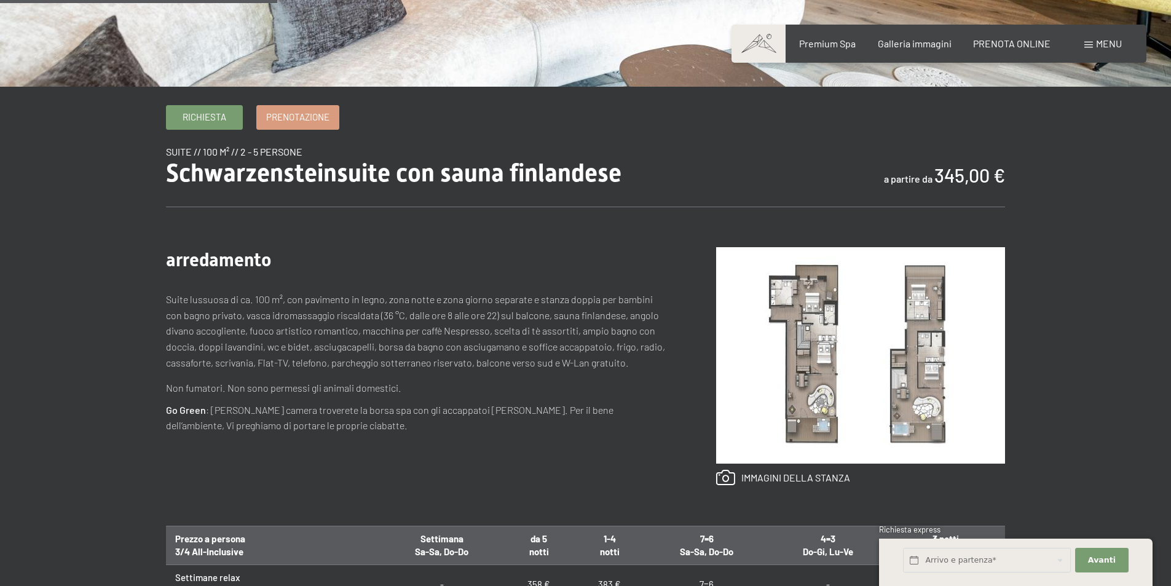
scroll to position [369, 0]
